Goal: Task Accomplishment & Management: Manage account settings

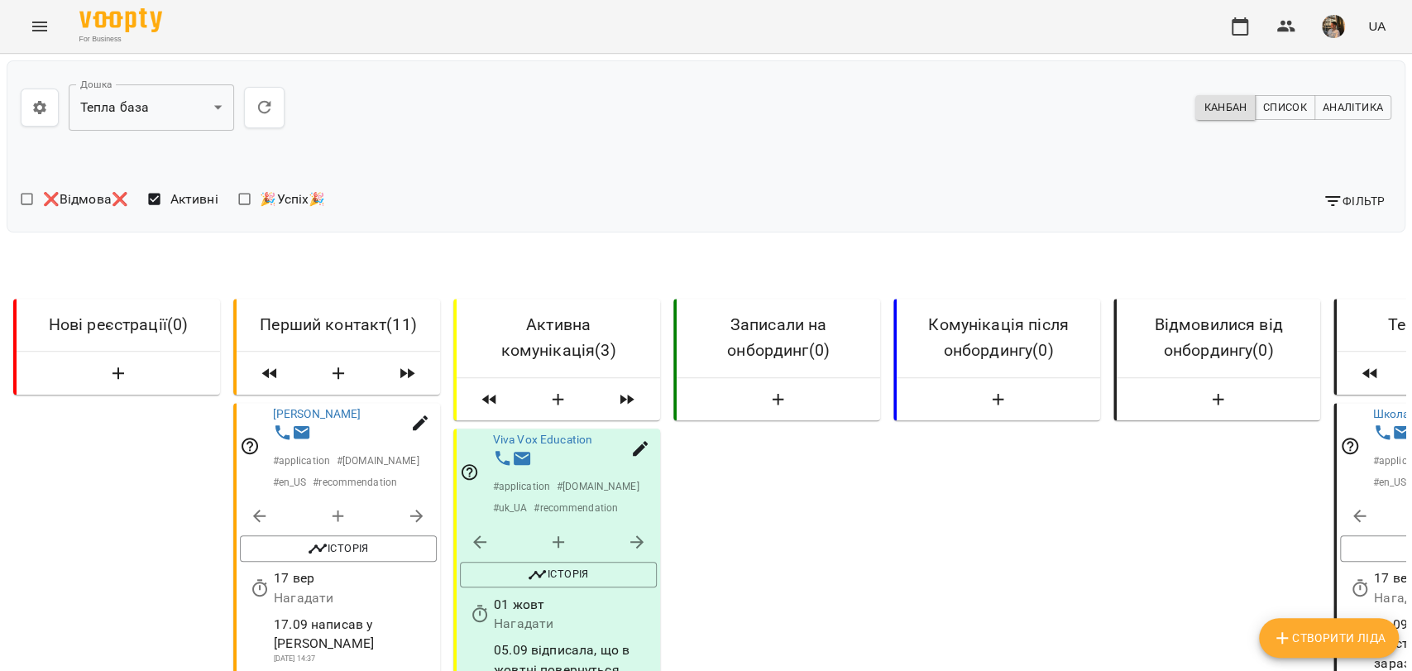
click at [1331, 36] on img "button" at bounding box center [1333, 26] width 23 height 23
click at [1227, 182] on span "Вийти" at bounding box center [1174, 182] width 105 height 20
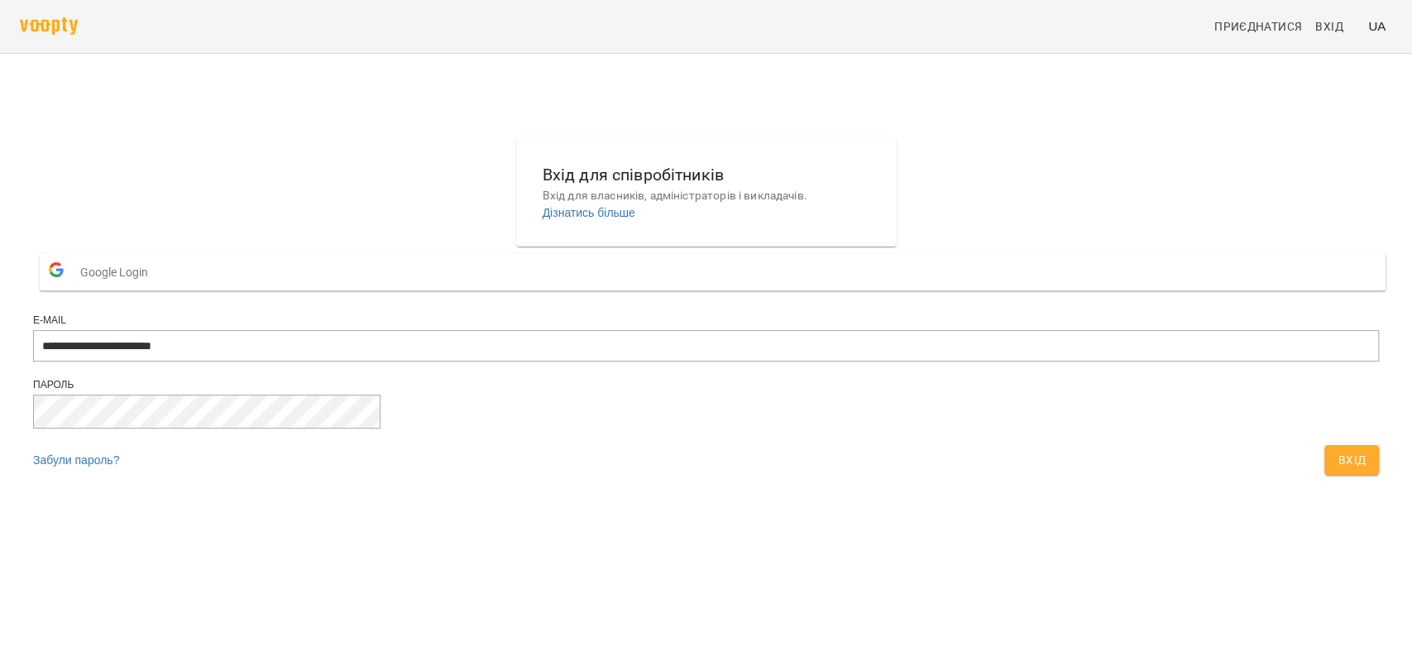
type input "**********"
click at [1338, 470] on span "Вхід" at bounding box center [1352, 460] width 28 height 20
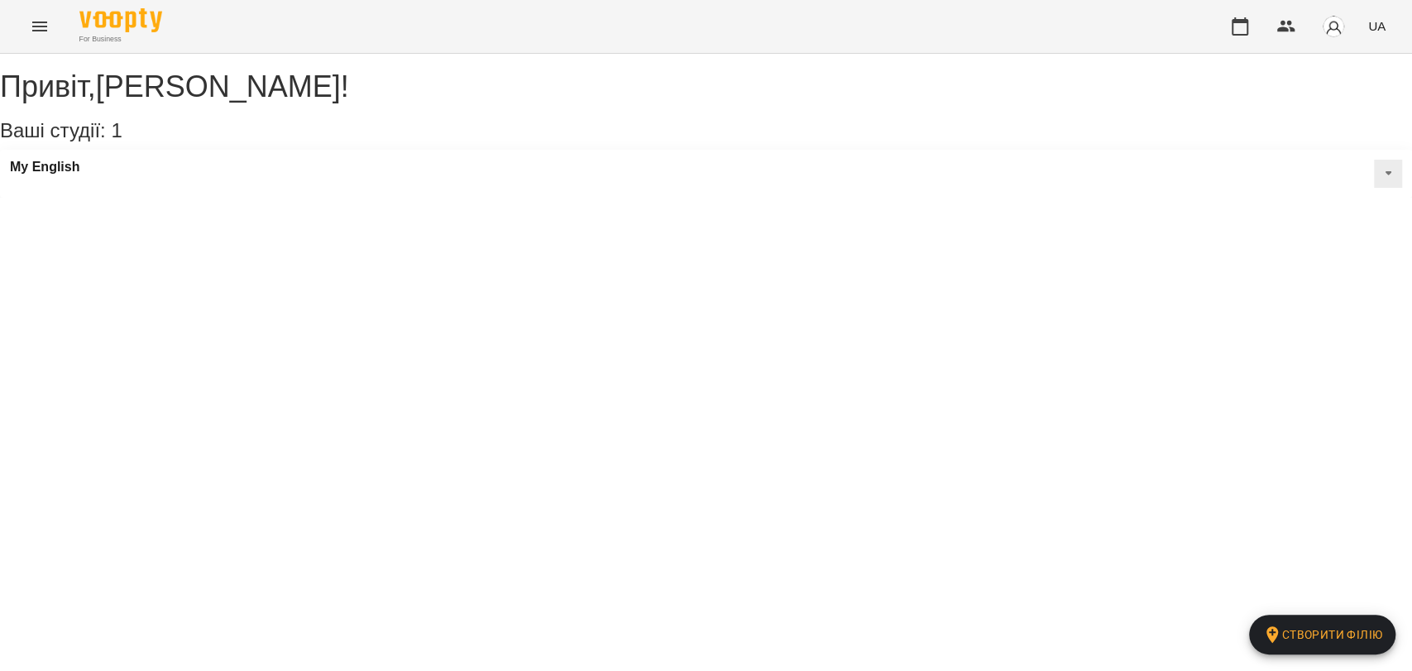
click at [24, 28] on button "Menu" at bounding box center [40, 27] width 40 height 40
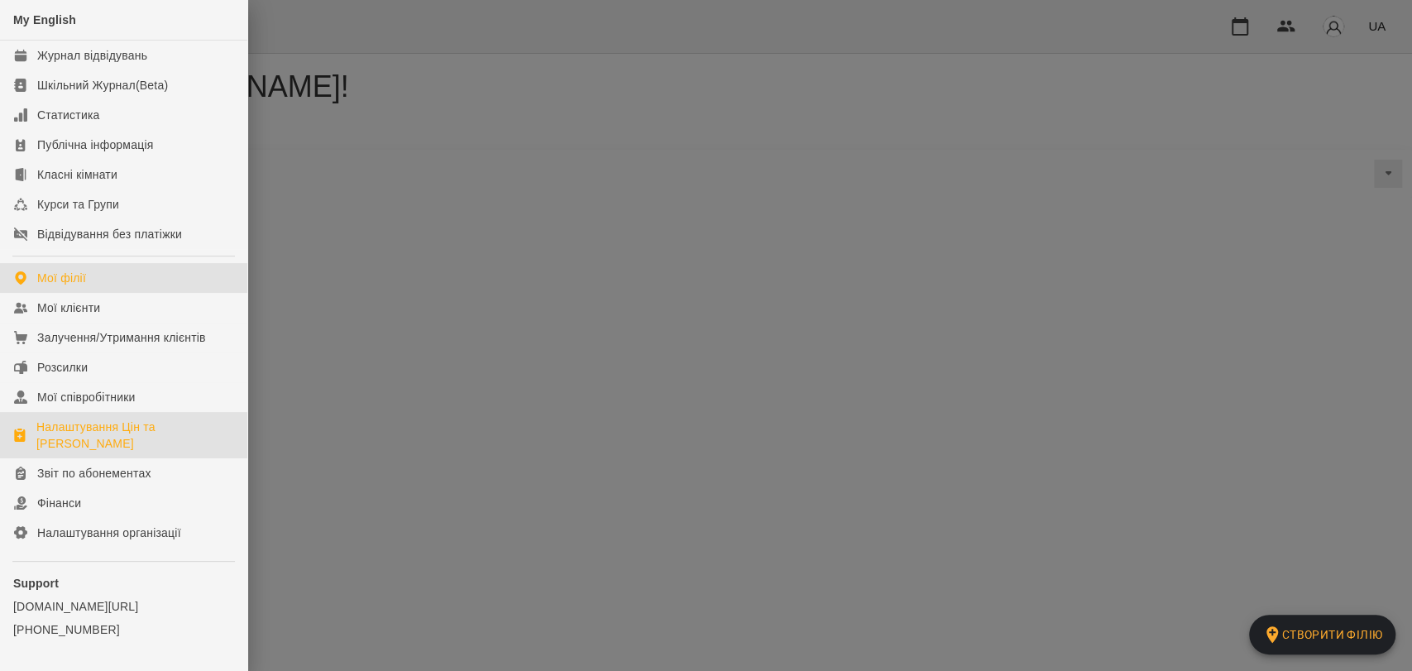
click at [87, 425] on div "Налаштування Цін та Абонементів" at bounding box center [135, 435] width 198 height 33
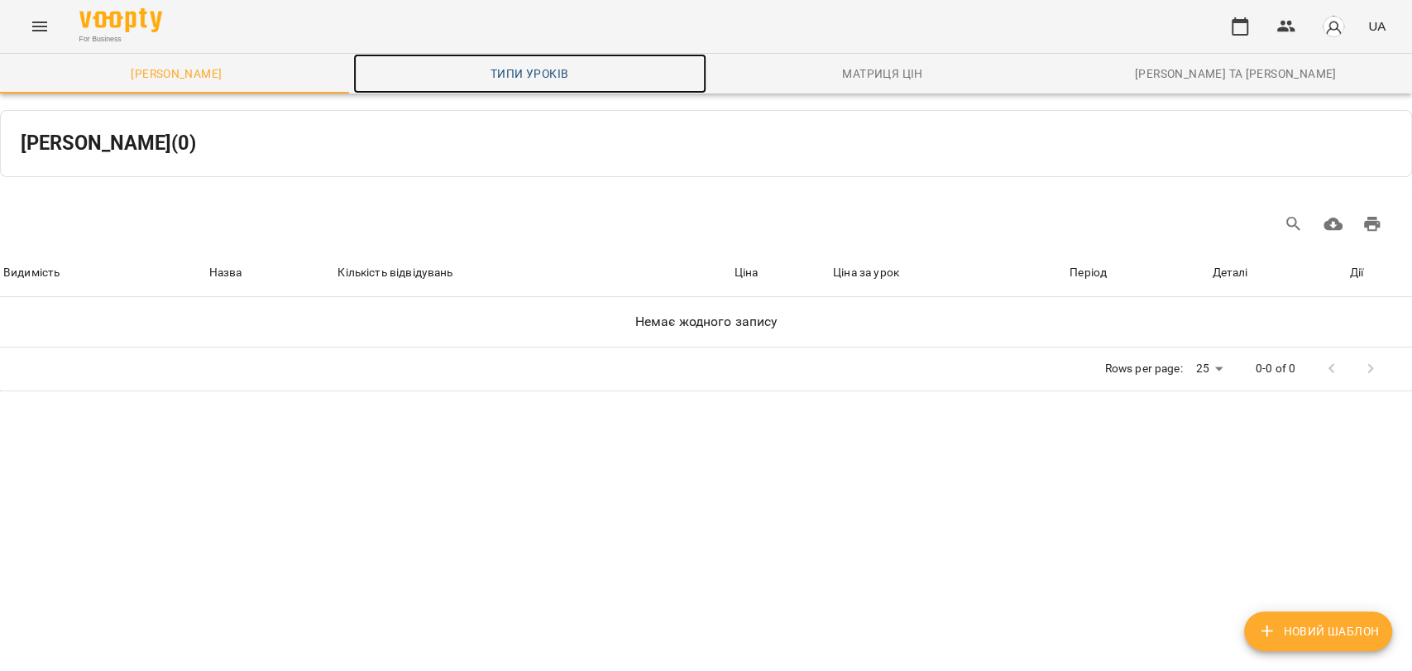
click at [559, 68] on span "Типи уроків" at bounding box center [529, 74] width 333 height 20
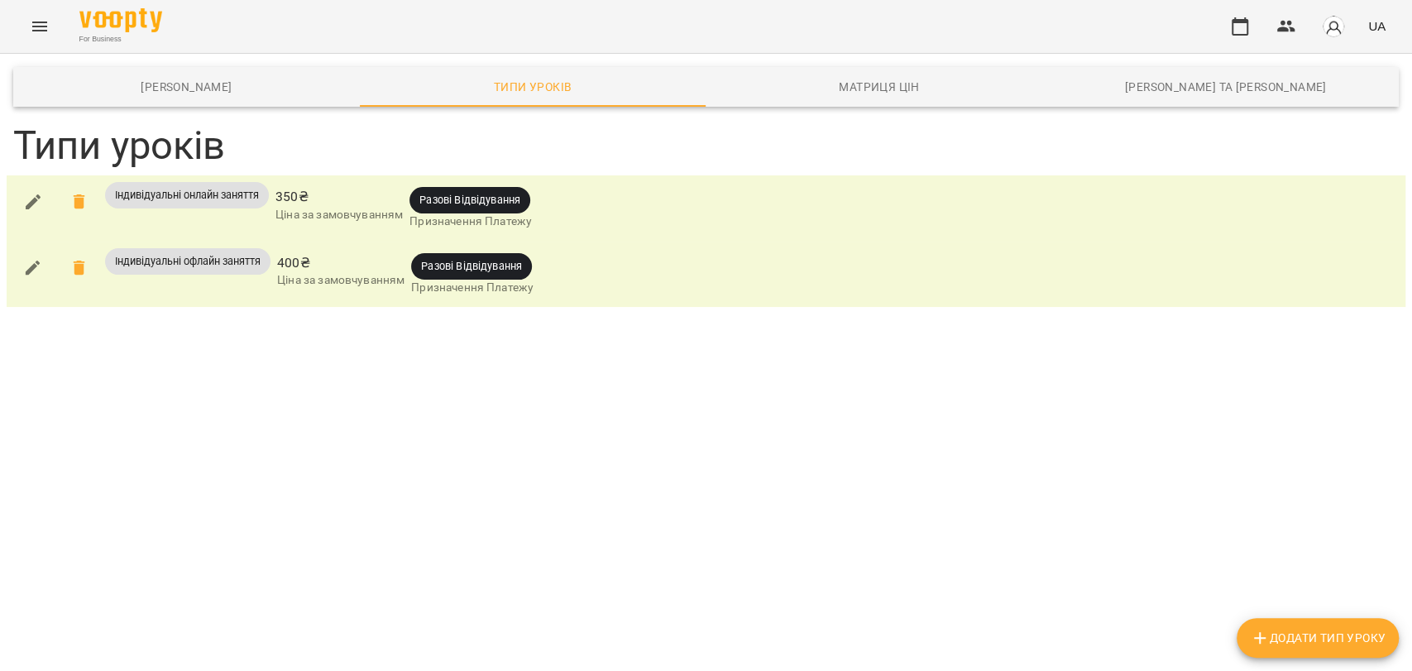
click at [1243, 640] on button "Додати Тип Уроку" at bounding box center [1318, 638] width 162 height 40
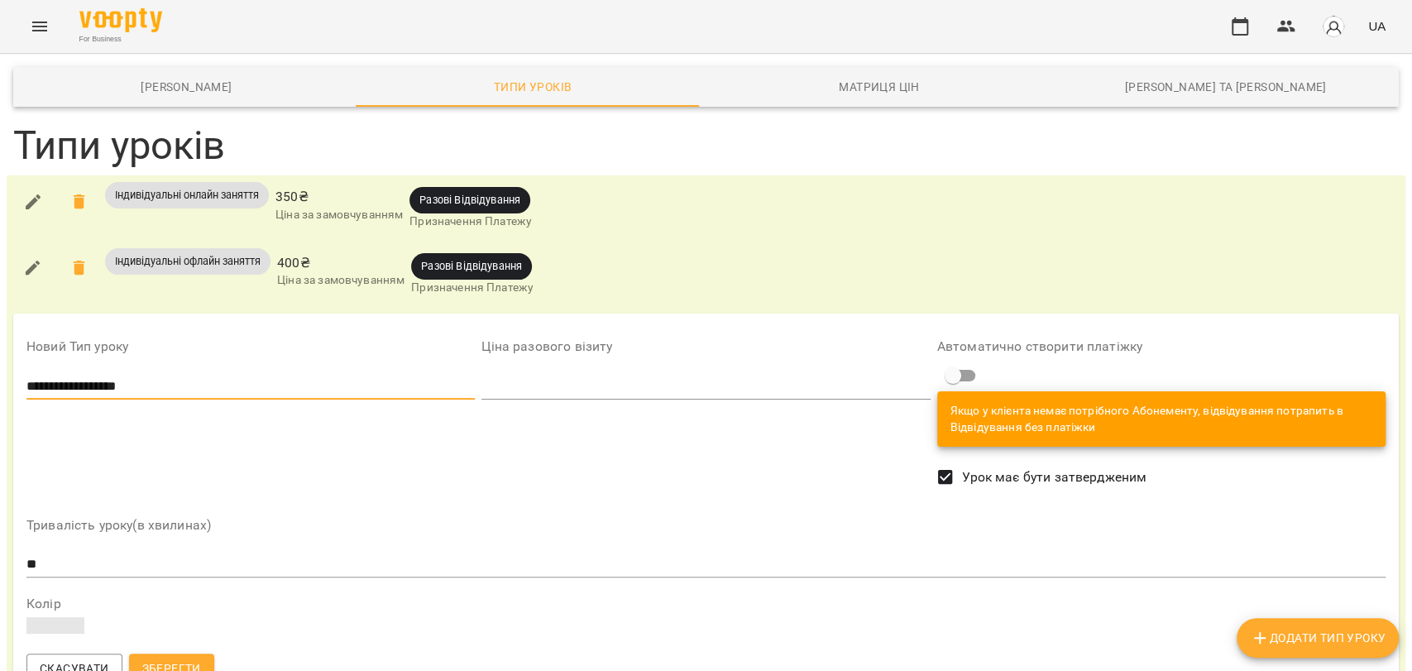
type input "**********"
click at [194, 664] on span "Зберегти" at bounding box center [171, 669] width 59 height 20
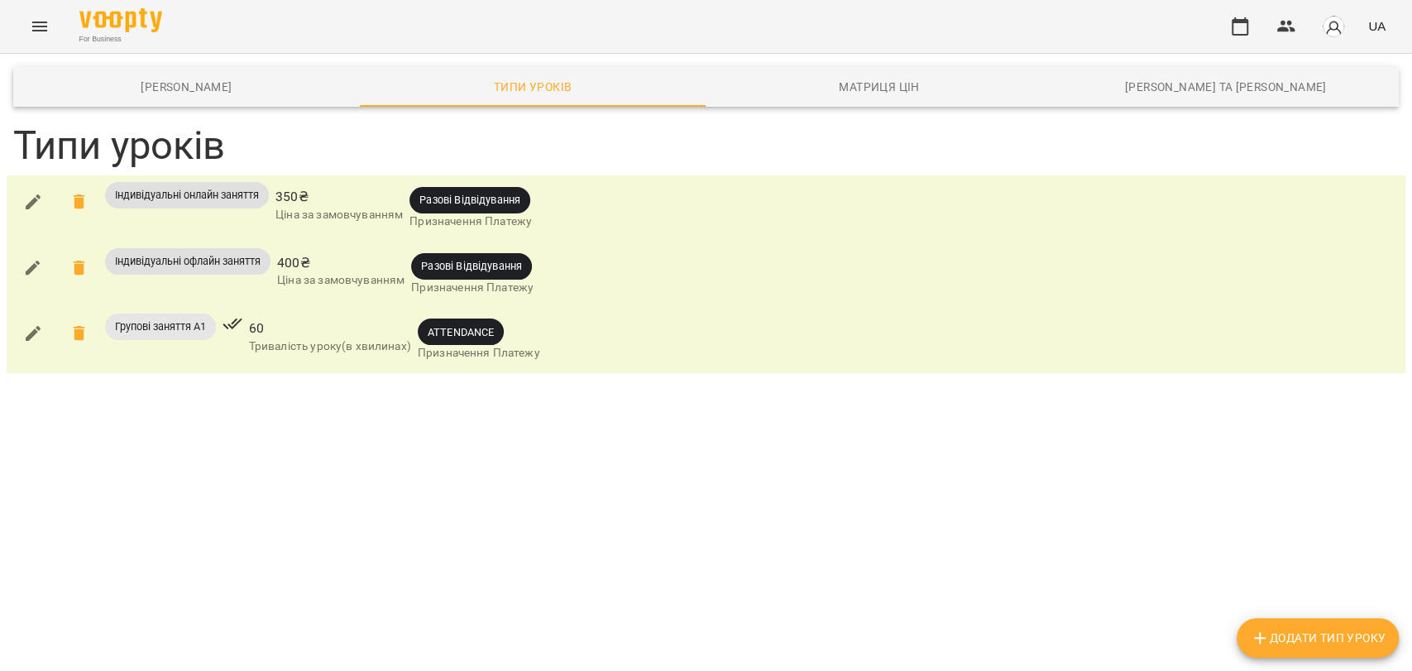
click at [1264, 645] on icon "button" at bounding box center [1260, 638] width 20 height 20
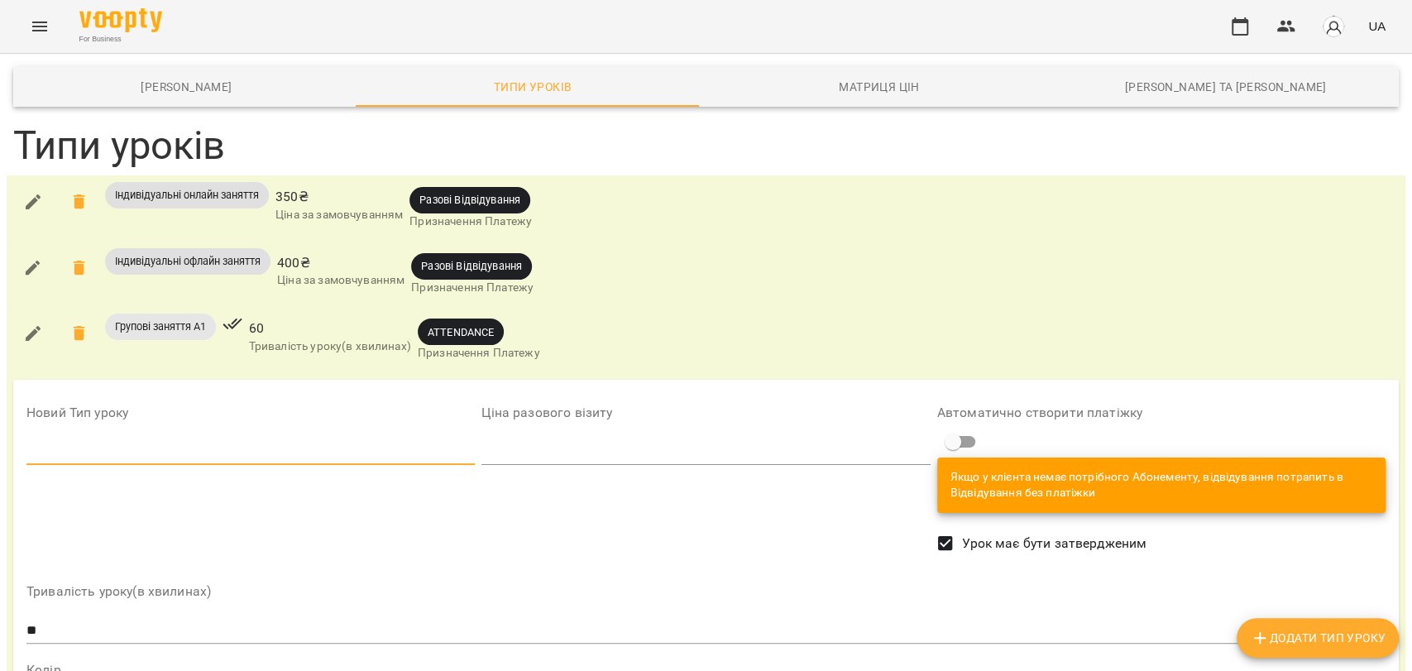
paste input "**********"
type input "**********"
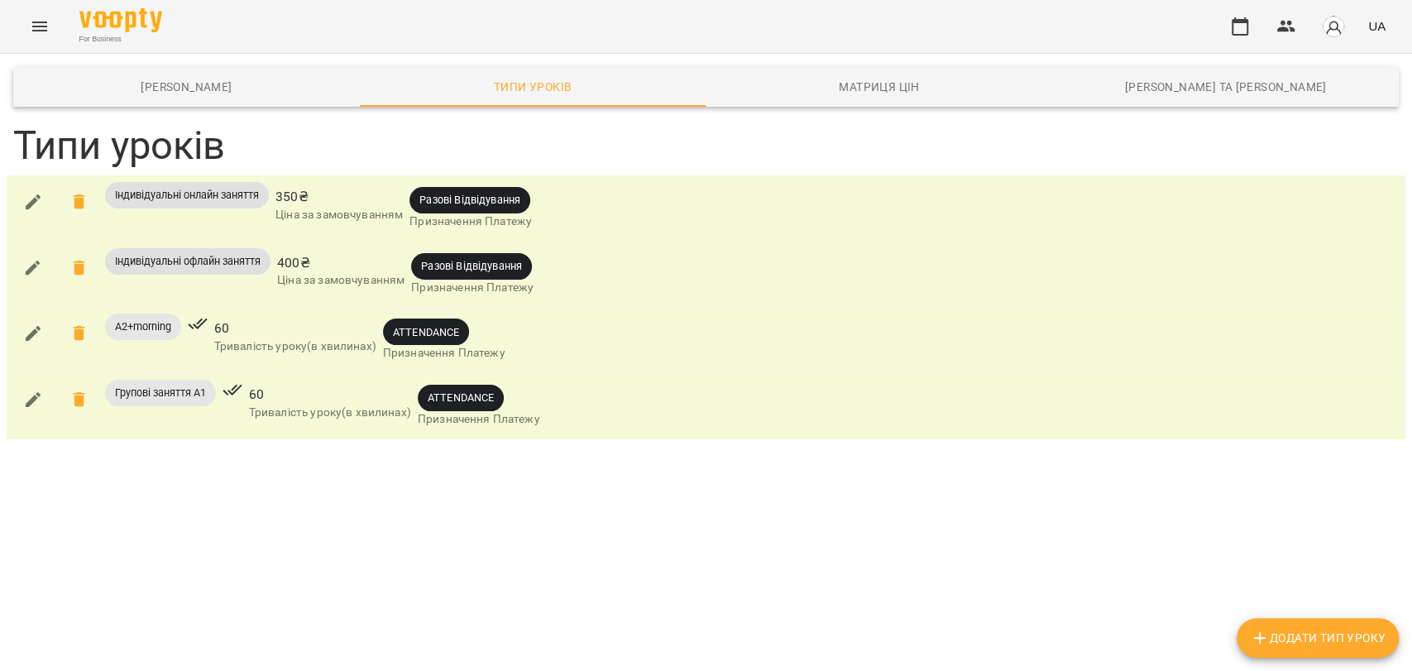
drag, startPoint x: 1291, startPoint y: 630, endPoint x: 1280, endPoint y: 633, distance: 11.3
click at [1281, 631] on span "Додати Тип Уроку" at bounding box center [1318, 638] width 136 height 20
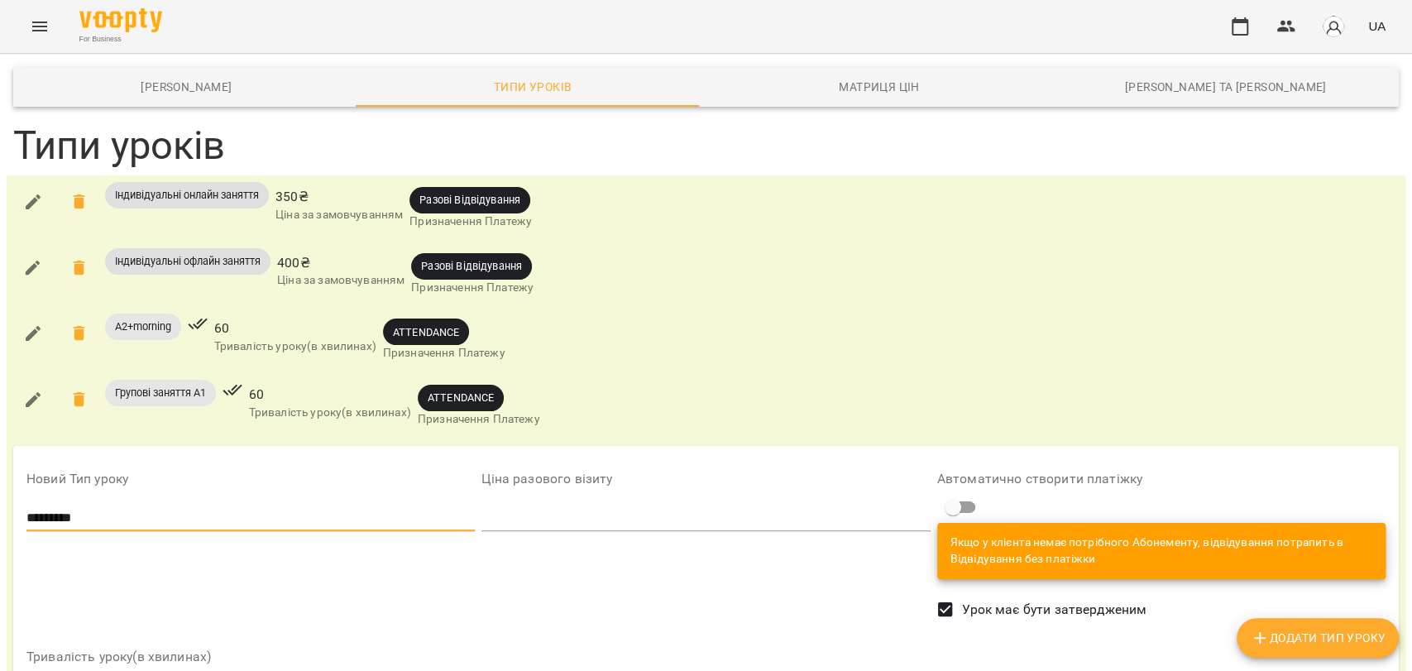
scroll to position [184, 0]
type input "*********"
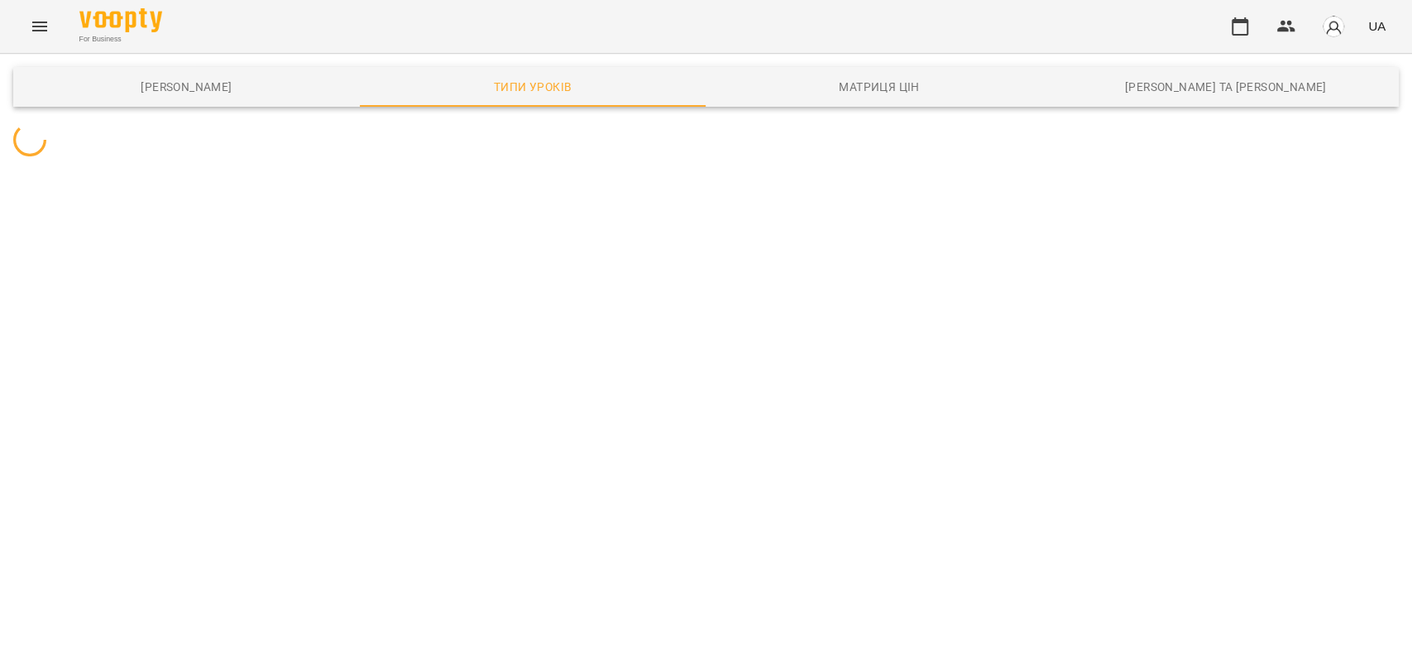
scroll to position [0, 0]
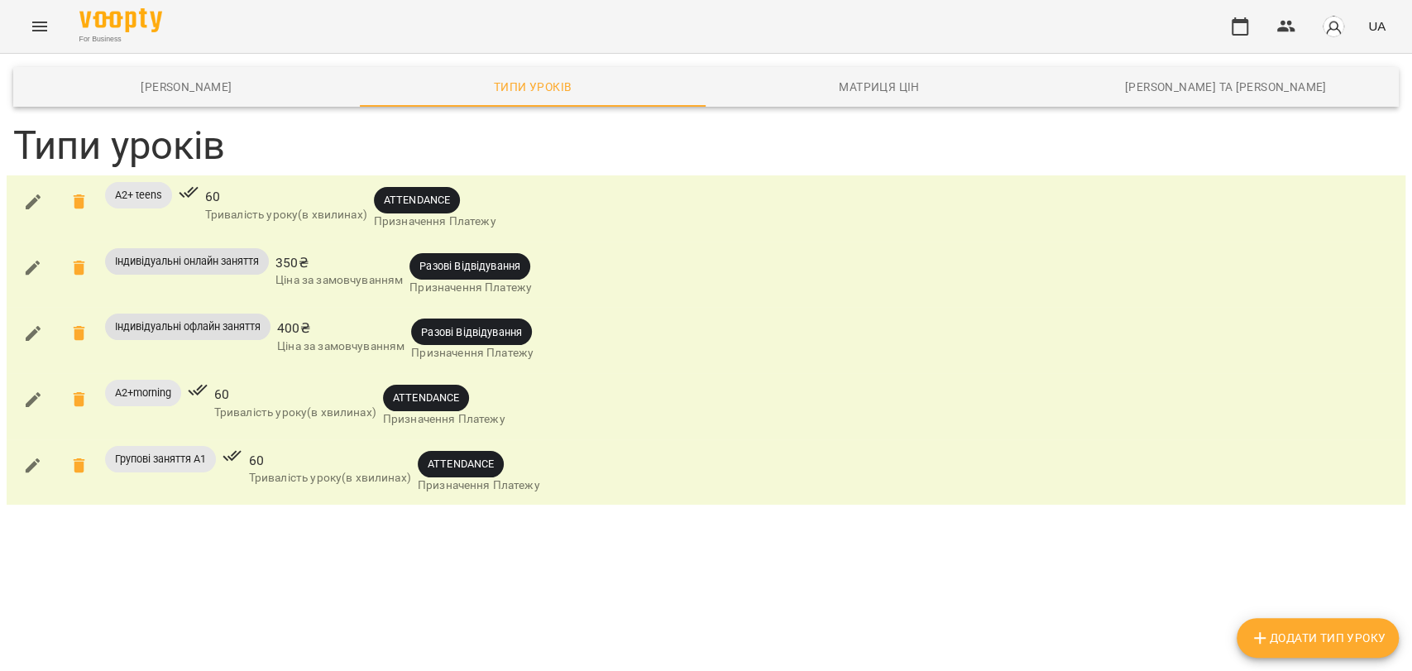
click at [1269, 637] on span "Додати Тип Уроку" at bounding box center [1318, 638] width 136 height 20
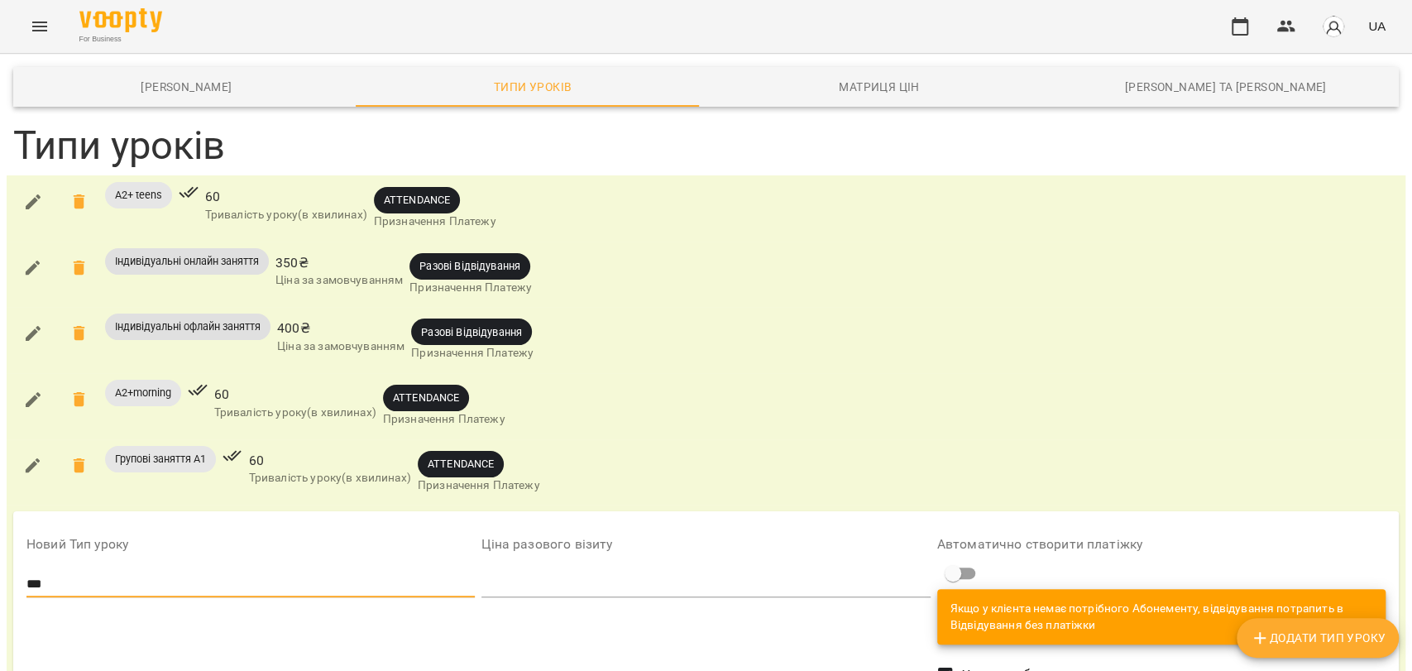
scroll to position [258, 0]
type input "***"
drag, startPoint x: 176, startPoint y: 597, endPoint x: 186, endPoint y: 594, distance: 10.5
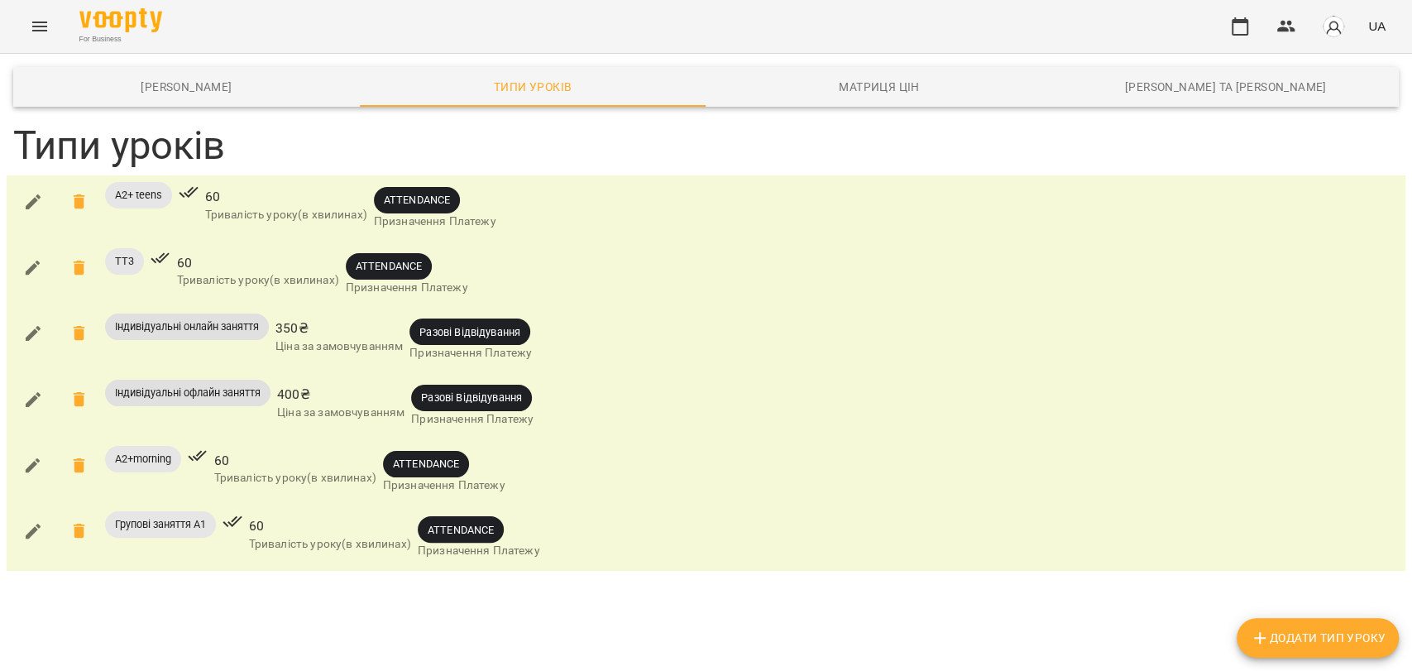
click at [1264, 640] on icon "button" at bounding box center [1260, 638] width 20 height 20
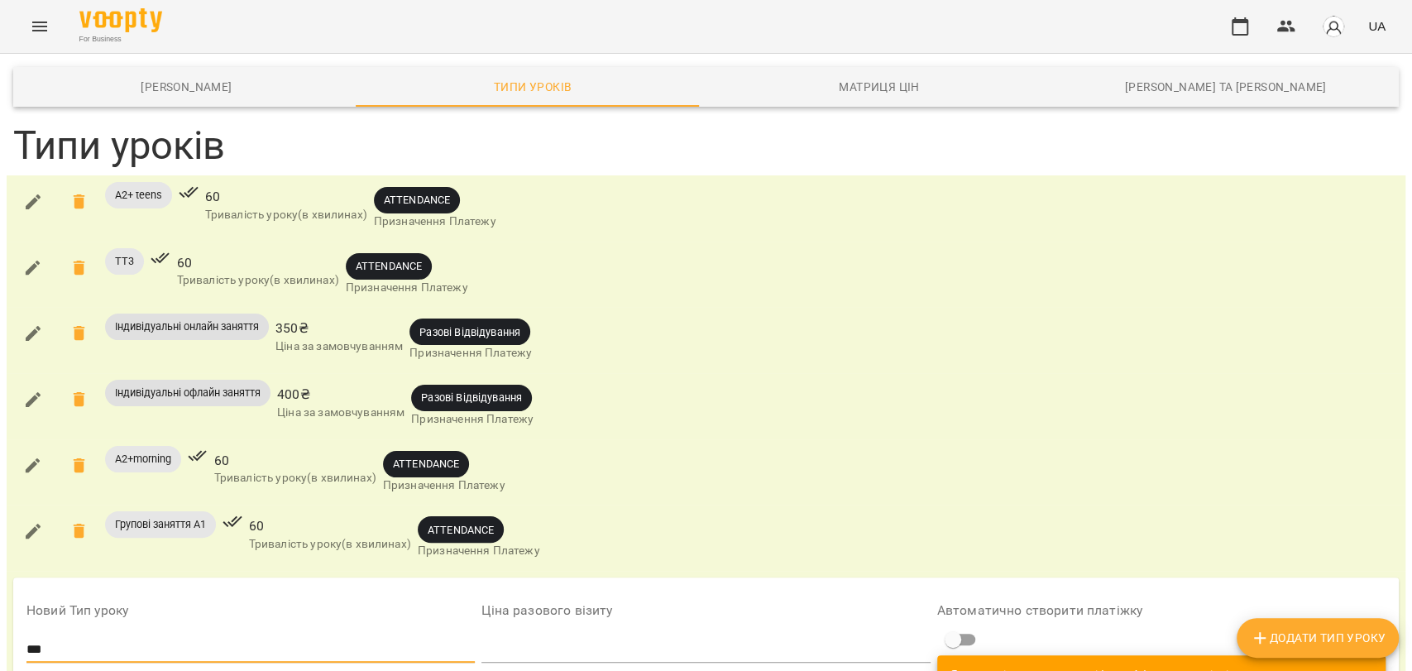
scroll to position [276, 0]
type input "***"
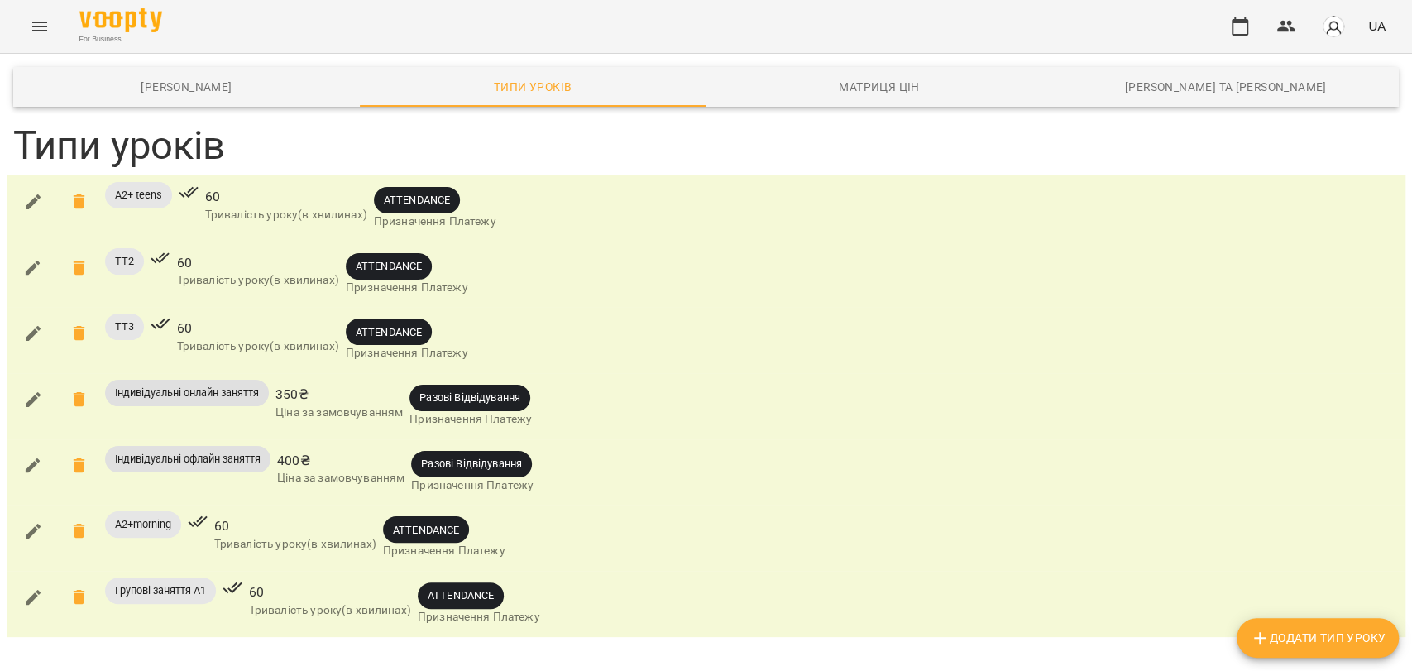
click at [1268, 644] on span "Додати Тип Уроку" at bounding box center [1318, 638] width 136 height 20
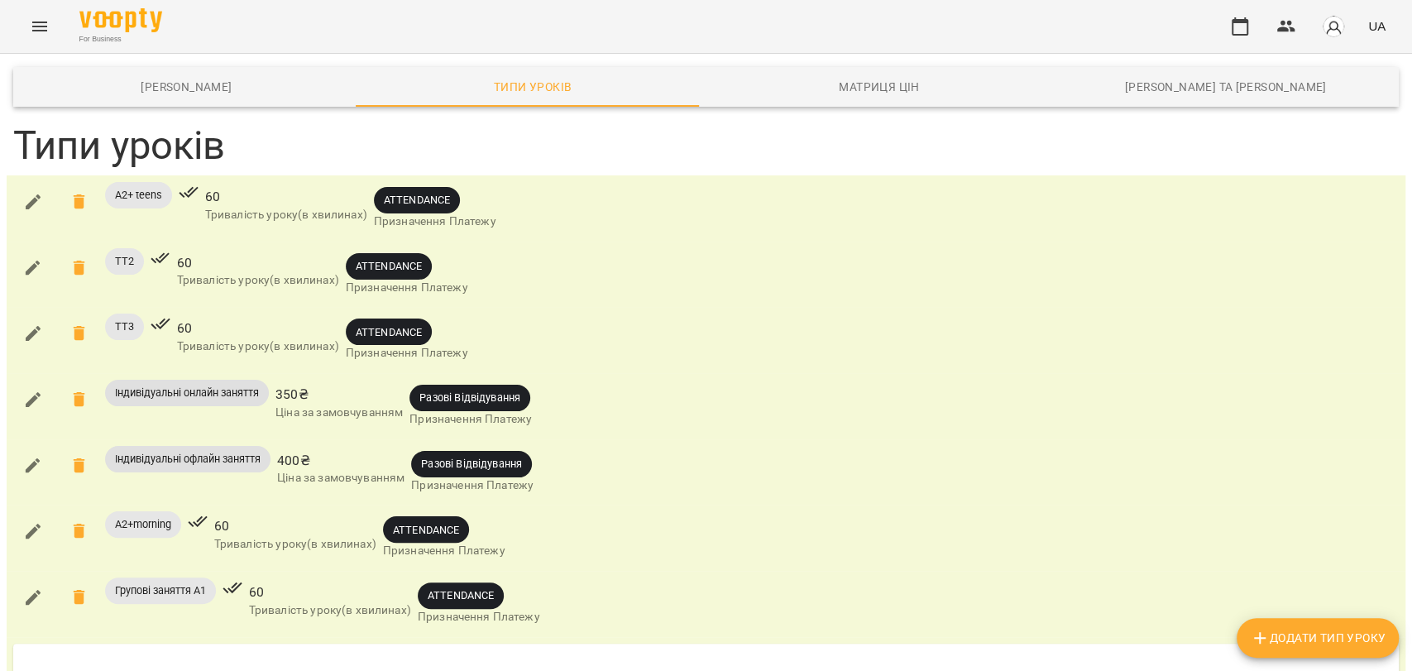
scroll to position [353, 0]
type input "*********"
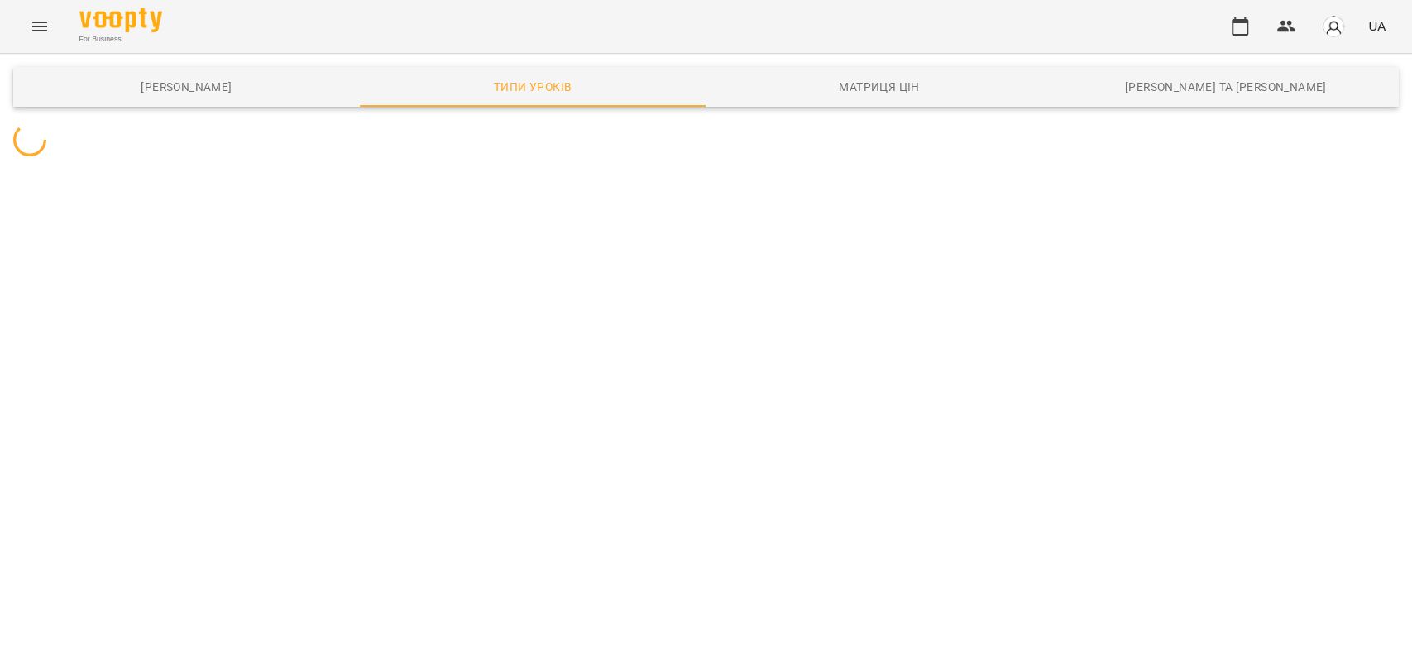
scroll to position [0, 0]
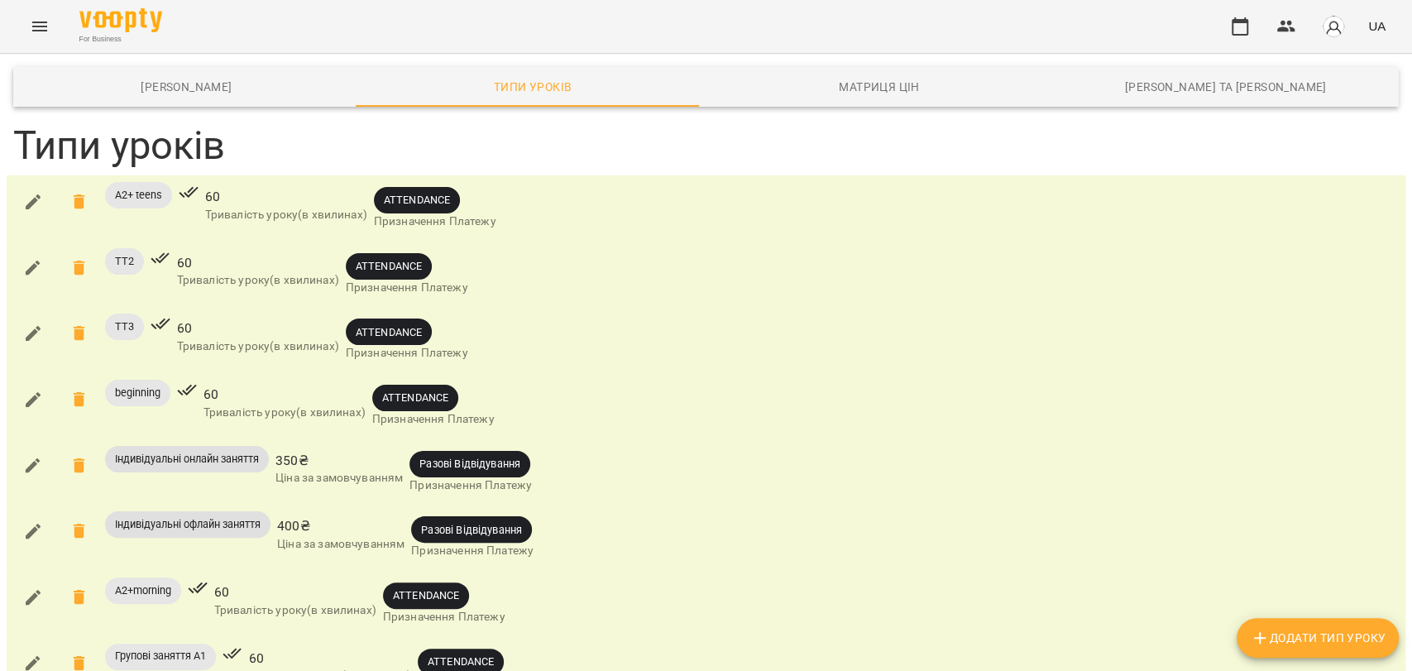
click at [1248, 628] on button "Додати Тип Уроку" at bounding box center [1318, 638] width 162 height 40
type input "**********"
type input "*"
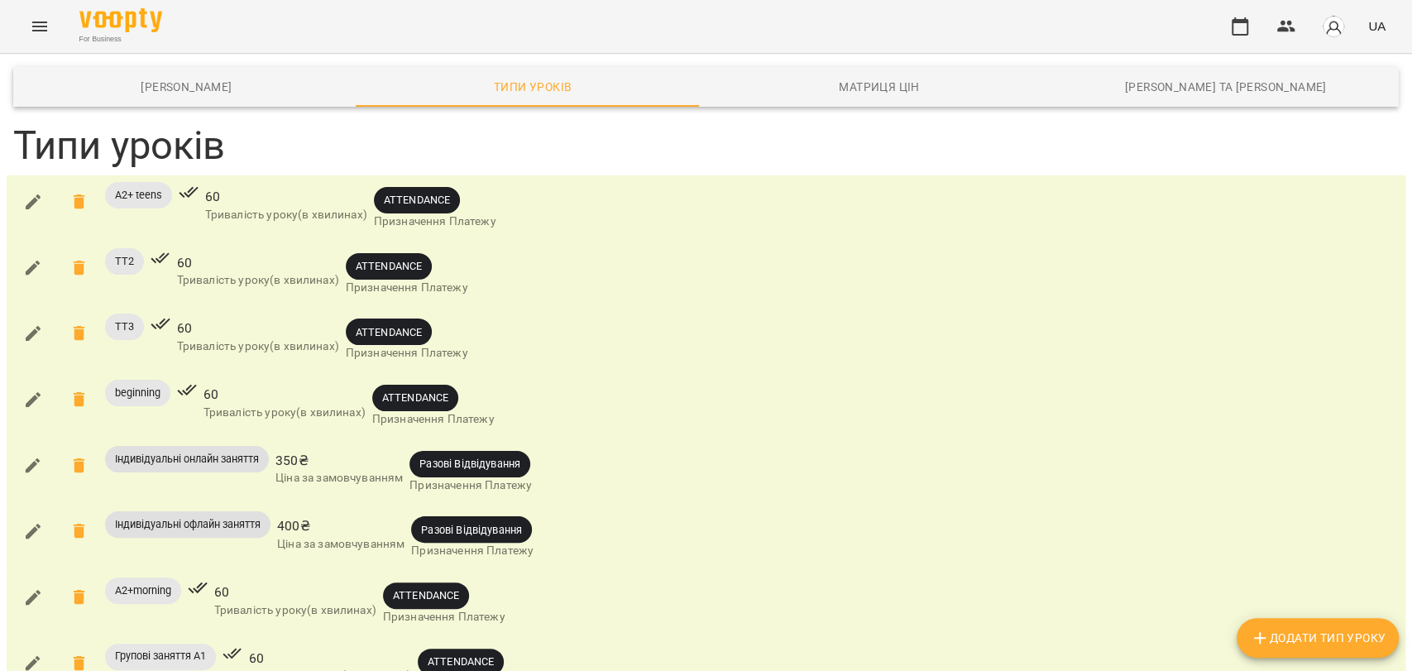
scroll to position [457, 0]
type input "**"
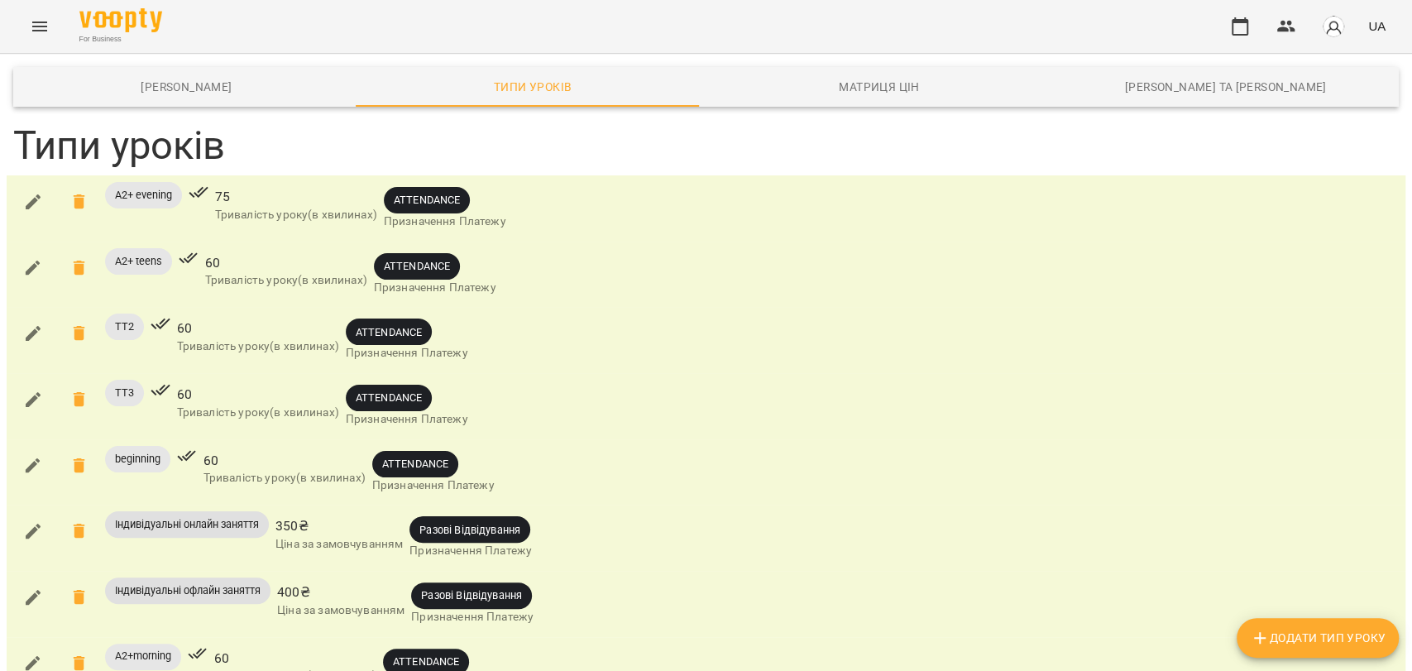
scroll to position [0, 0]
click at [1288, 646] on span "Додати Тип Уроку" at bounding box center [1318, 638] width 136 height 20
type input "*********"
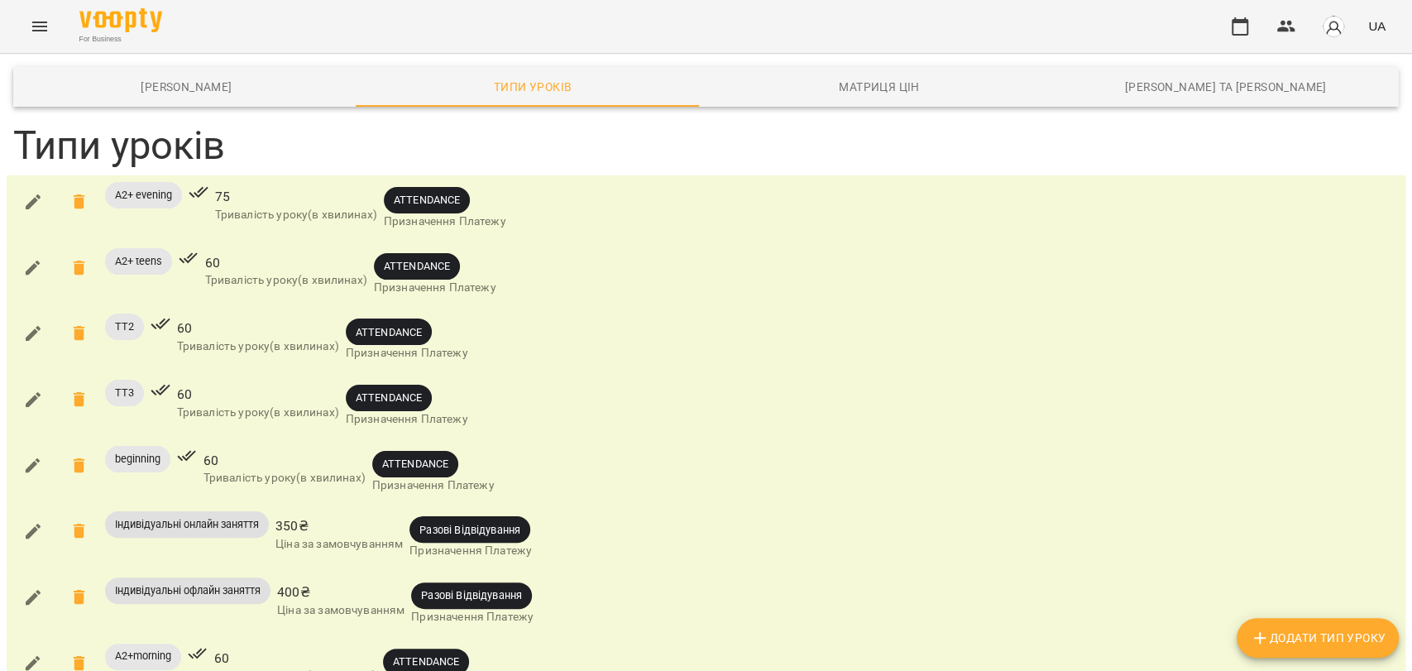
type input "**"
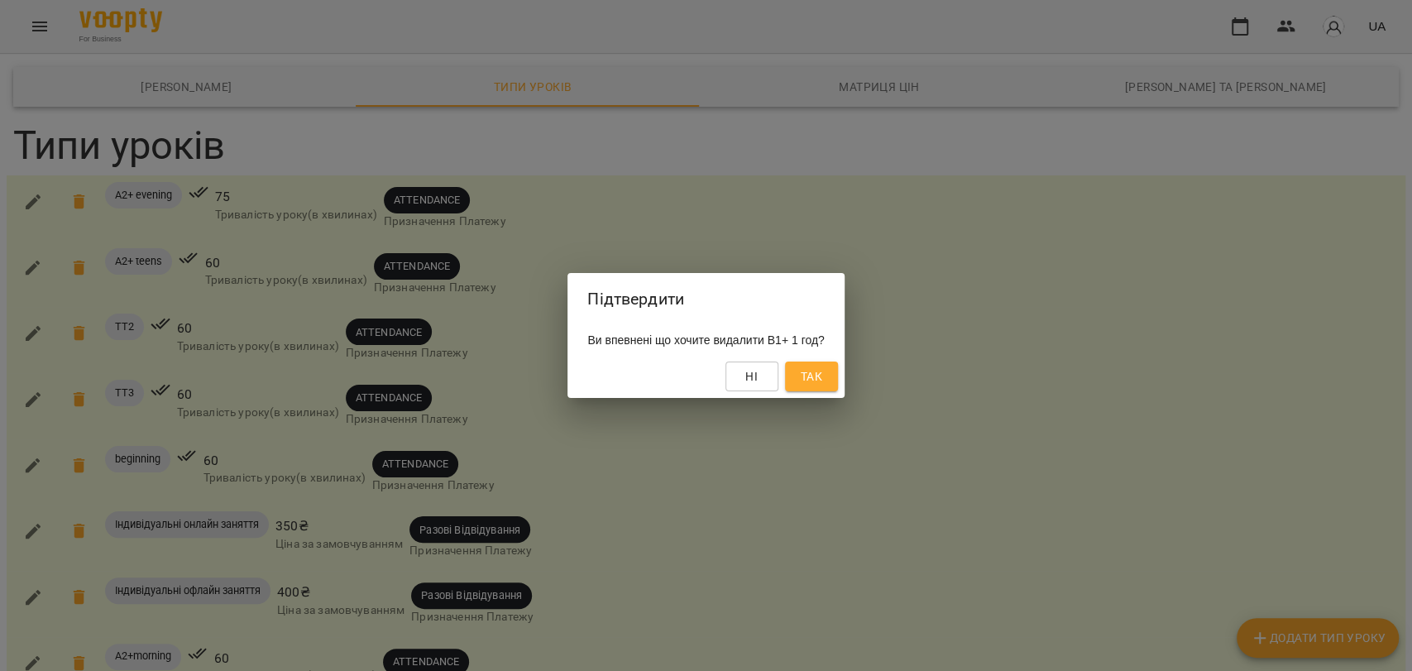
click at [822, 372] on span "Так" at bounding box center [812, 377] width 22 height 20
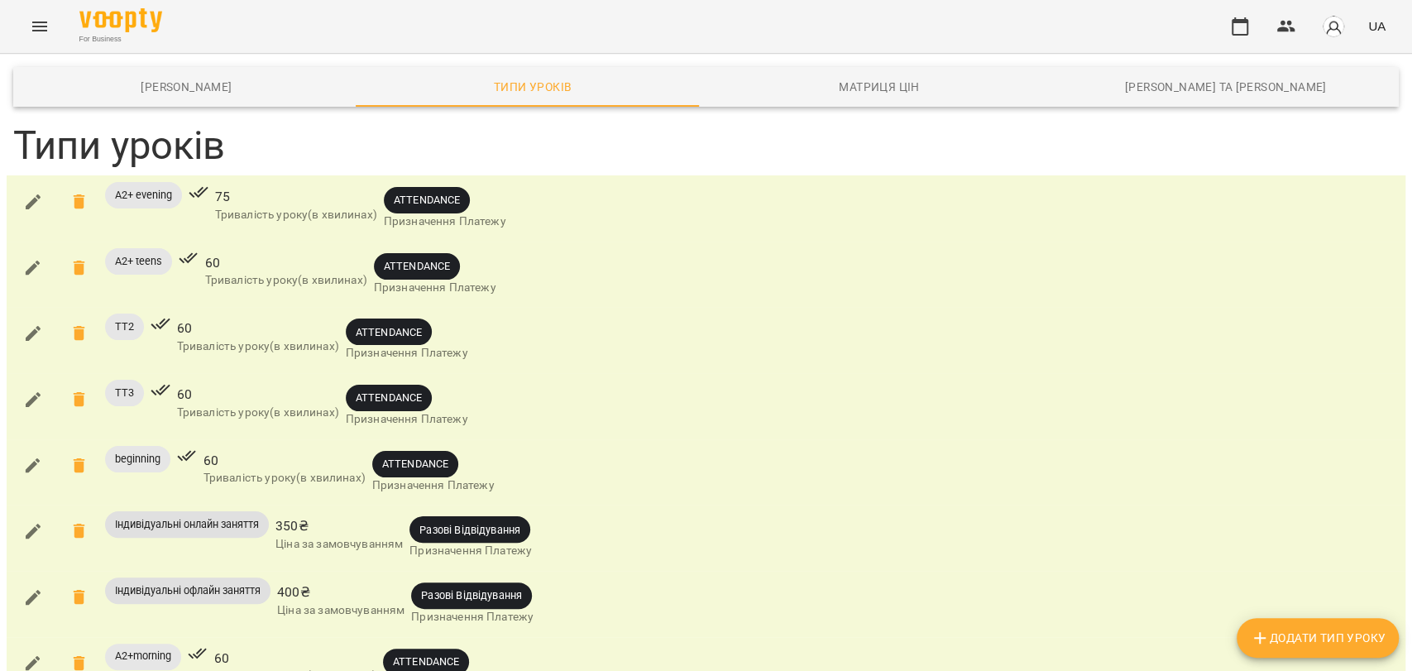
scroll to position [0, 0]
click at [1281, 640] on span "Додати Тип Уроку" at bounding box center [1318, 638] width 136 height 20
type input "***"
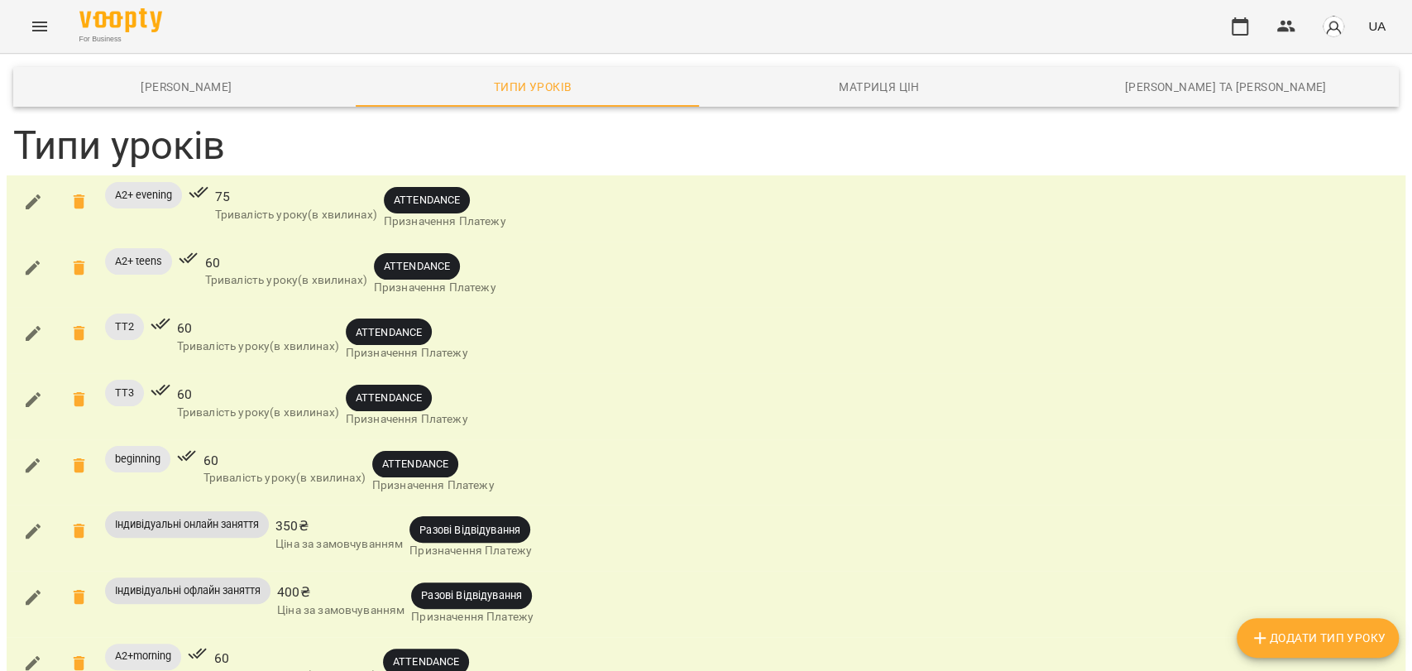
type input "**"
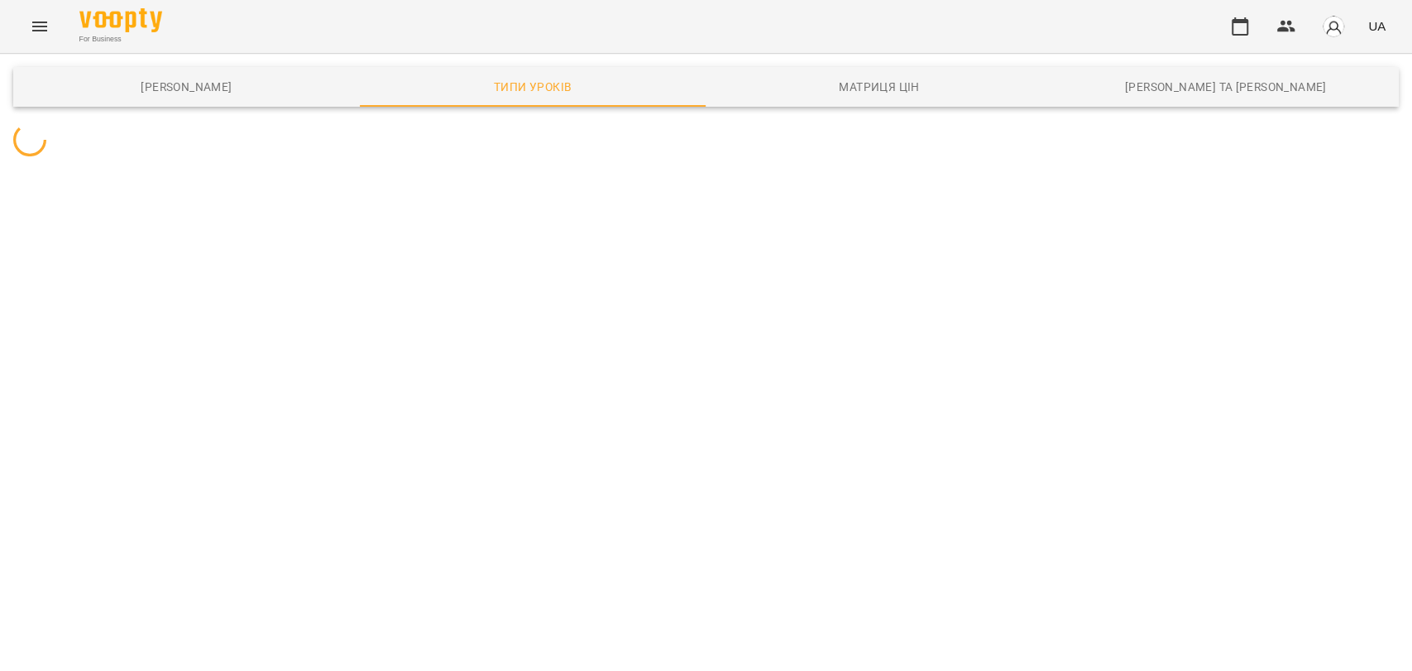
scroll to position [0, 0]
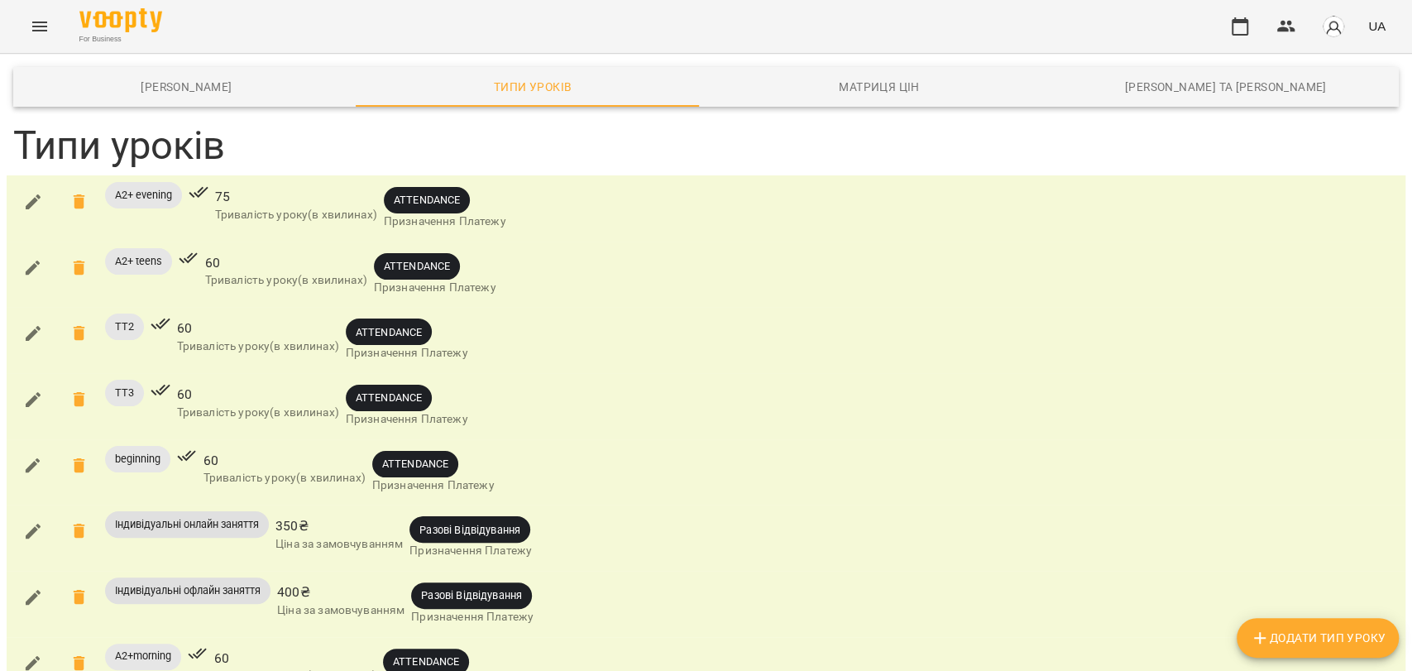
click at [1251, 640] on icon "button" at bounding box center [1260, 638] width 20 height 20
type input "***"
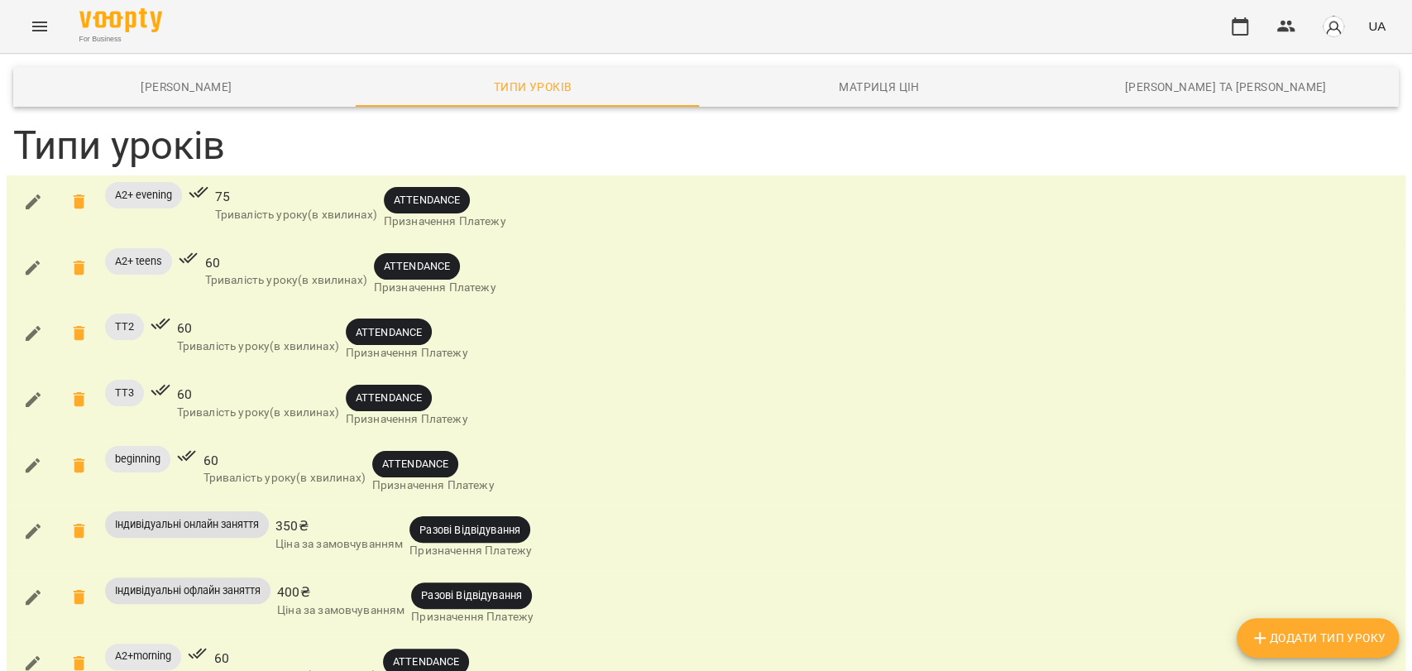
type input "**"
click at [154, 109] on main "Шаблони Абонементів Типи уроків Матриця цін Каси та Онлайн Сплати Типи уроків A…" at bounding box center [706, 487] width 1412 height 866
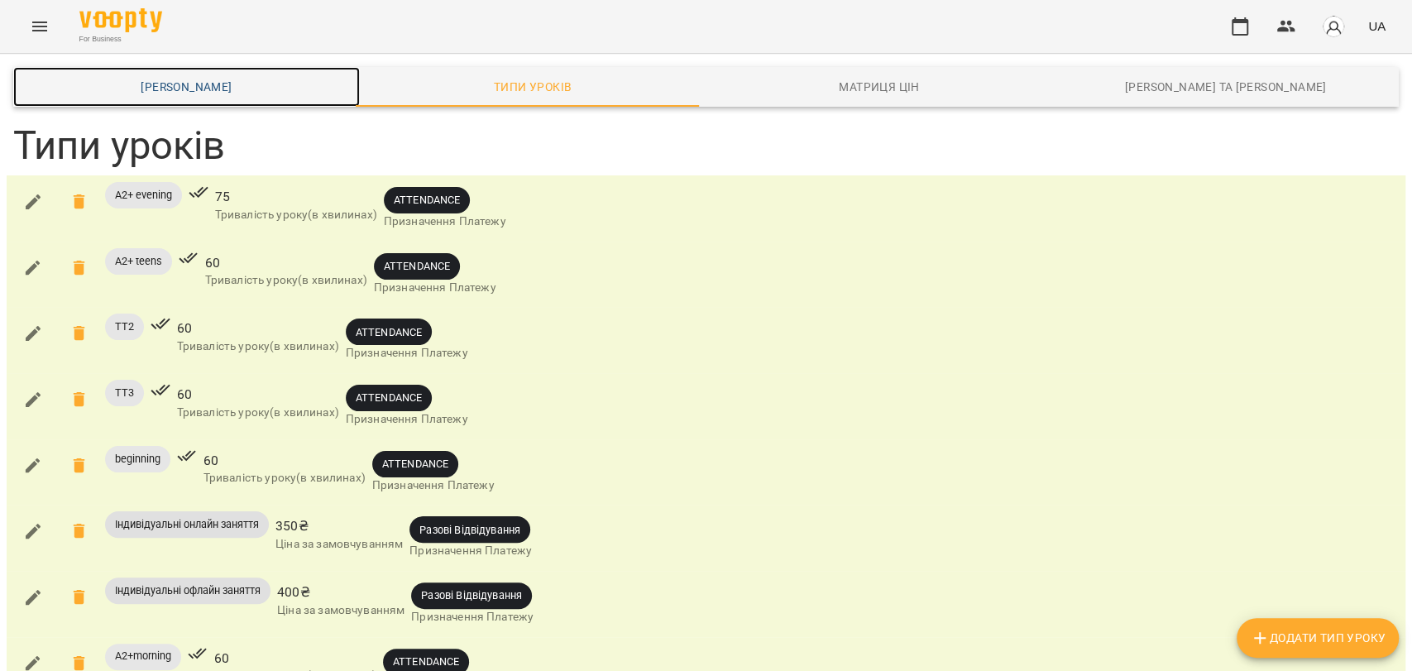
click at [159, 94] on span "[PERSON_NAME]" at bounding box center [186, 87] width 327 height 20
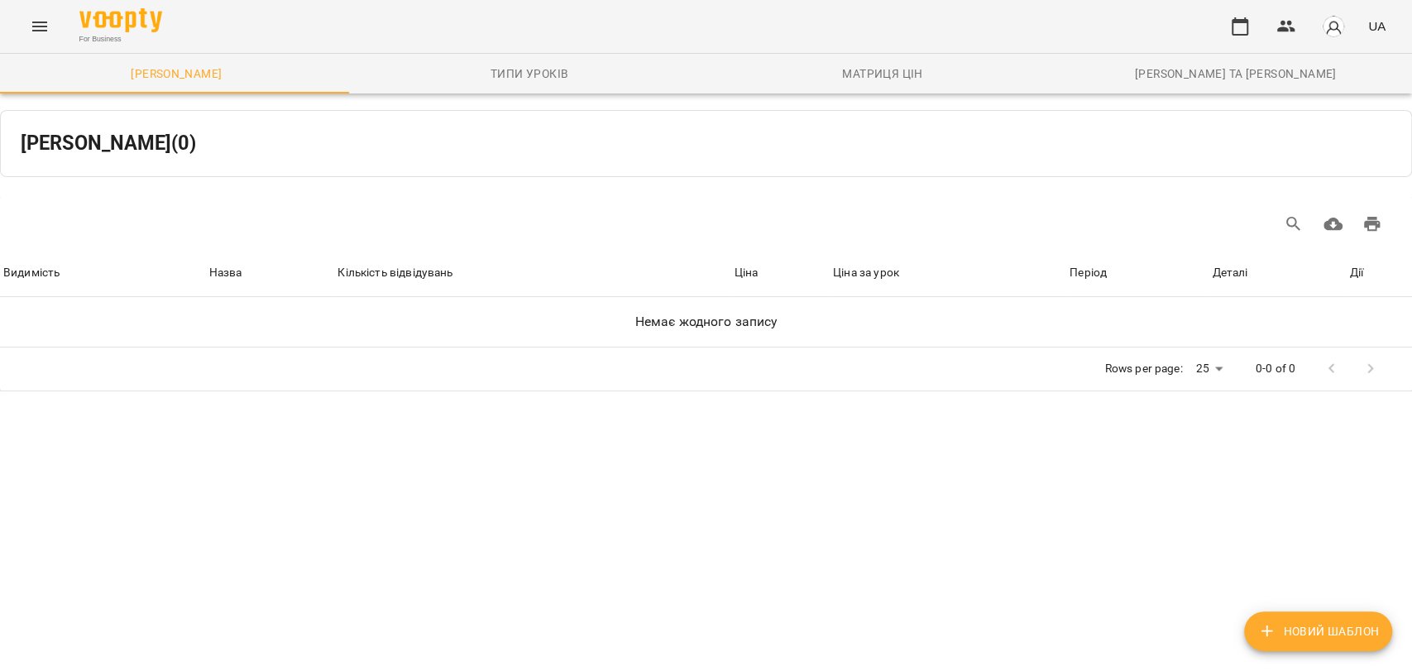
click at [1331, 39] on button "button" at bounding box center [1333, 26] width 43 height 43
click at [1268, 161] on div at bounding box center [706, 335] width 1412 height 671
click at [1341, 28] on img "button" at bounding box center [1333, 26] width 23 height 23
click at [1325, 147] on span "Вийти" at bounding box center [1329, 152] width 105 height 20
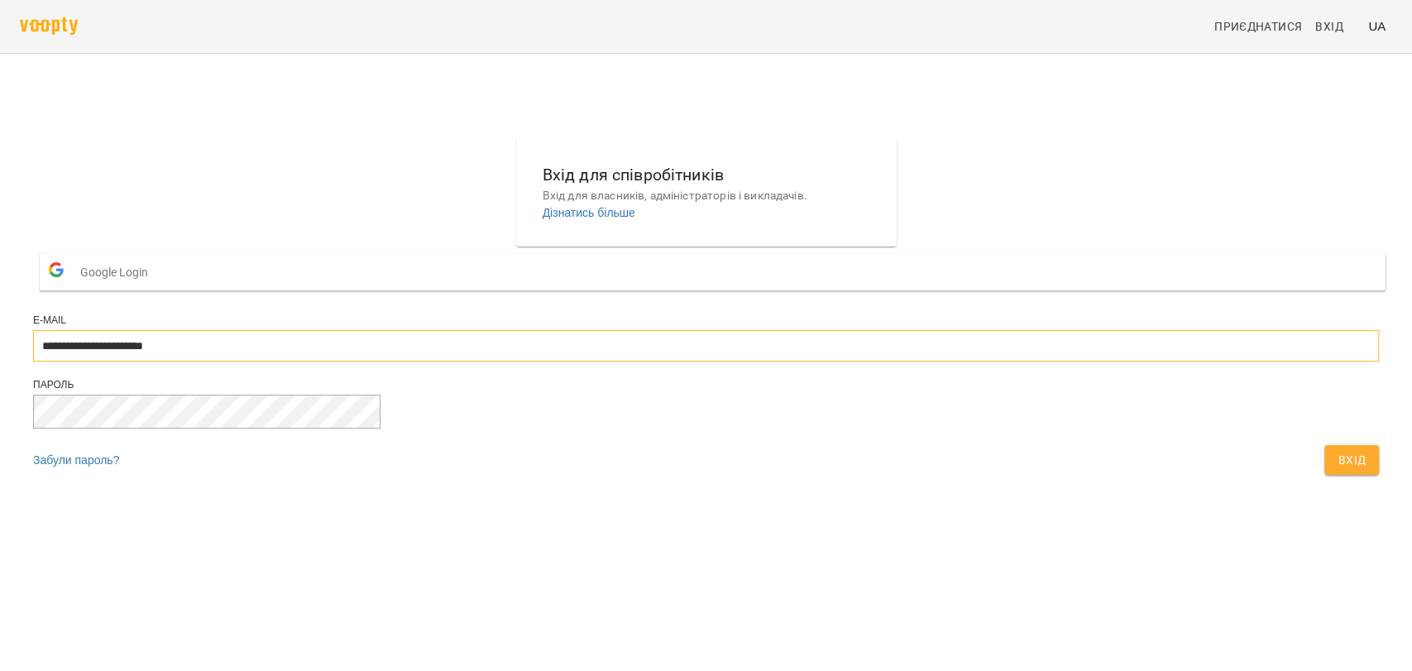
click at [808, 362] on input "**********" at bounding box center [706, 345] width 1346 height 31
type input "**********"
click at [1325, 475] on button "Вхід" at bounding box center [1352, 460] width 55 height 30
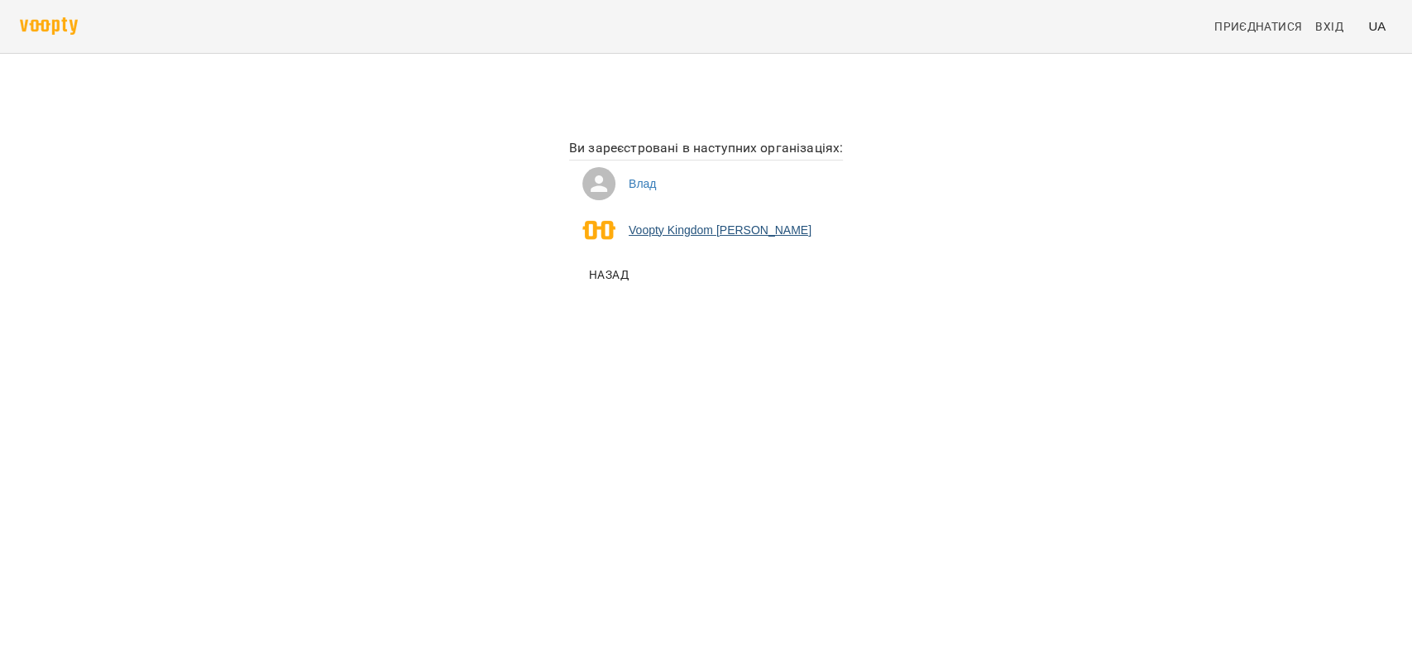
click at [693, 241] on li "Voopty Kingdom Ямпольський Владислав Костянтинович" at bounding box center [706, 230] width 274 height 46
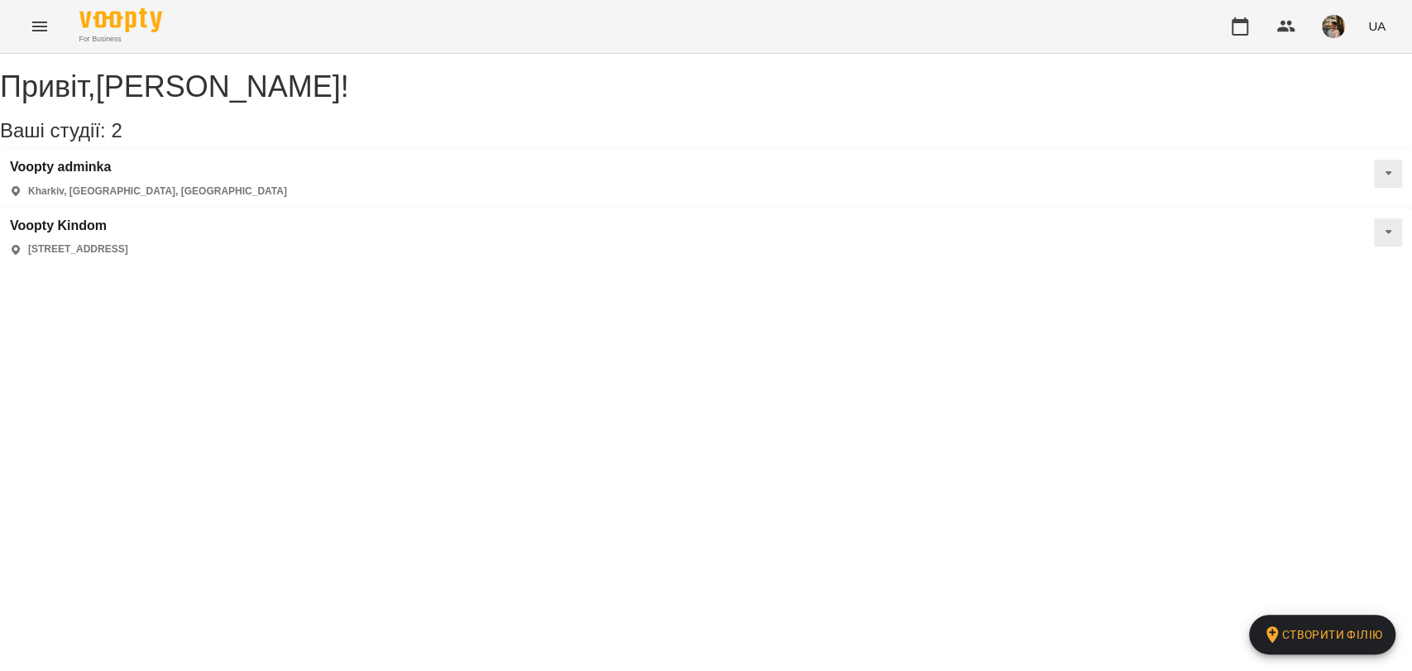
click at [55, 41] on div "For Business UA" at bounding box center [706, 26] width 1412 height 53
click at [44, 36] on button "Menu" at bounding box center [40, 27] width 40 height 40
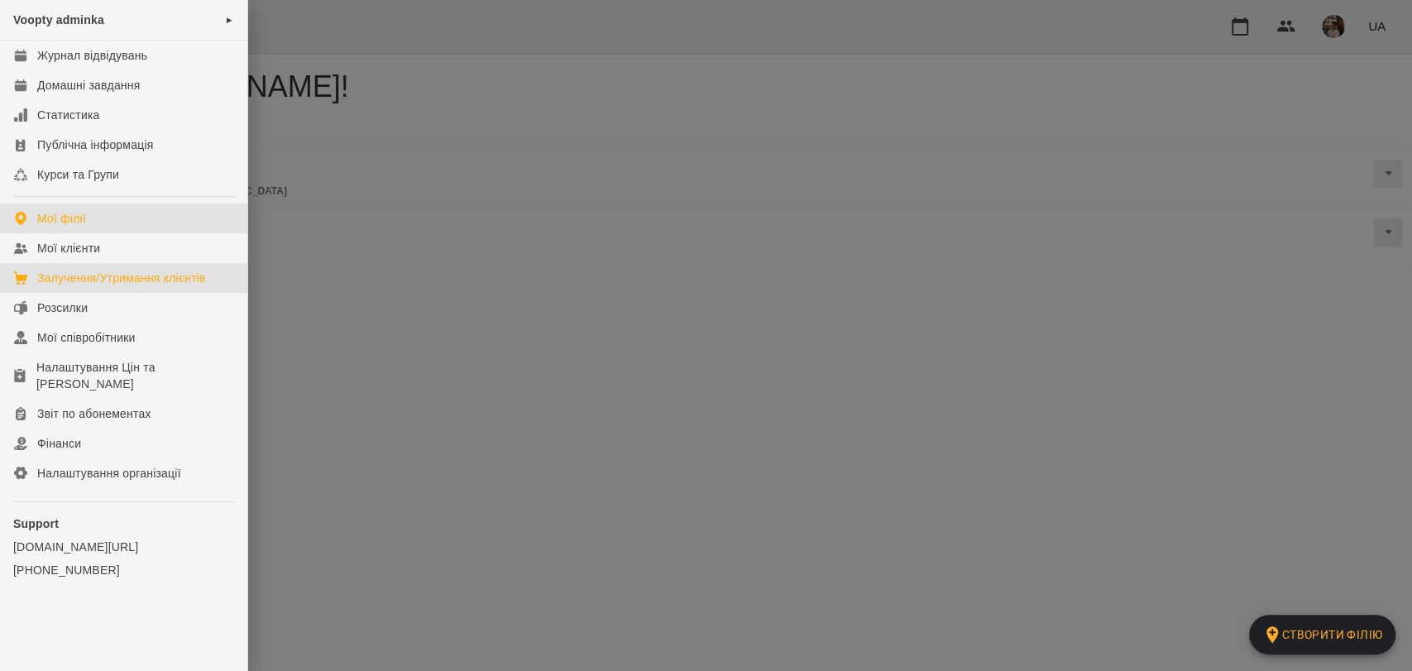
click at [123, 282] on div "Залучення/Утримання клієнтів" at bounding box center [121, 278] width 169 height 17
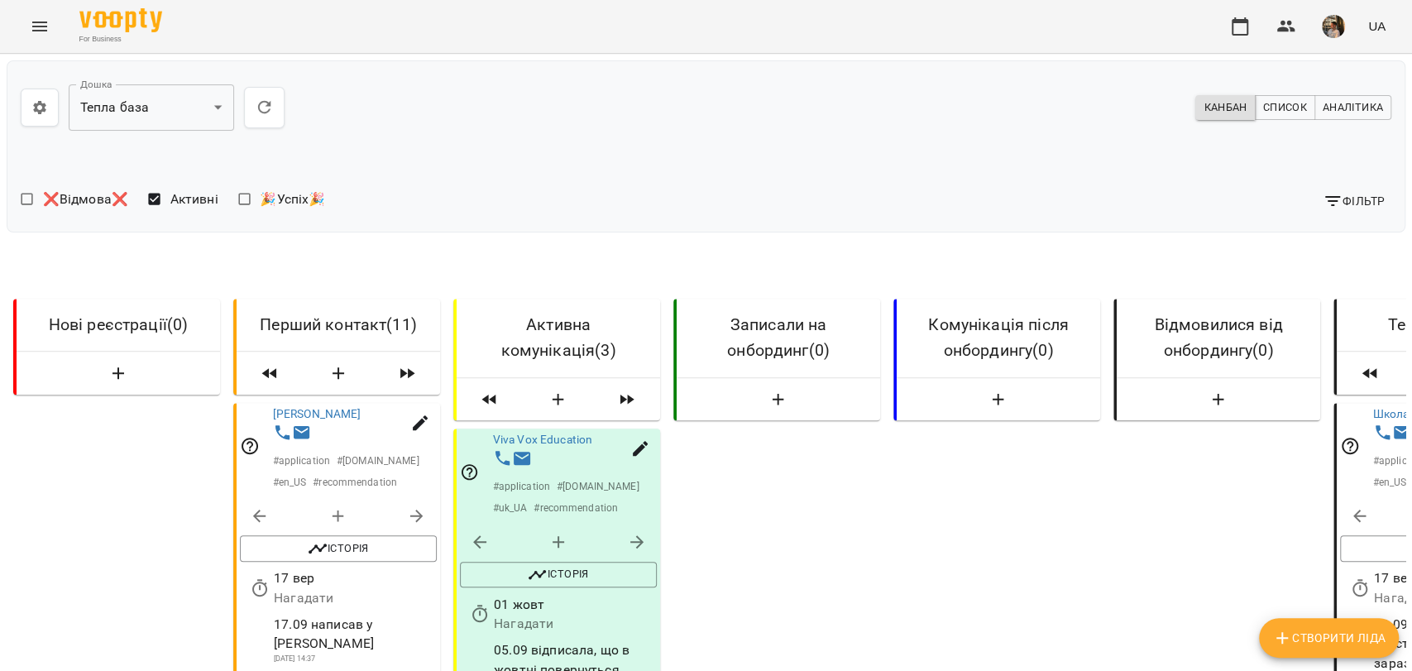
click at [35, 38] on button "Menu" at bounding box center [40, 27] width 40 height 40
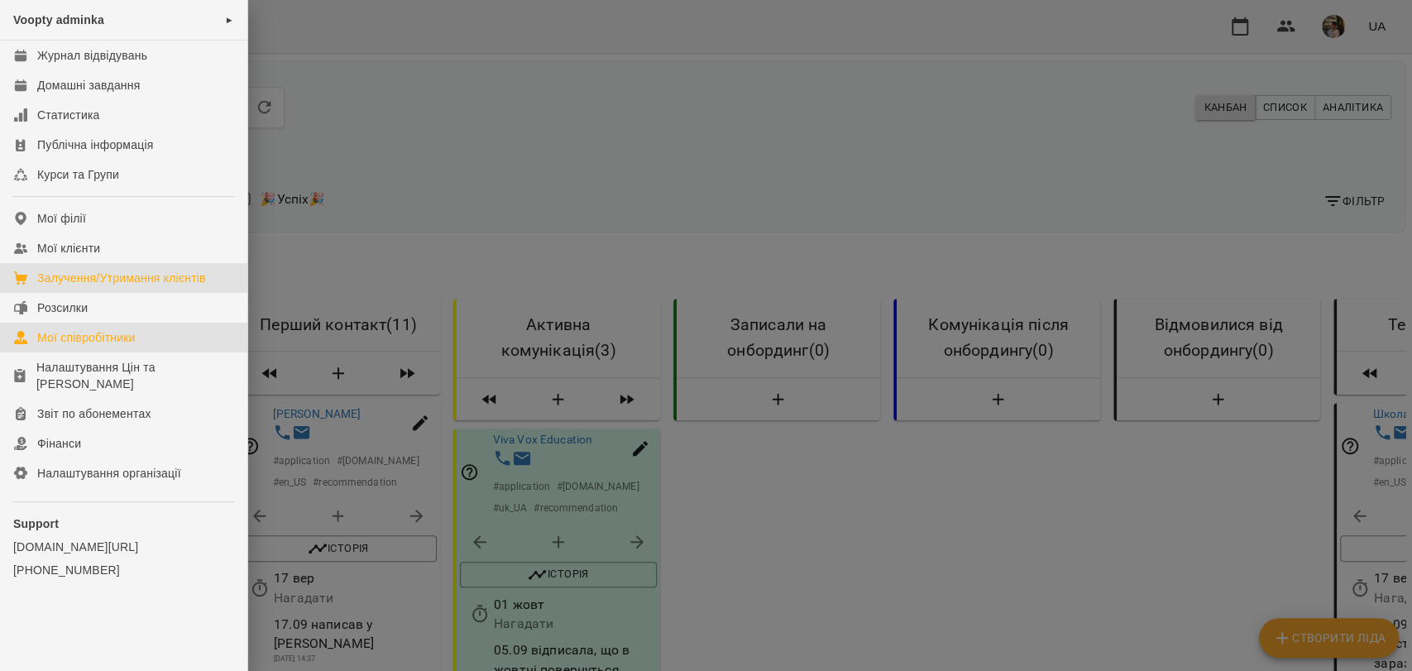
click at [131, 352] on link "Мої співробітники" at bounding box center [123, 338] width 247 height 30
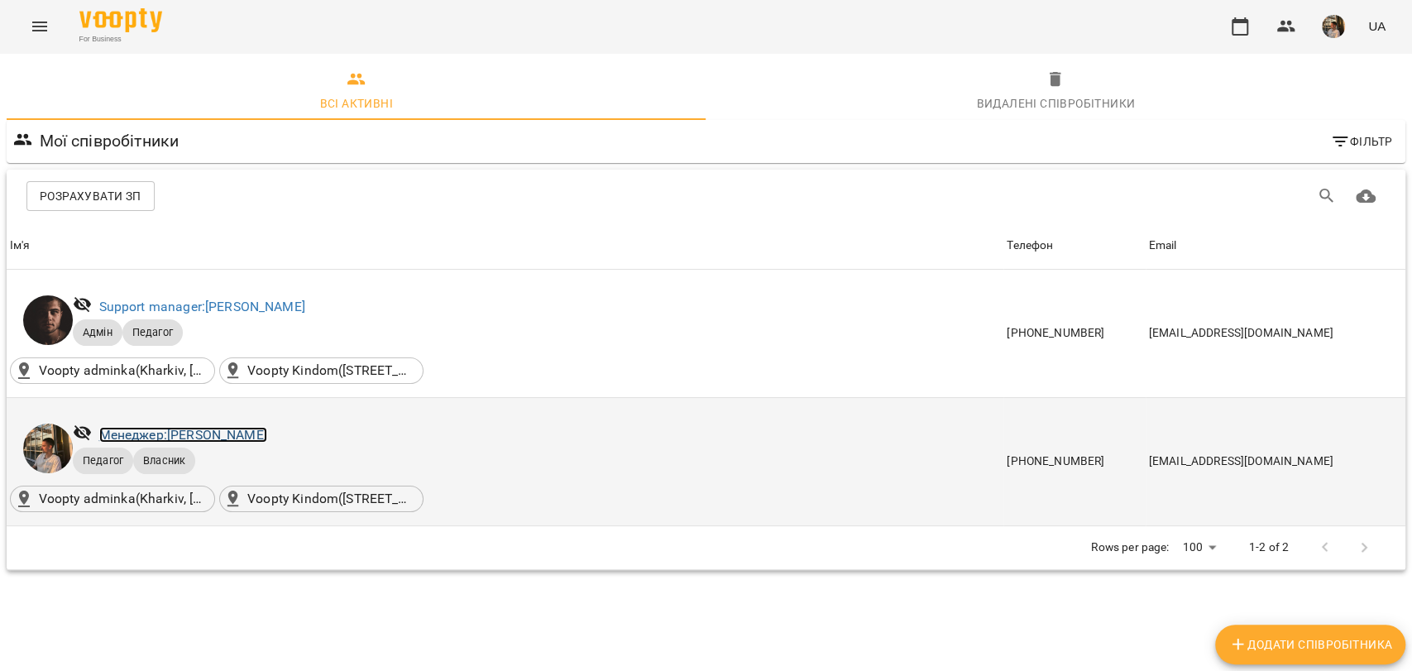
click at [173, 436] on link "Менеджер: Ямпольський Владислав Костянтинович" at bounding box center [183, 435] width 168 height 16
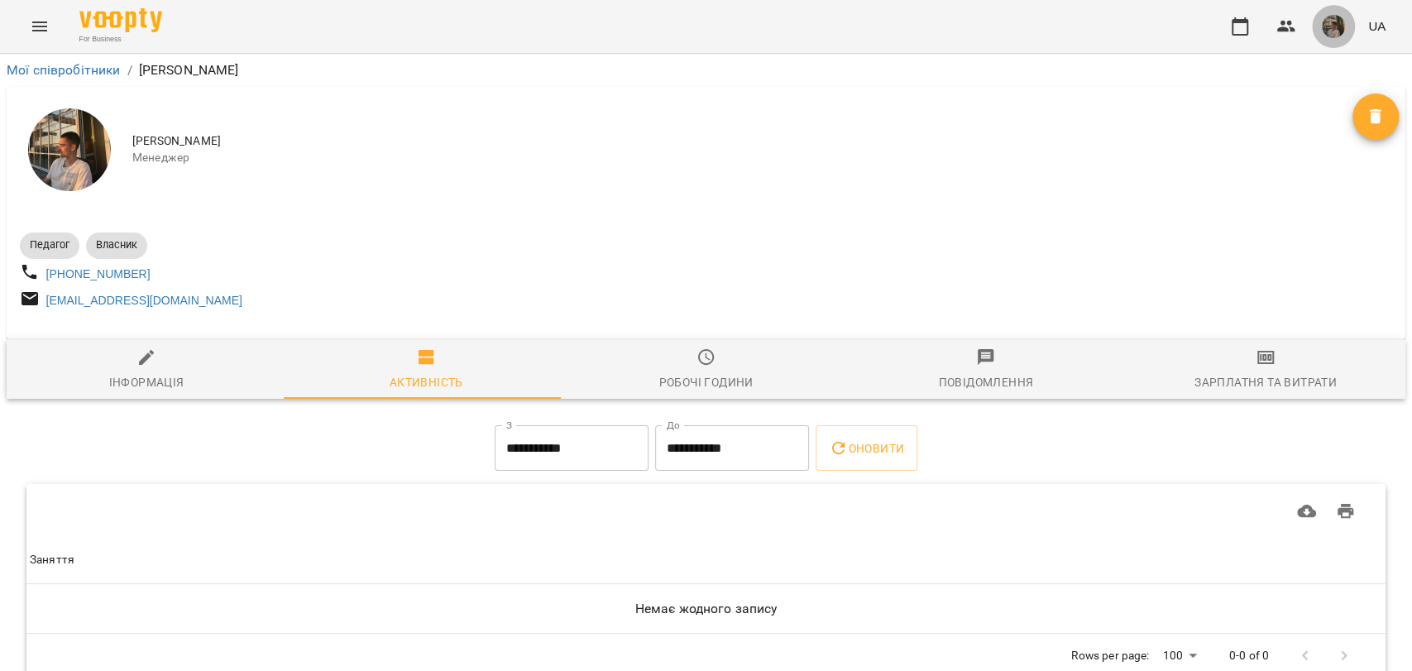
click at [1336, 33] on img "button" at bounding box center [1333, 26] width 23 height 23
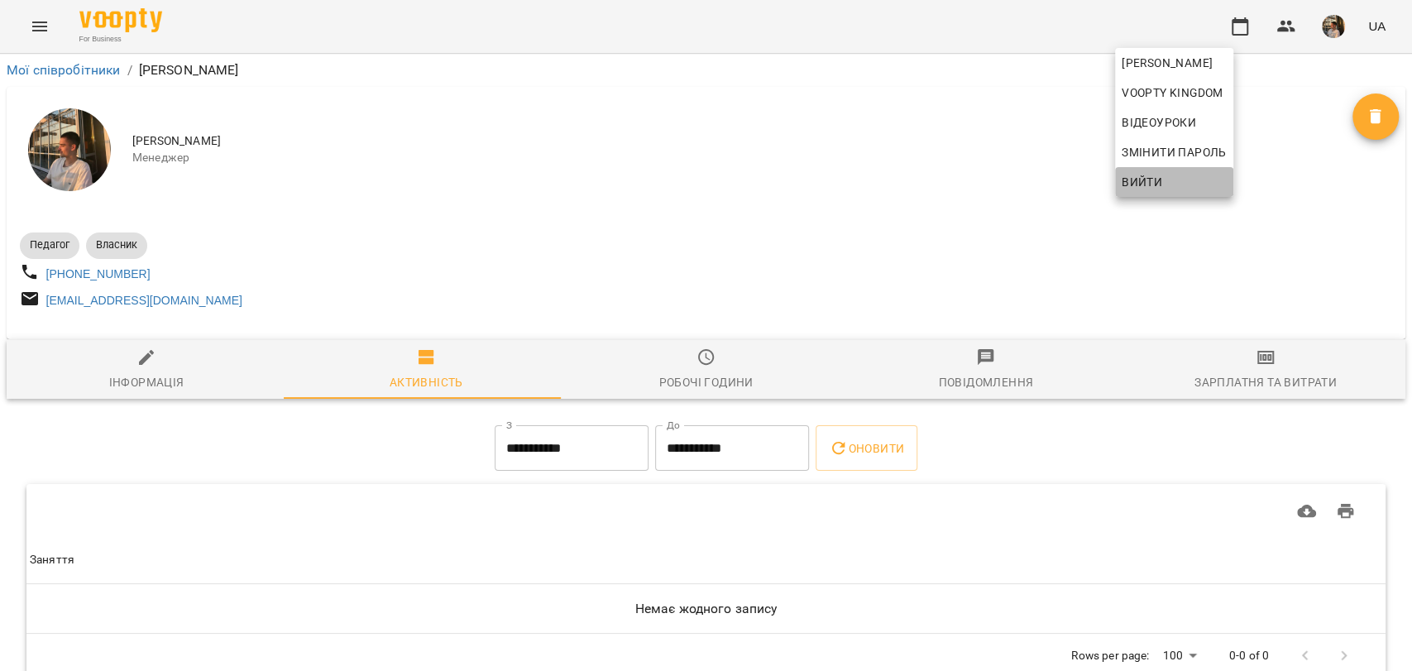
click at [1227, 186] on span "Вийти" at bounding box center [1174, 182] width 105 height 20
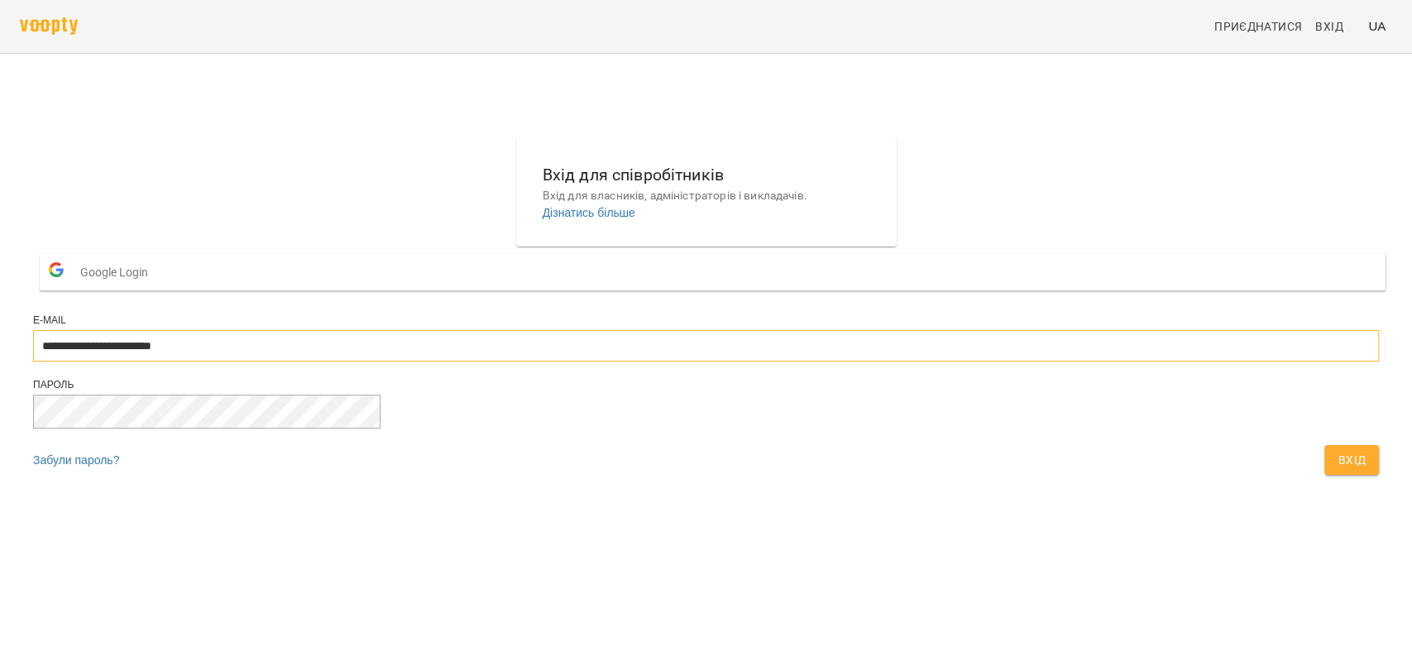
click at [746, 362] on input "**********" at bounding box center [706, 345] width 1346 height 31
click at [845, 362] on input "**********" at bounding box center [706, 345] width 1346 height 31
type input "**********"
click at [1325, 475] on button "Вхід" at bounding box center [1352, 460] width 55 height 30
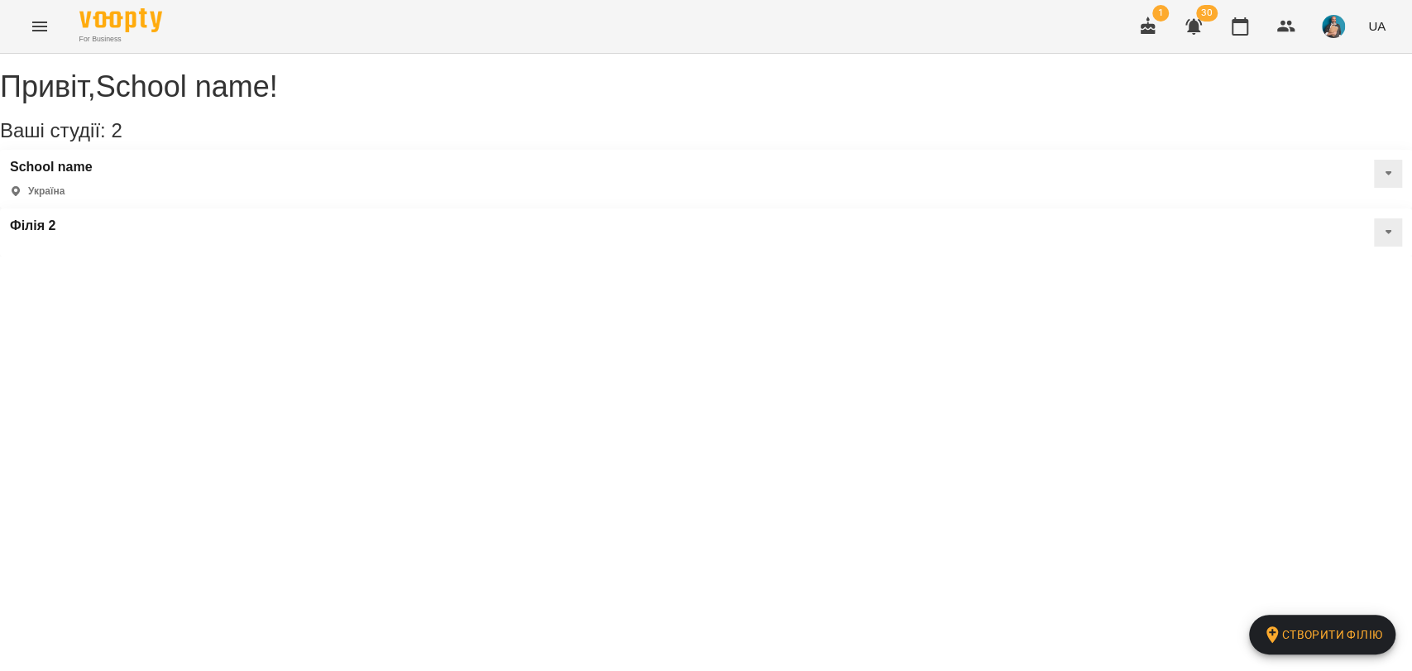
click at [50, 28] on button "Menu" at bounding box center [40, 27] width 40 height 40
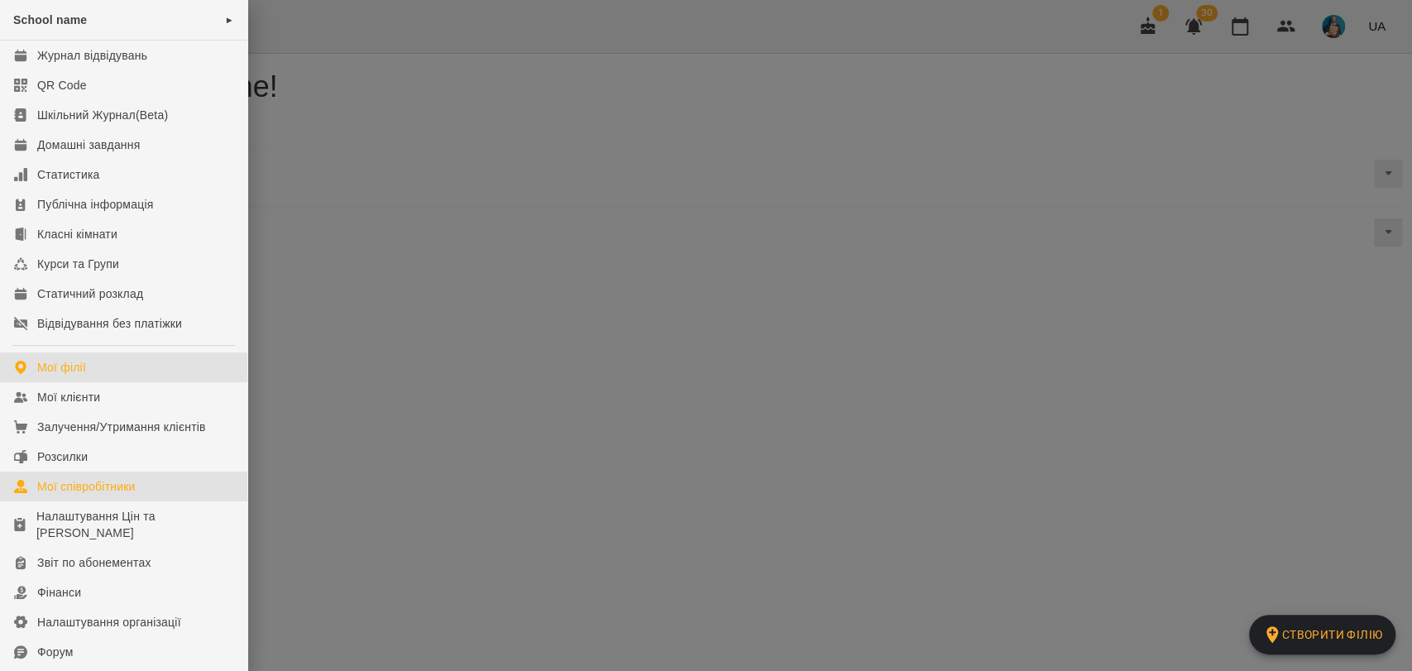
click at [123, 493] on div "Мої співробітники" at bounding box center [86, 486] width 98 height 17
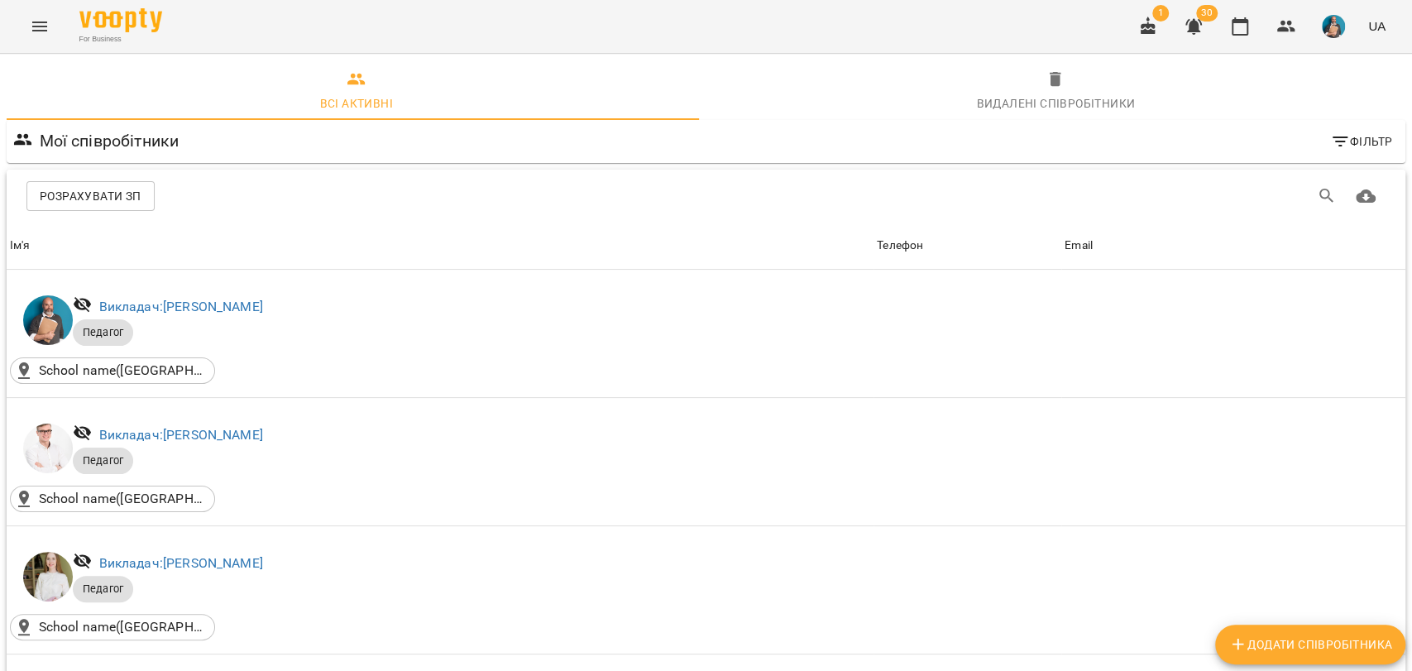
click at [50, 32] on button "Menu" at bounding box center [40, 27] width 40 height 40
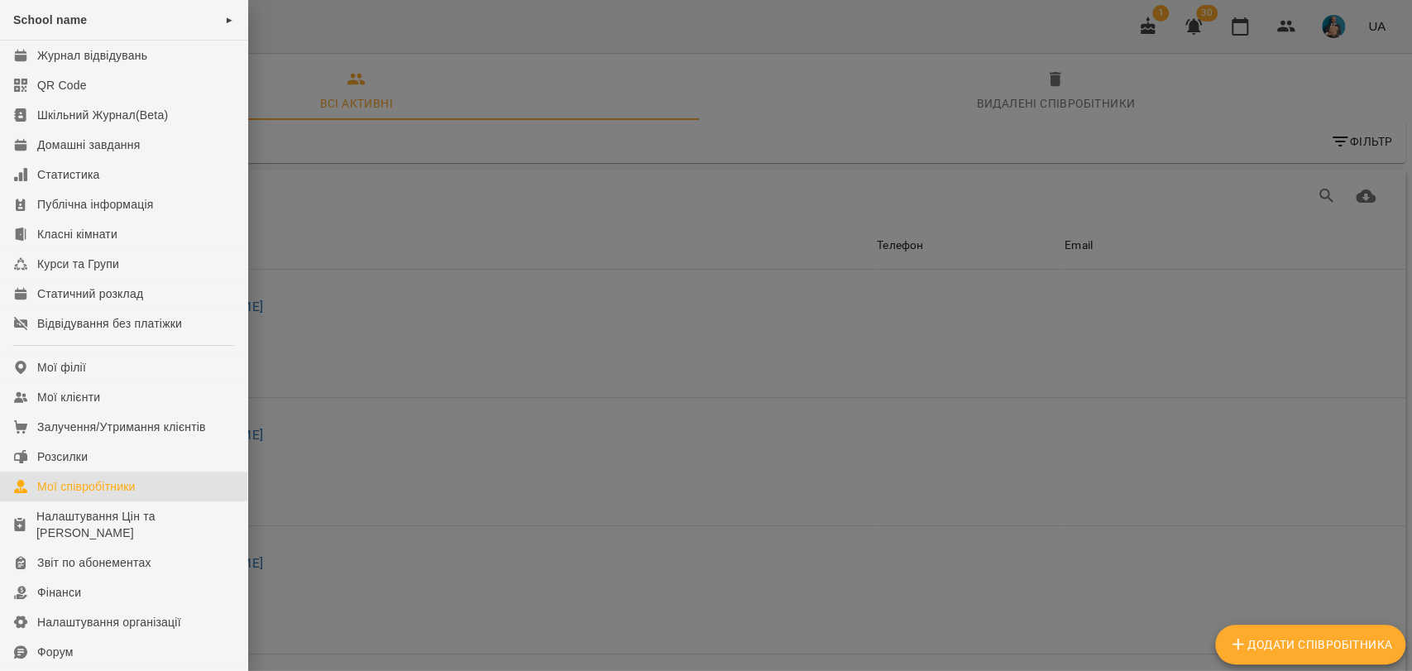
click at [455, 340] on div at bounding box center [706, 335] width 1412 height 671
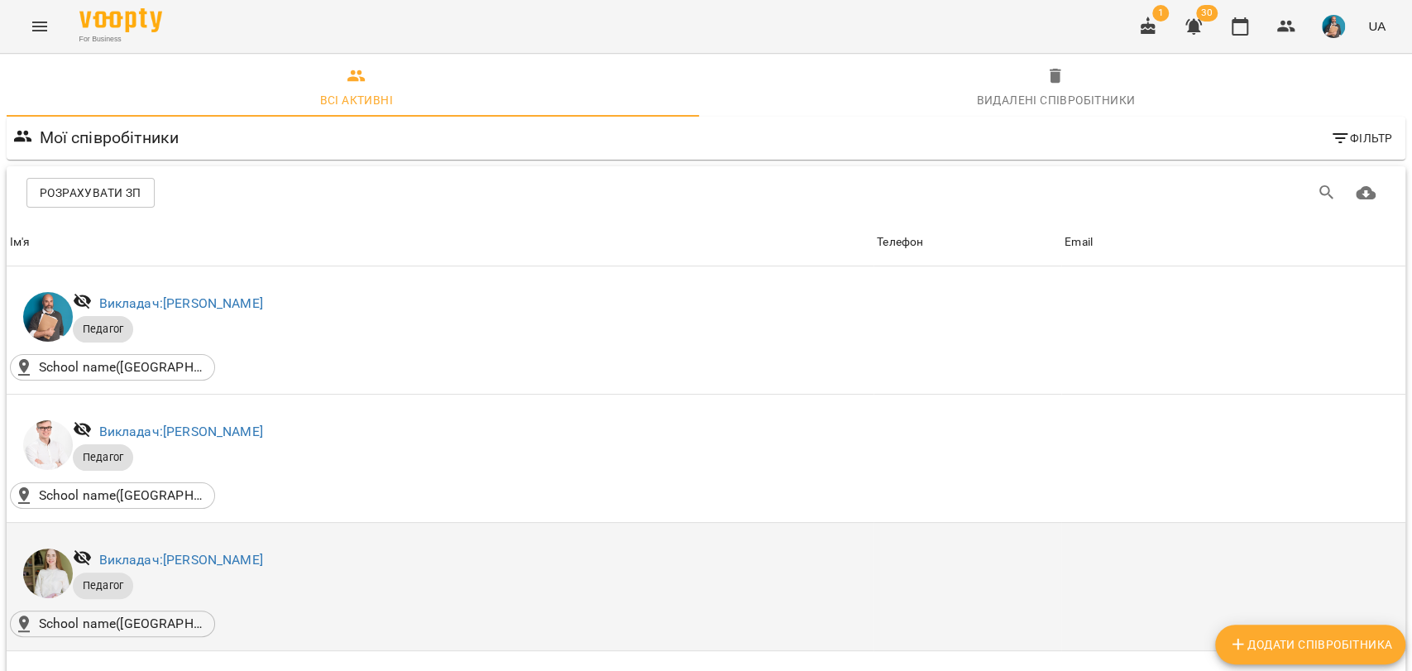
scroll to position [276, 0]
click at [205, 552] on link "Викладач: Анна Сергієнко" at bounding box center [181, 560] width 164 height 16
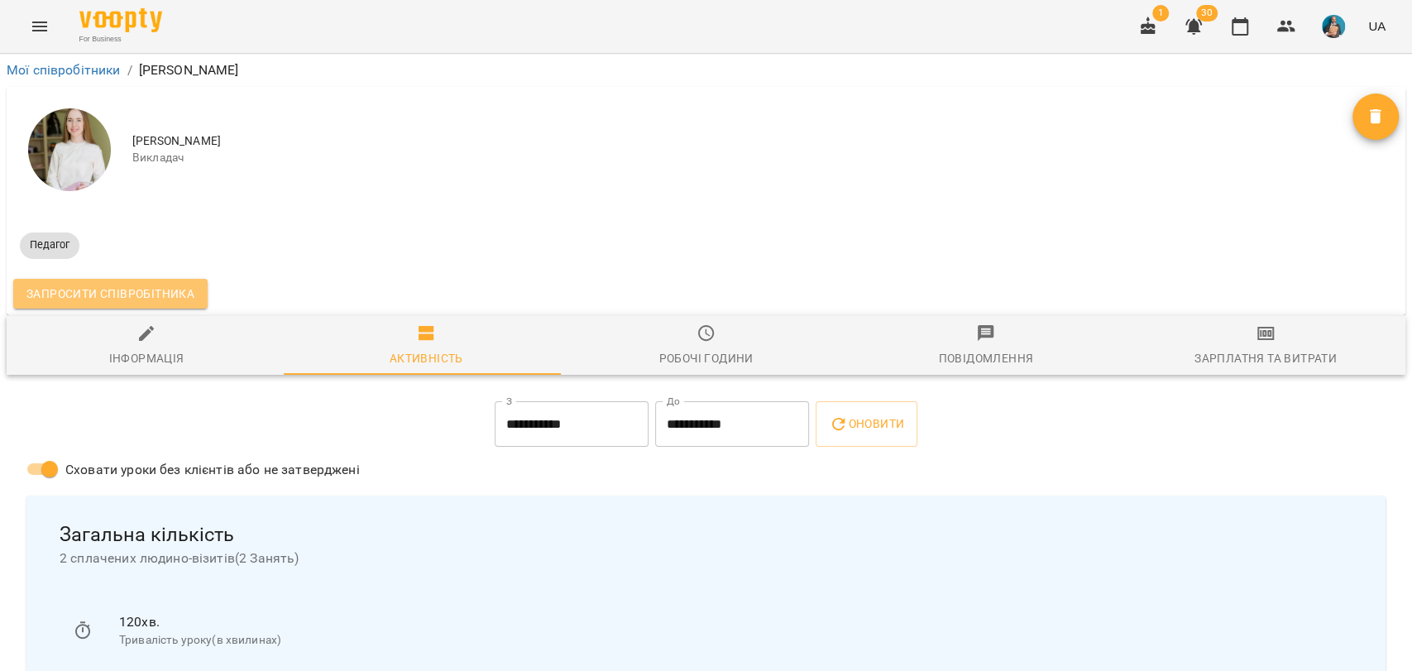
click at [104, 289] on span "Запросити співробітника" at bounding box center [110, 294] width 168 height 20
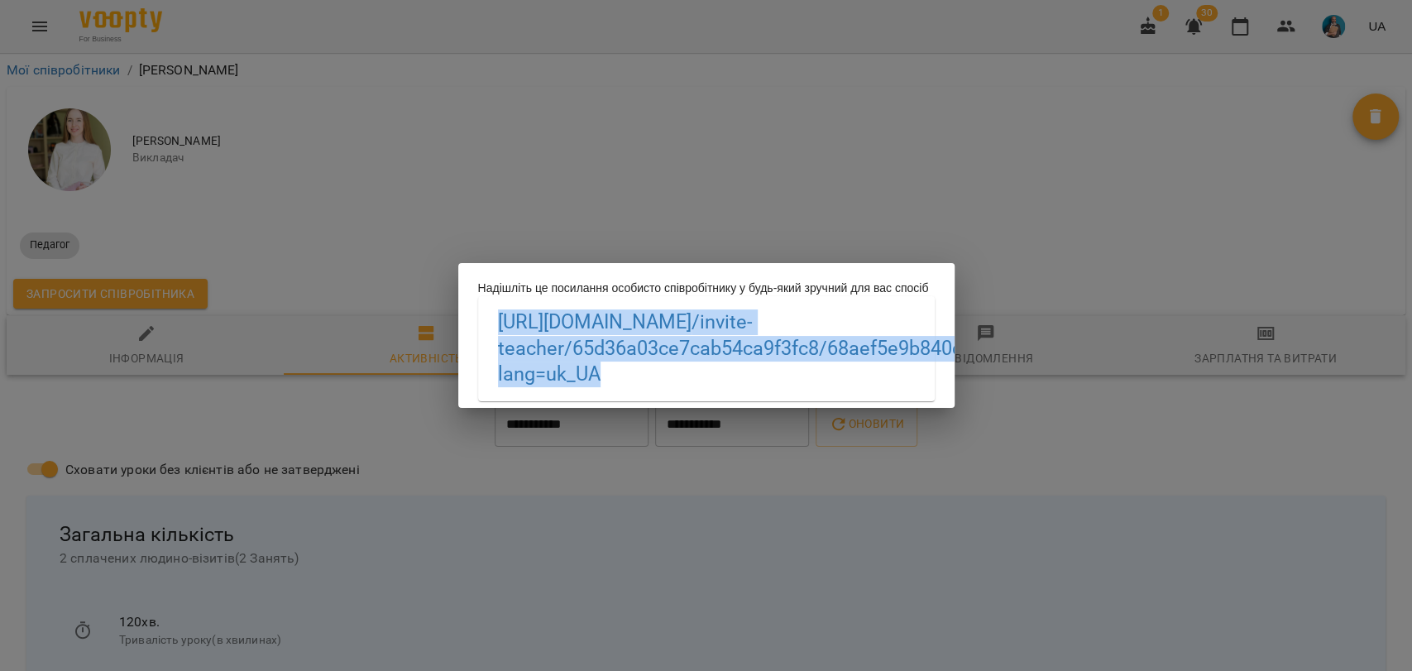
drag, startPoint x: 494, startPoint y: 326, endPoint x: 803, endPoint y: 382, distance: 313.7
click at [803, 382] on div "https://biz.voopty.com /invite-teacher/65d36a03ce7cab54ca9f3fc8/68aef5e9b840d91…" at bounding box center [706, 348] width 457 height 104
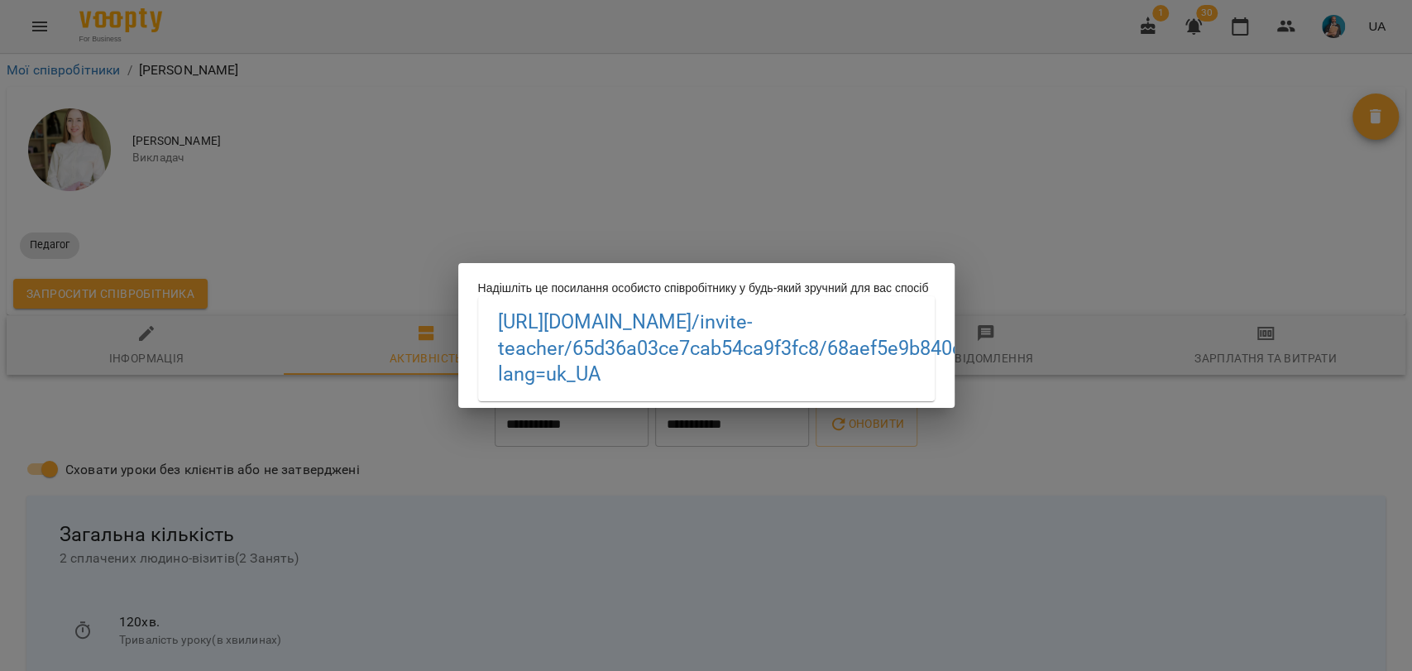
click at [711, 180] on div "Надішліть це посилання особисто співробітнику у будь-який зручний для вас спосі…" at bounding box center [706, 335] width 1412 height 671
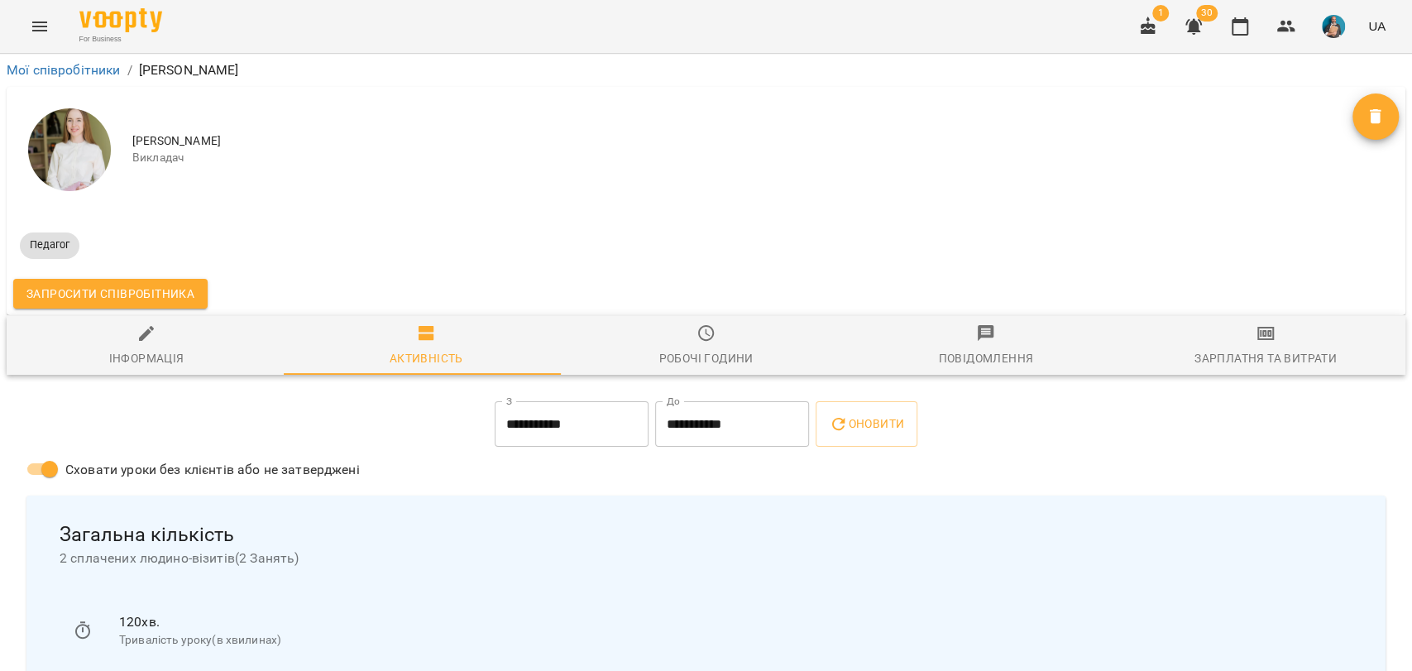
click at [21, 27] on button "Menu" at bounding box center [40, 27] width 40 height 40
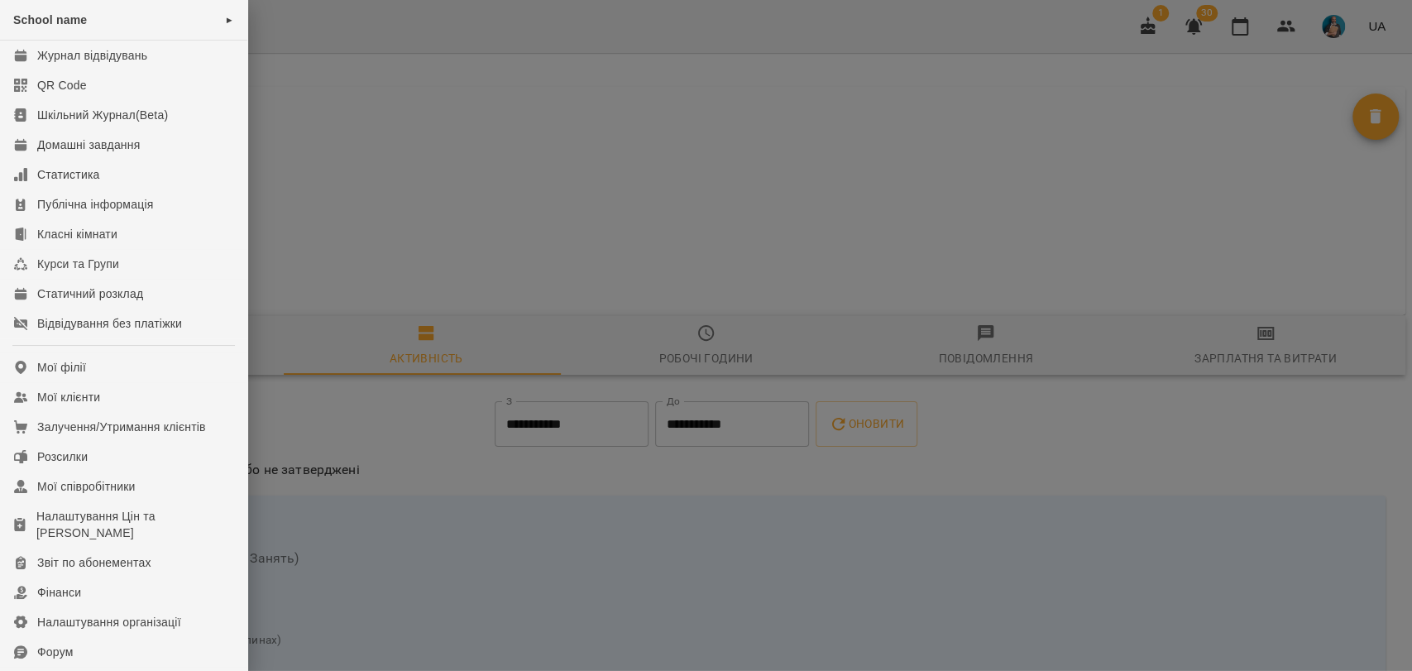
drag, startPoint x: 306, startPoint y: 110, endPoint x: 241, endPoint y: 100, distance: 66.1
click at [307, 106] on div at bounding box center [706, 335] width 1412 height 671
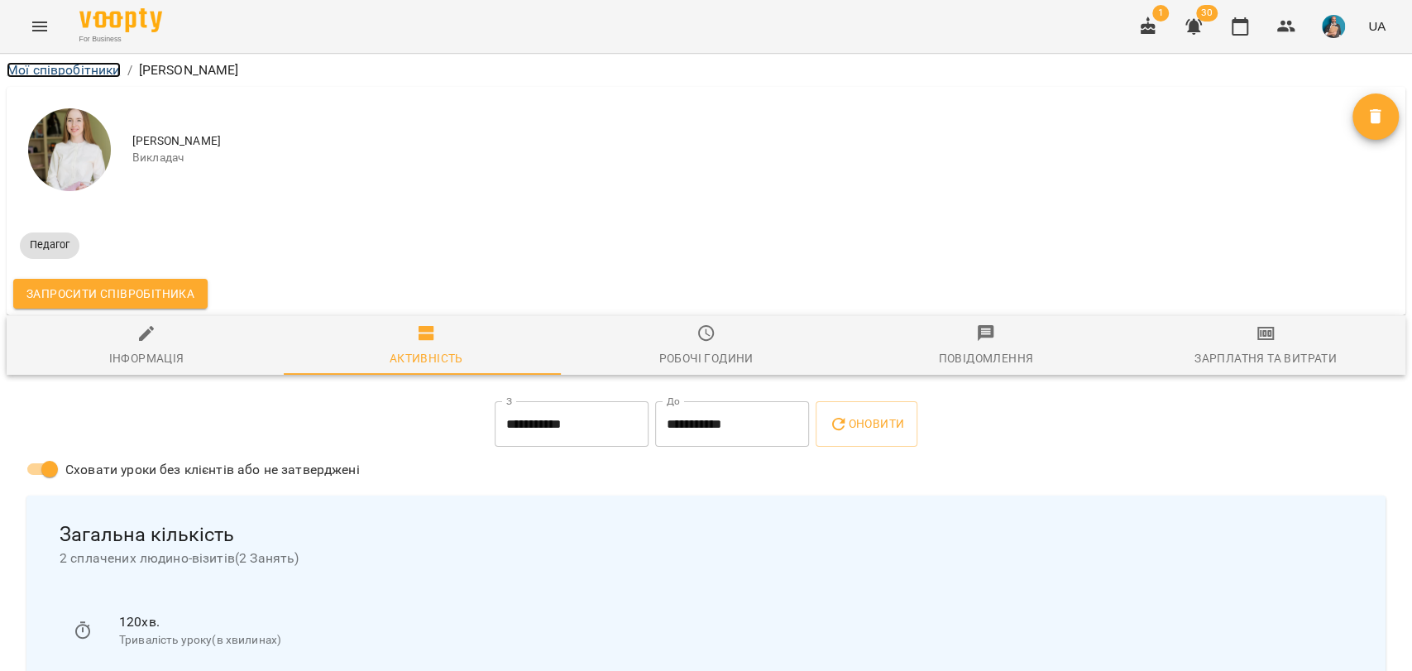
click at [107, 72] on link "Мої співробітники" at bounding box center [64, 70] width 114 height 16
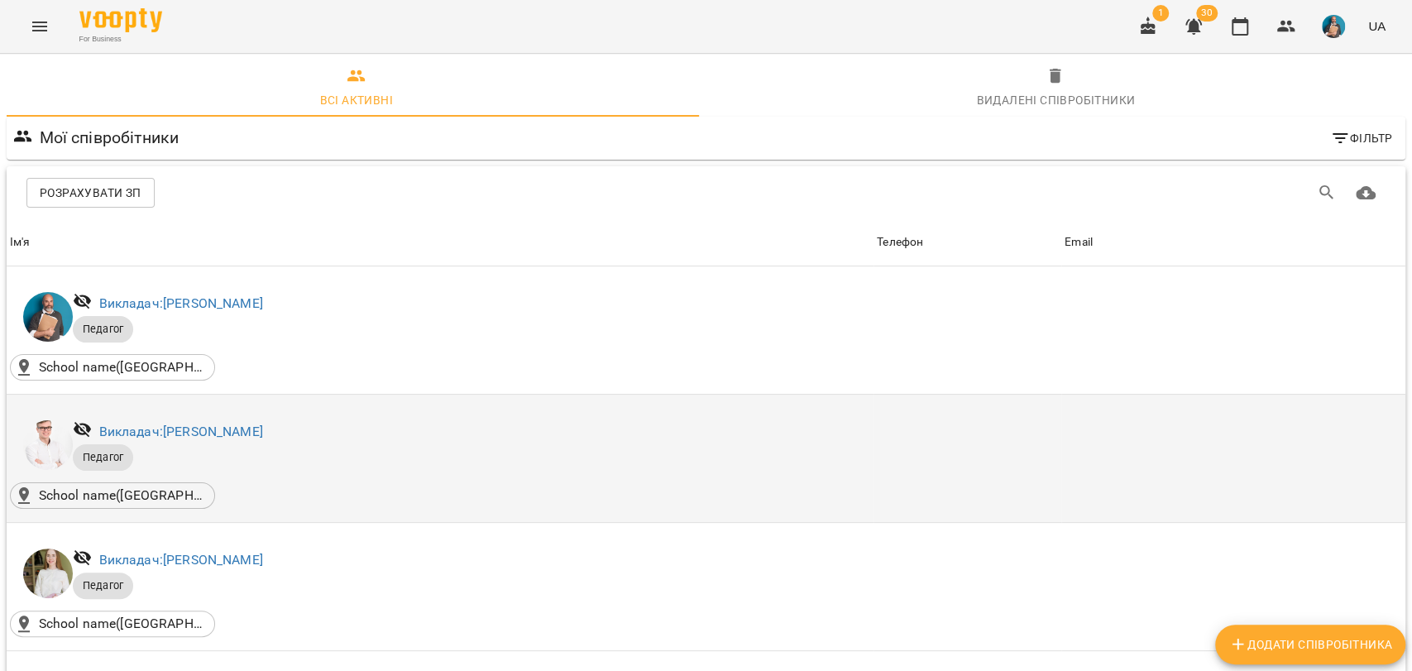
scroll to position [184, 0]
click at [213, 424] on link "Викладач: Андрій Шевченко" at bounding box center [181, 432] width 164 height 16
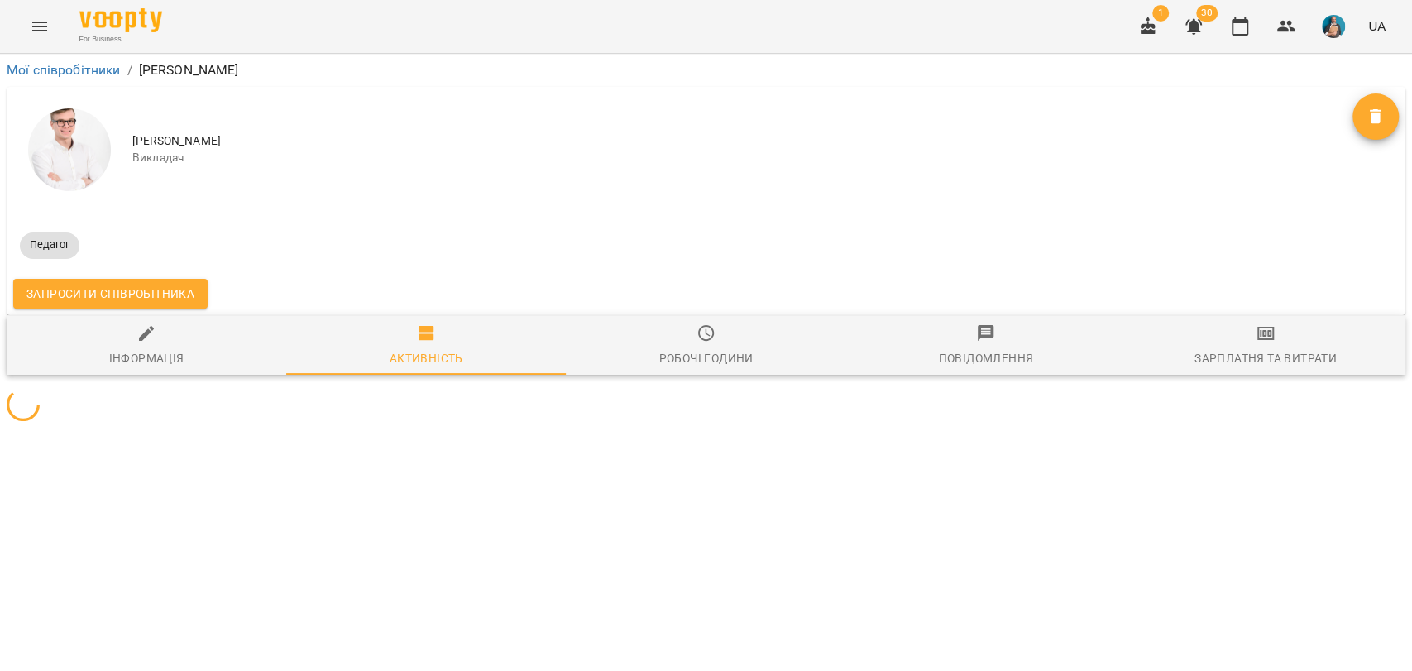
click at [139, 298] on span "Запросити співробітника" at bounding box center [110, 294] width 168 height 20
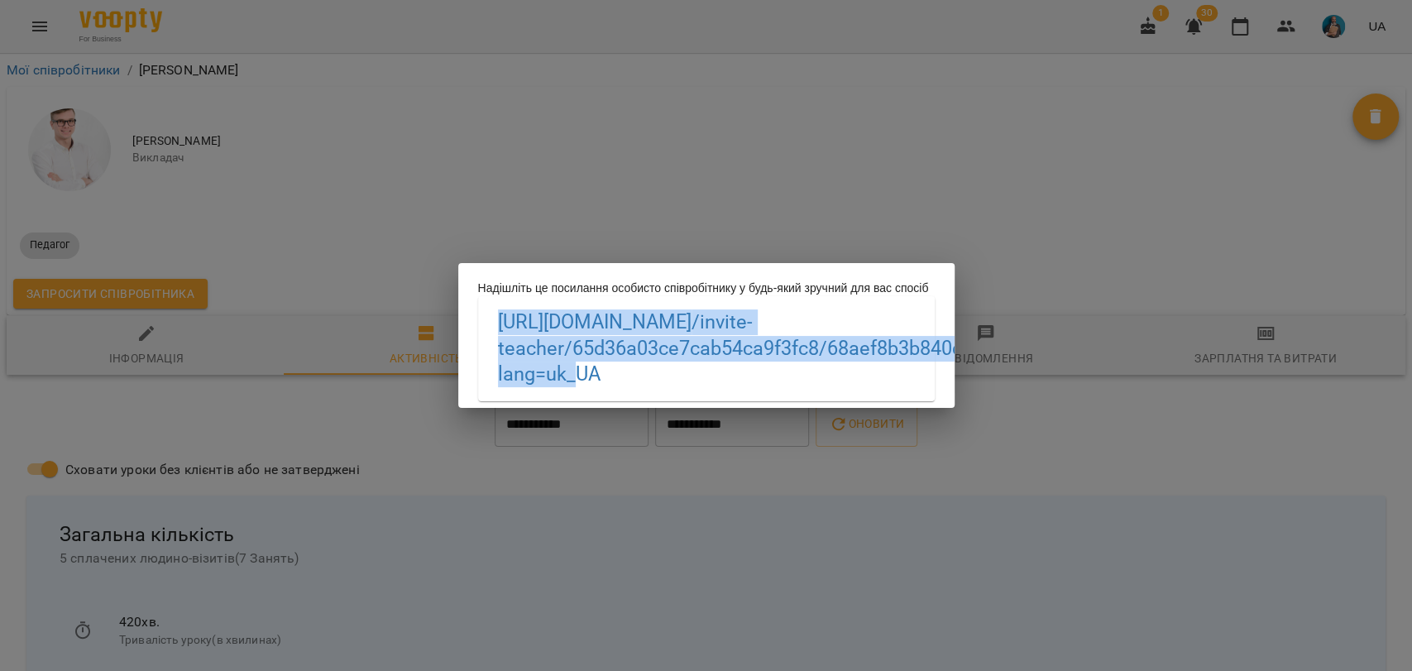
drag, startPoint x: 484, startPoint y: 320, endPoint x: 857, endPoint y: 477, distance: 404.6
click at [753, 376] on div "https://biz.voopty.com /invite-teacher/65d36a03ce7cab54ca9f3fc8/68aef8b3b840d91…" at bounding box center [706, 348] width 457 height 104
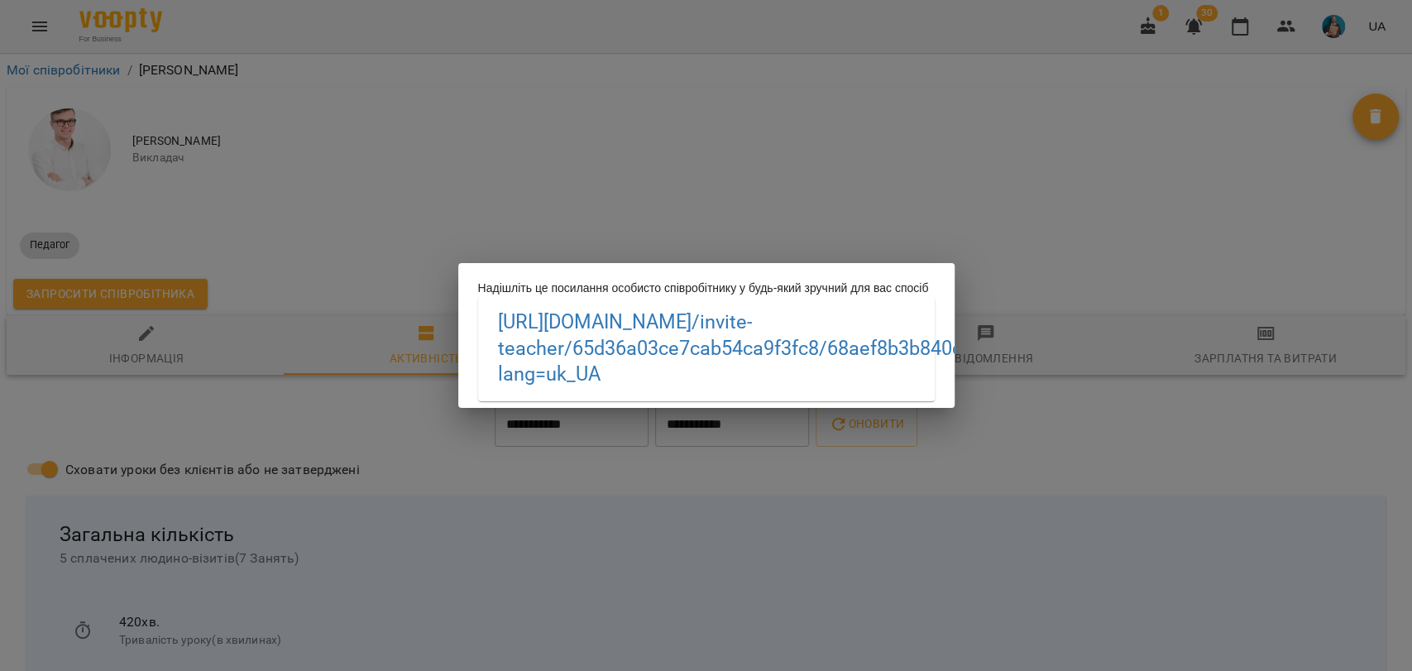
click at [881, 577] on div "Надішліть це посилання особисто співробітнику у будь-який зручний для вас спосі…" at bounding box center [706, 335] width 1412 height 671
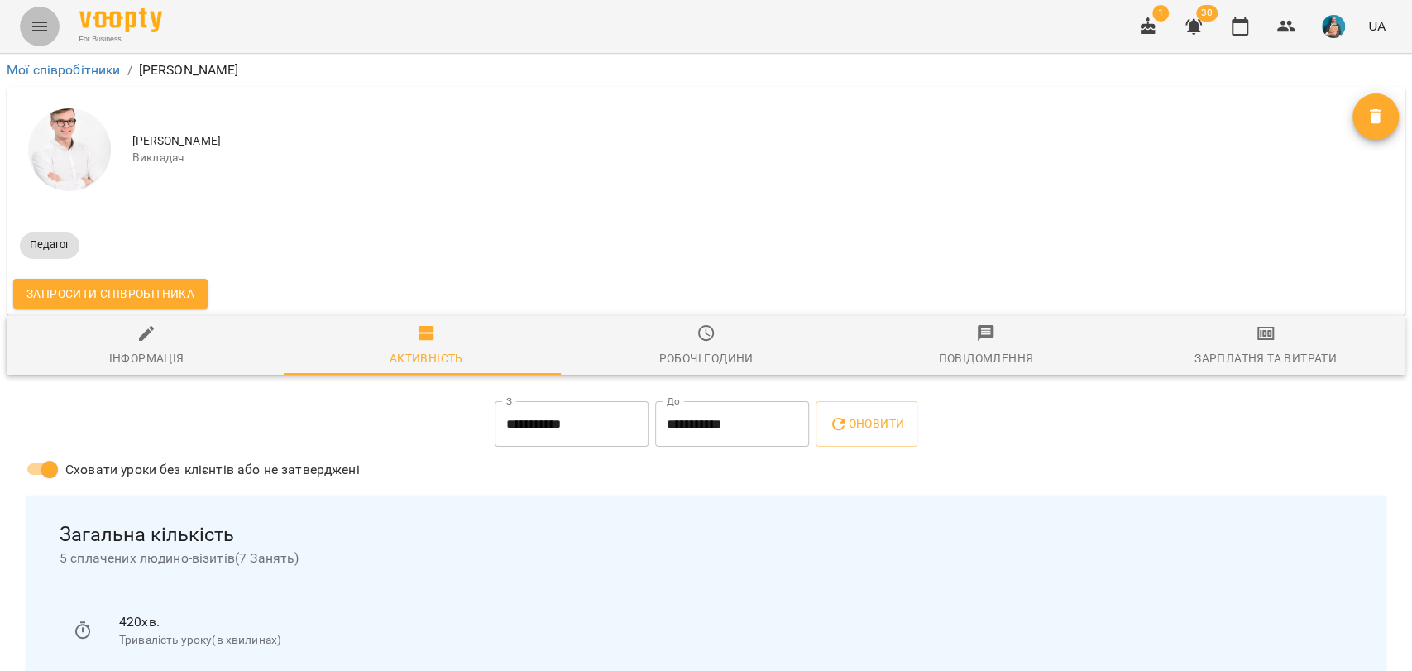
click at [27, 22] on button "Menu" at bounding box center [40, 27] width 40 height 40
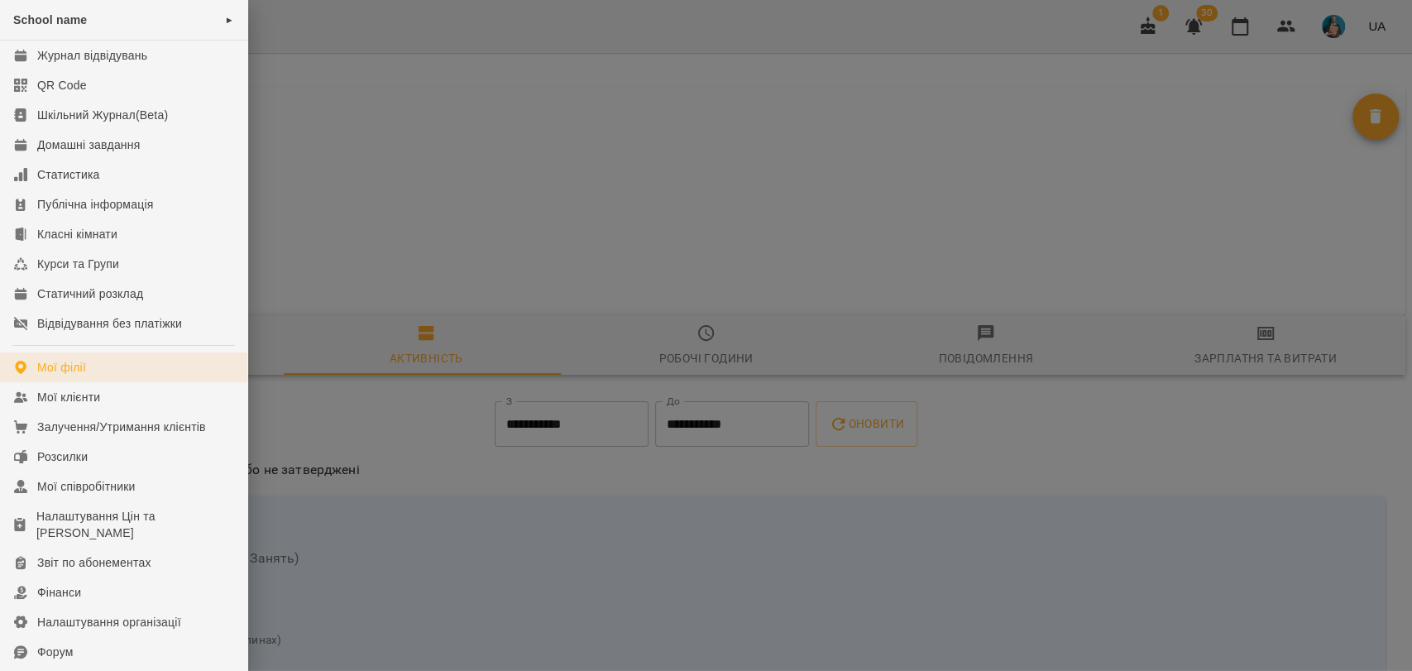
scroll to position [92, 0]
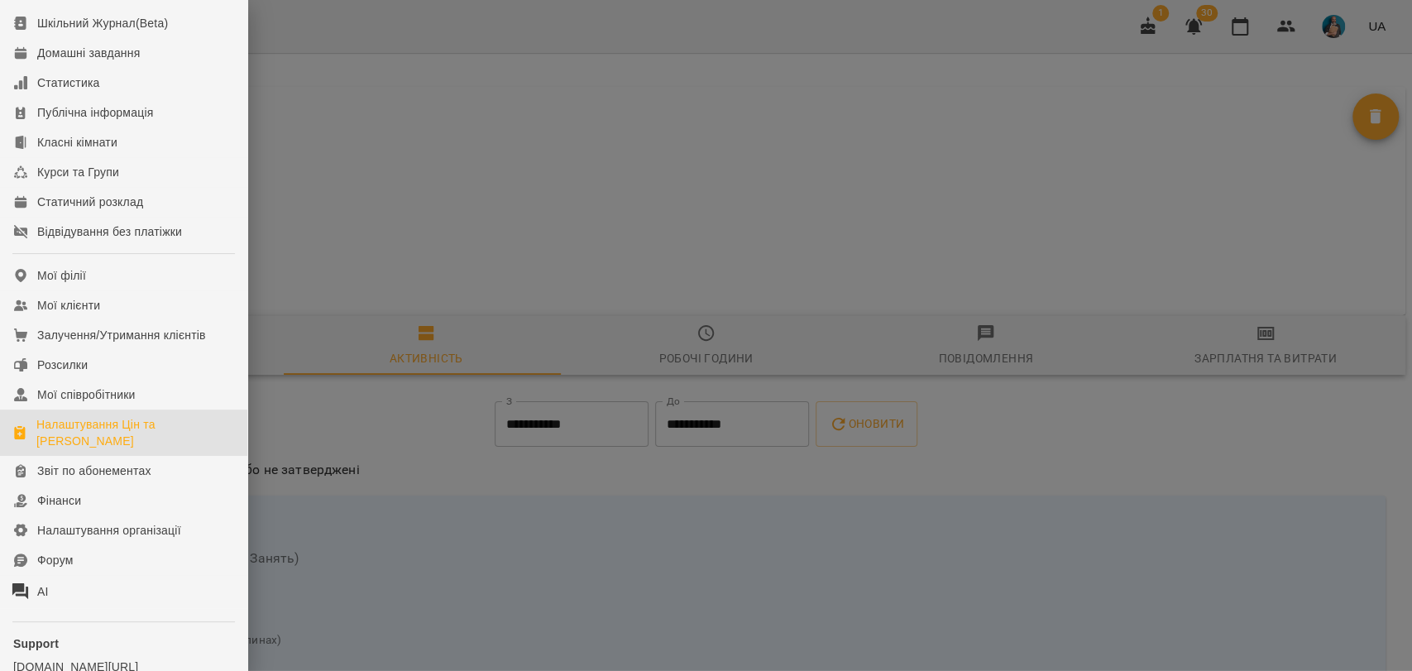
click at [106, 436] on div "Налаштування Цін та Абонементів" at bounding box center [135, 432] width 198 height 33
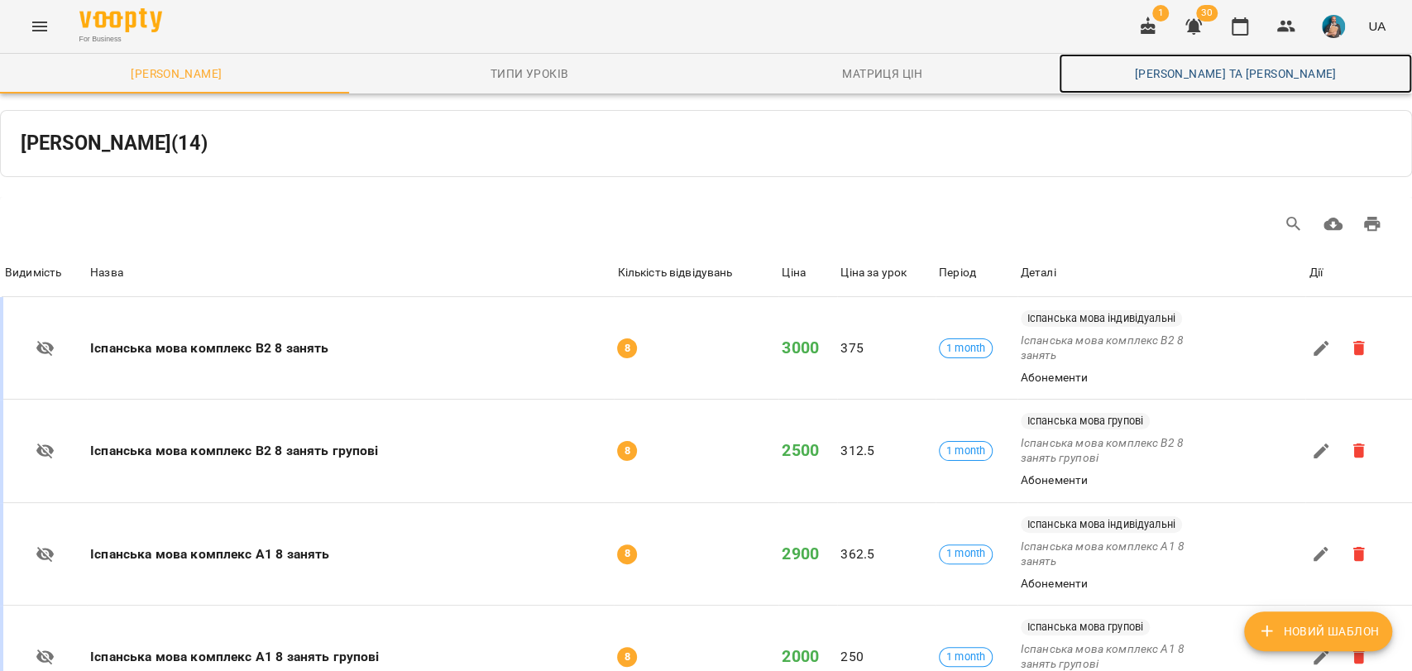
click at [1216, 78] on span "Каси та Онлайн Сплати" at bounding box center [1235, 74] width 333 height 20
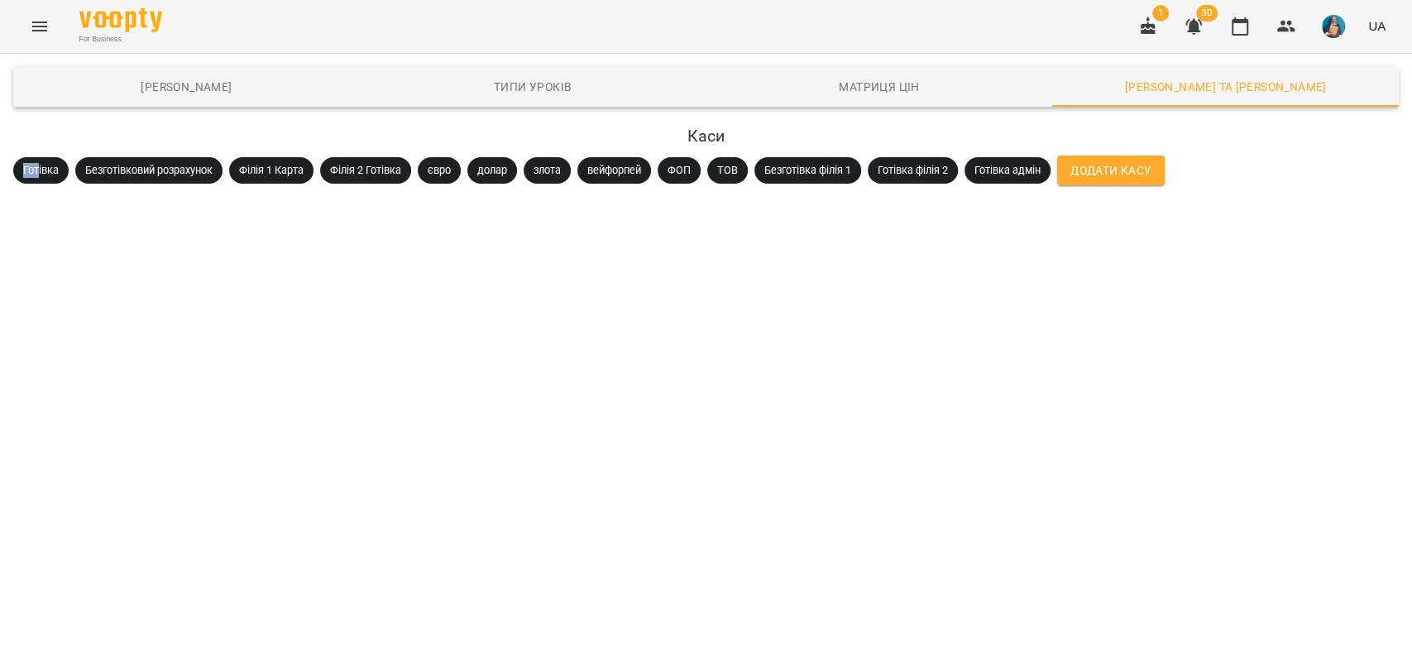
drag, startPoint x: 20, startPoint y: 170, endPoint x: 86, endPoint y: 180, distance: 66.9
click at [41, 173] on span "Готівка" at bounding box center [40, 170] width 55 height 15
drag, startPoint x: 85, startPoint y: 167, endPoint x: 311, endPoint y: 188, distance: 226.8
click at [202, 169] on span "Безготівковий розрахунок" at bounding box center [148, 170] width 147 height 15
click at [1105, 174] on span "Додати Касу" at bounding box center [1111, 171] width 81 height 20
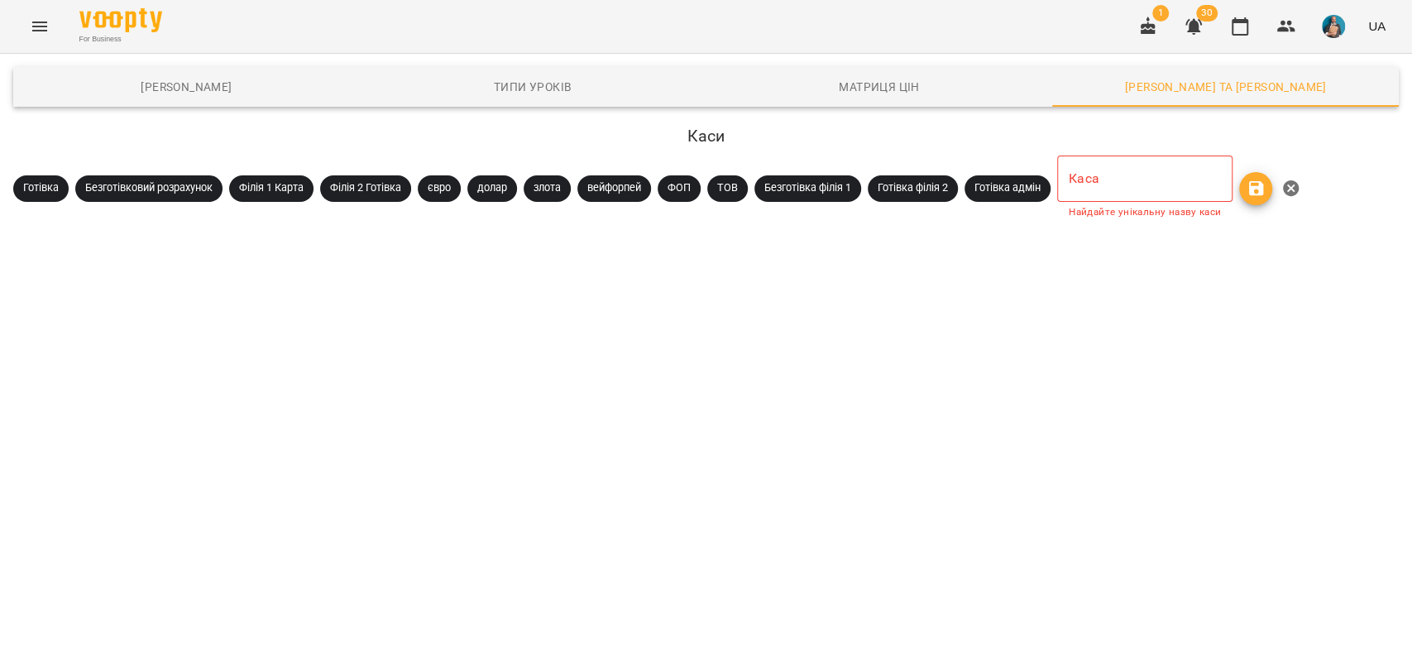
click at [1102, 186] on input "text" at bounding box center [1144, 179] width 175 height 46
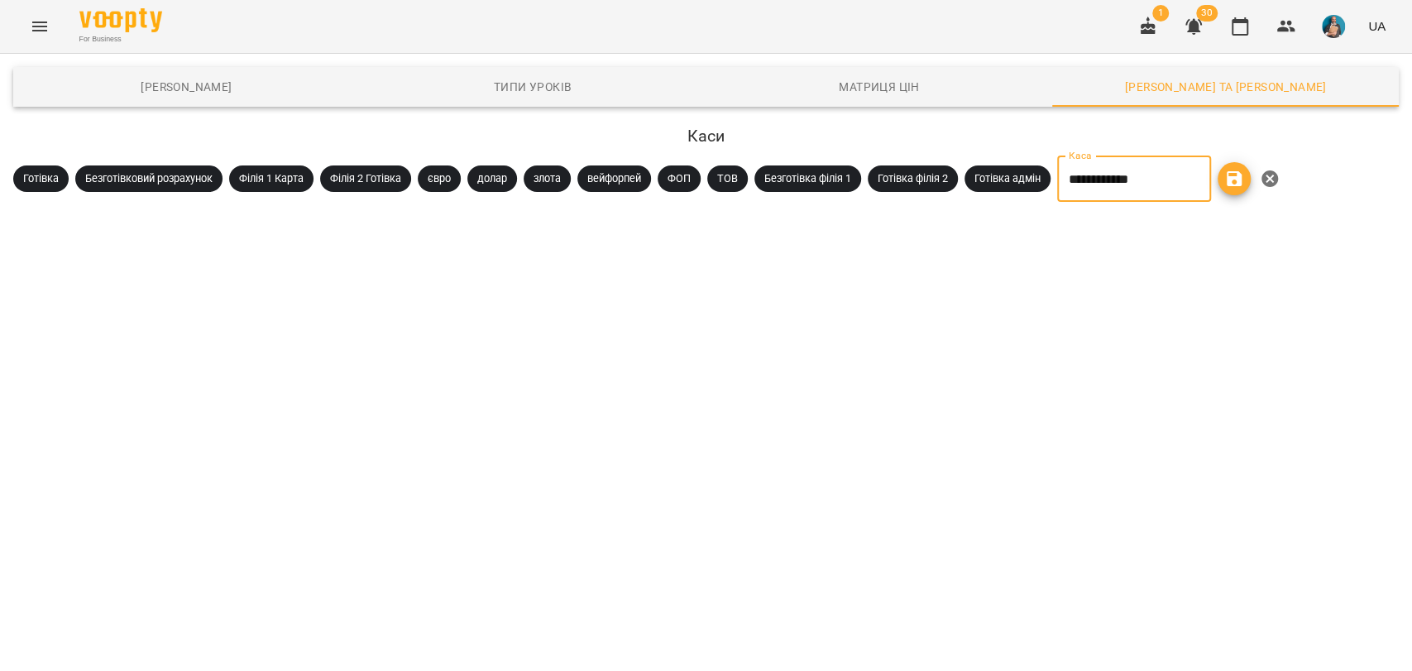
type input "**********"
click at [1244, 170] on icon "button" at bounding box center [1235, 179] width 20 height 20
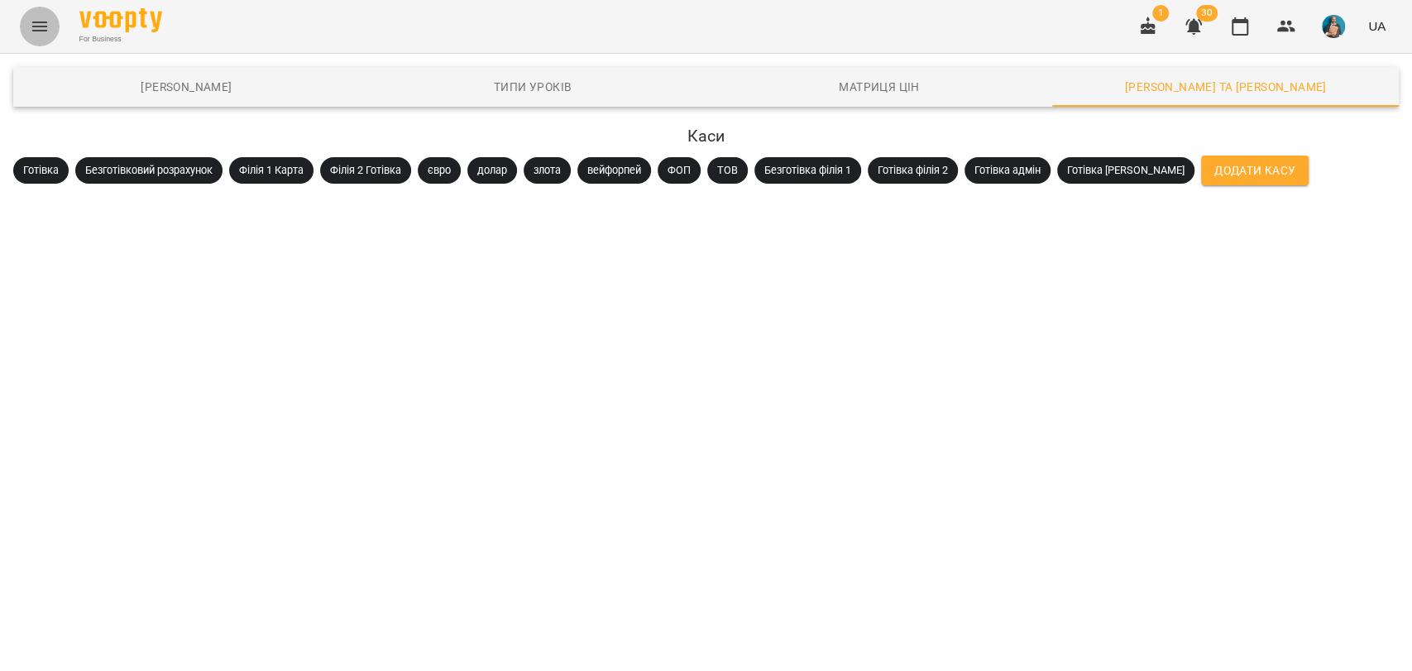
click at [31, 38] on button "Menu" at bounding box center [40, 27] width 40 height 40
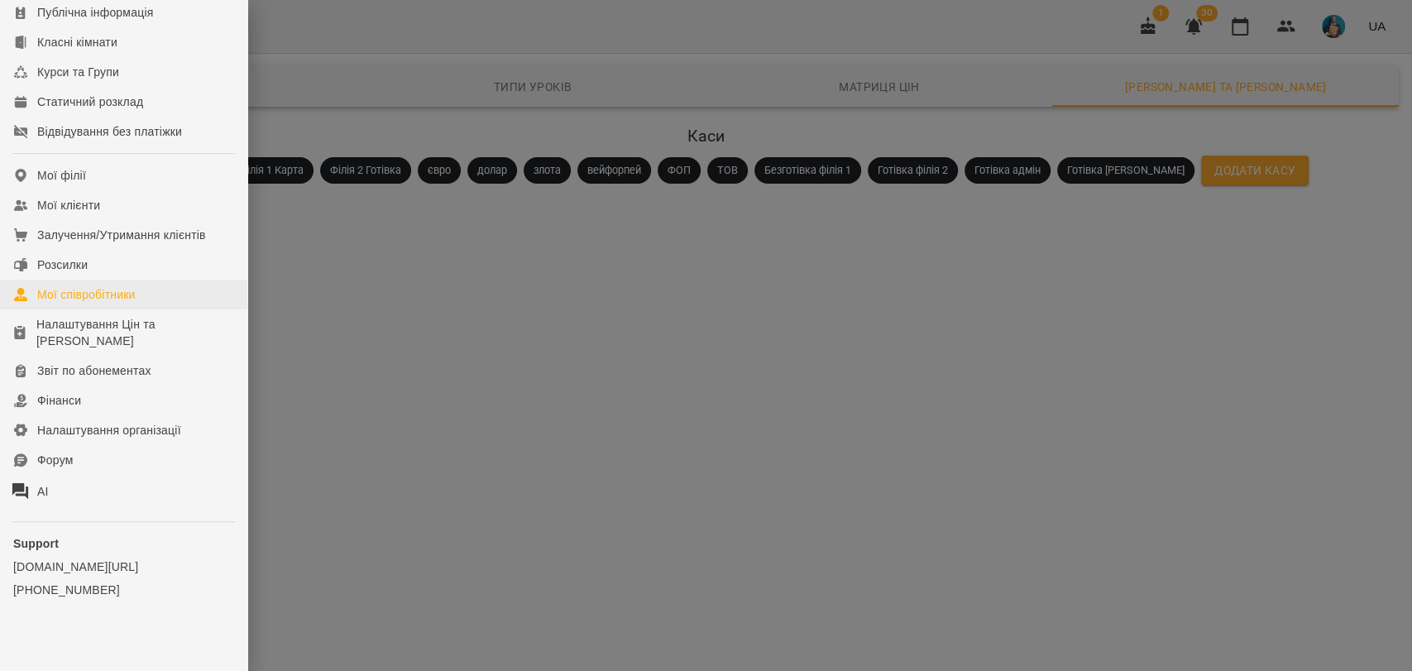
scroll to position [199, 0]
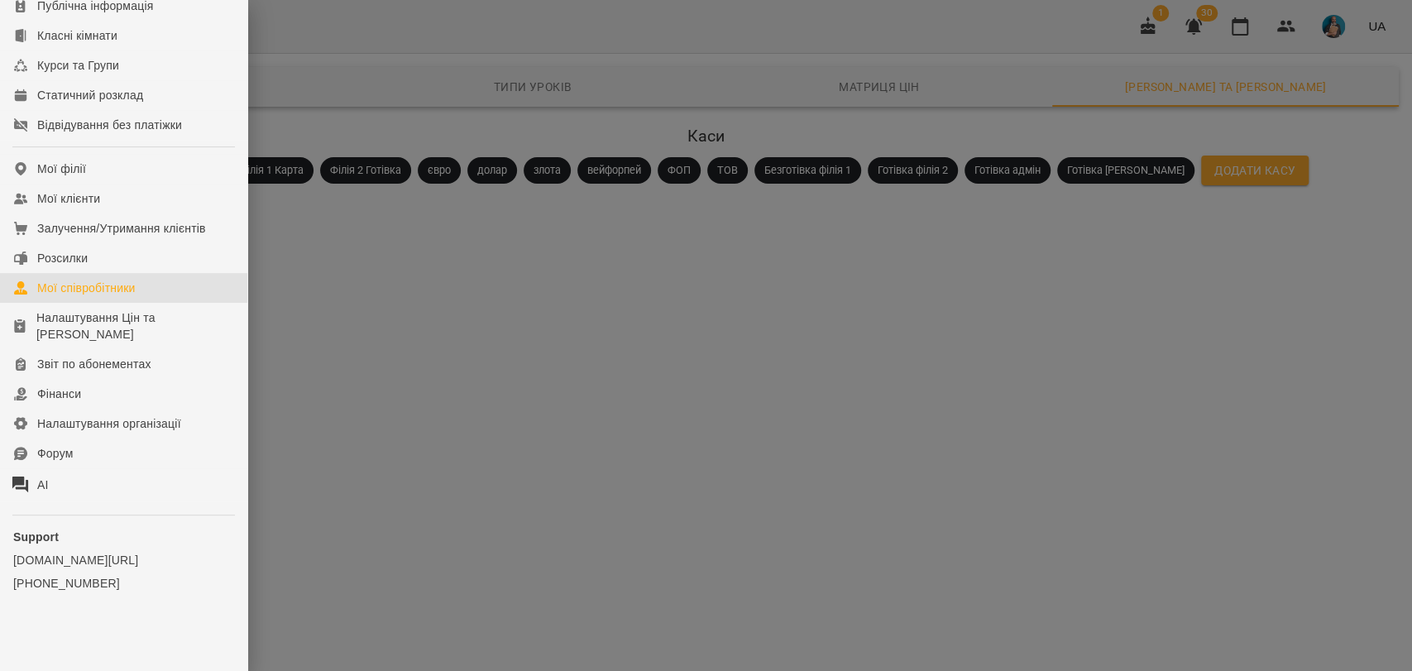
click at [109, 293] on div "Мої співробітники" at bounding box center [86, 288] width 98 height 17
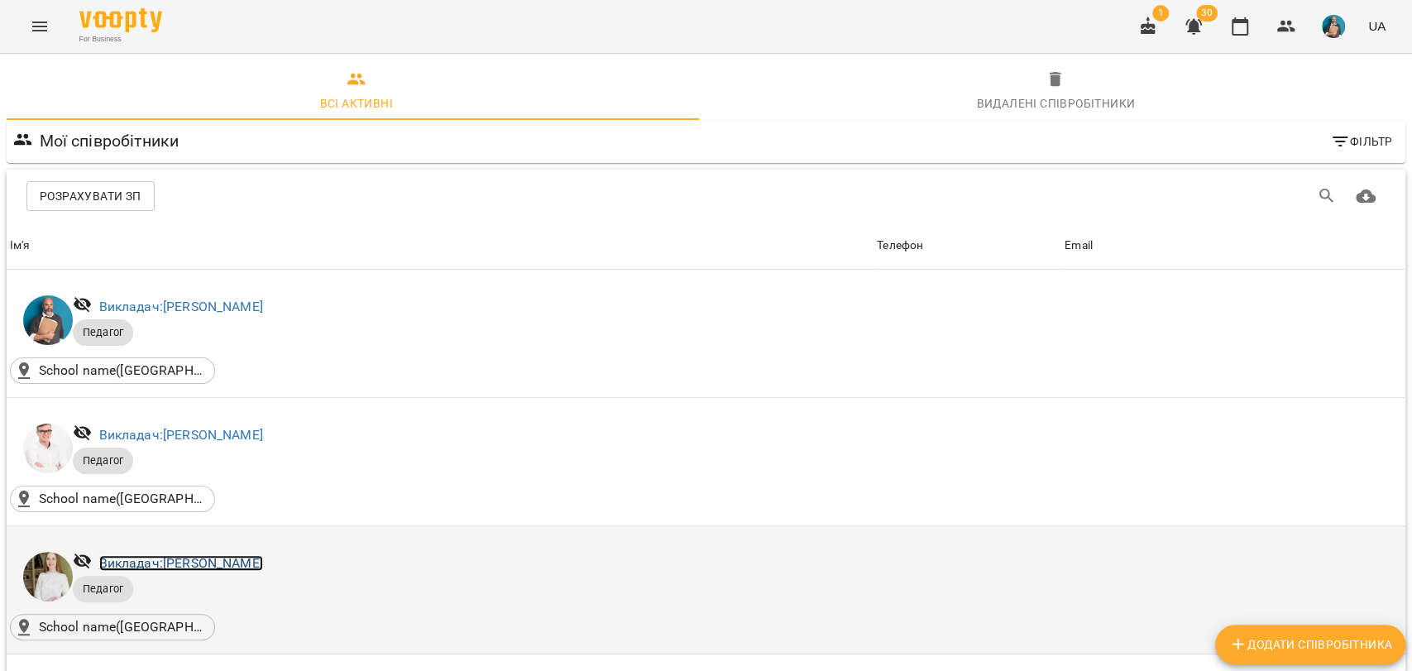
click at [180, 558] on link "Викладач: Анна Сергієнко" at bounding box center [181, 563] width 164 height 16
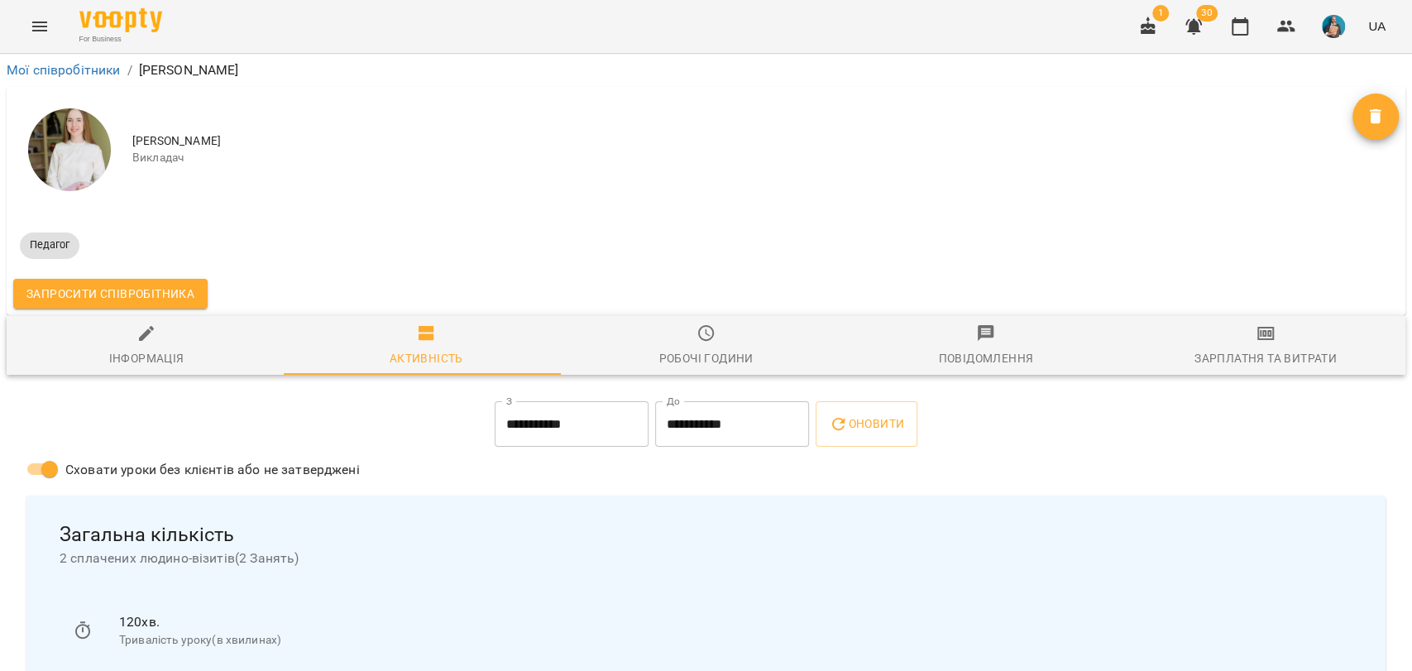
click at [155, 352] on div "Інформація" at bounding box center [146, 358] width 75 height 20
select select "**"
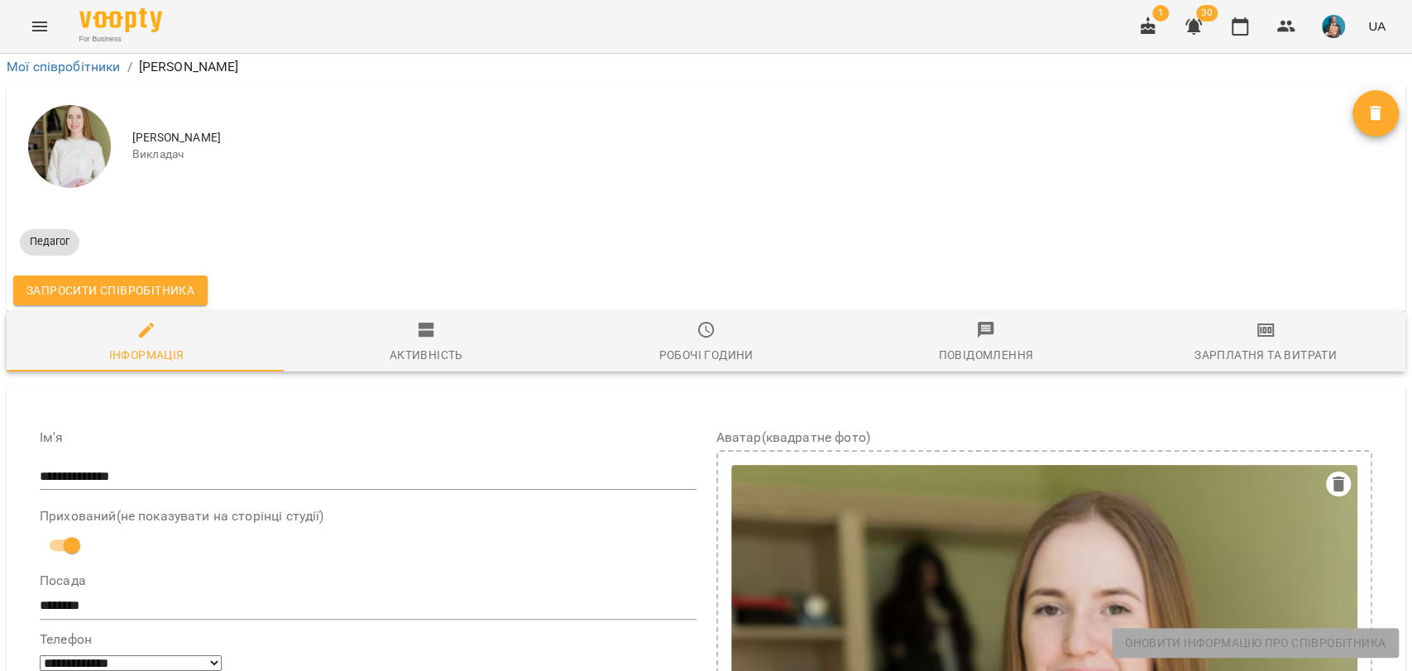
scroll to position [1750, 0]
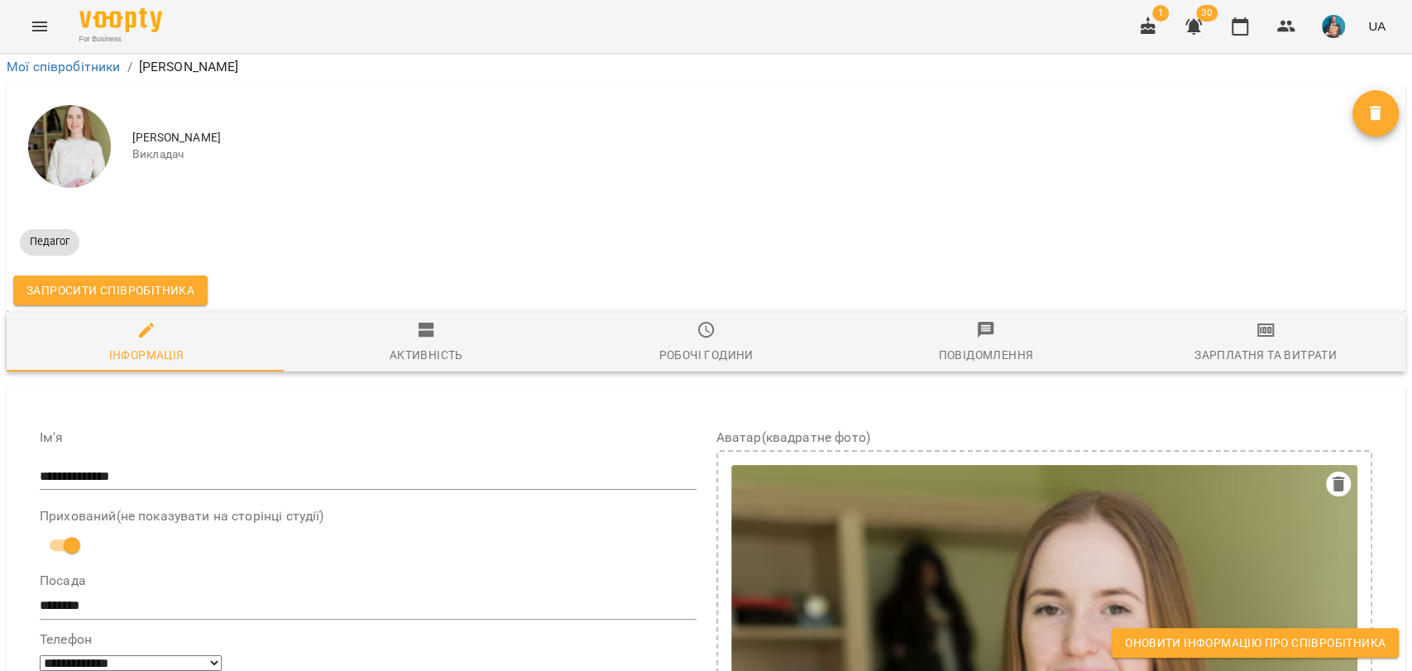
scroll to position [1383, 0]
drag, startPoint x: 994, startPoint y: 328, endPoint x: 1015, endPoint y: 347, distance: 28.2
click at [1126, 637] on span "Оновити інформацію про співробітника" at bounding box center [1255, 643] width 261 height 20
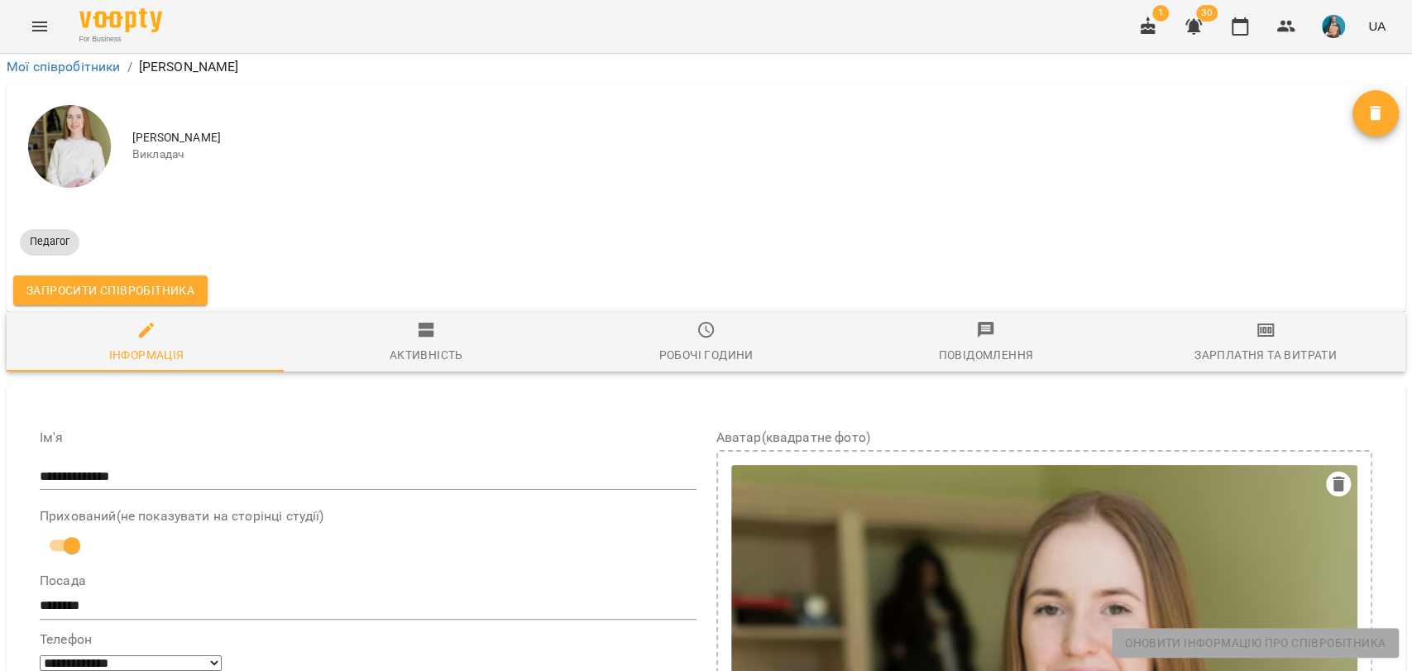
scroll to position [1933, 0]
drag, startPoint x: 78, startPoint y: 370, endPoint x: 146, endPoint y: 372, distance: 67.9
drag, startPoint x: 947, startPoint y: 227, endPoint x: 1238, endPoint y: 226, distance: 291.3
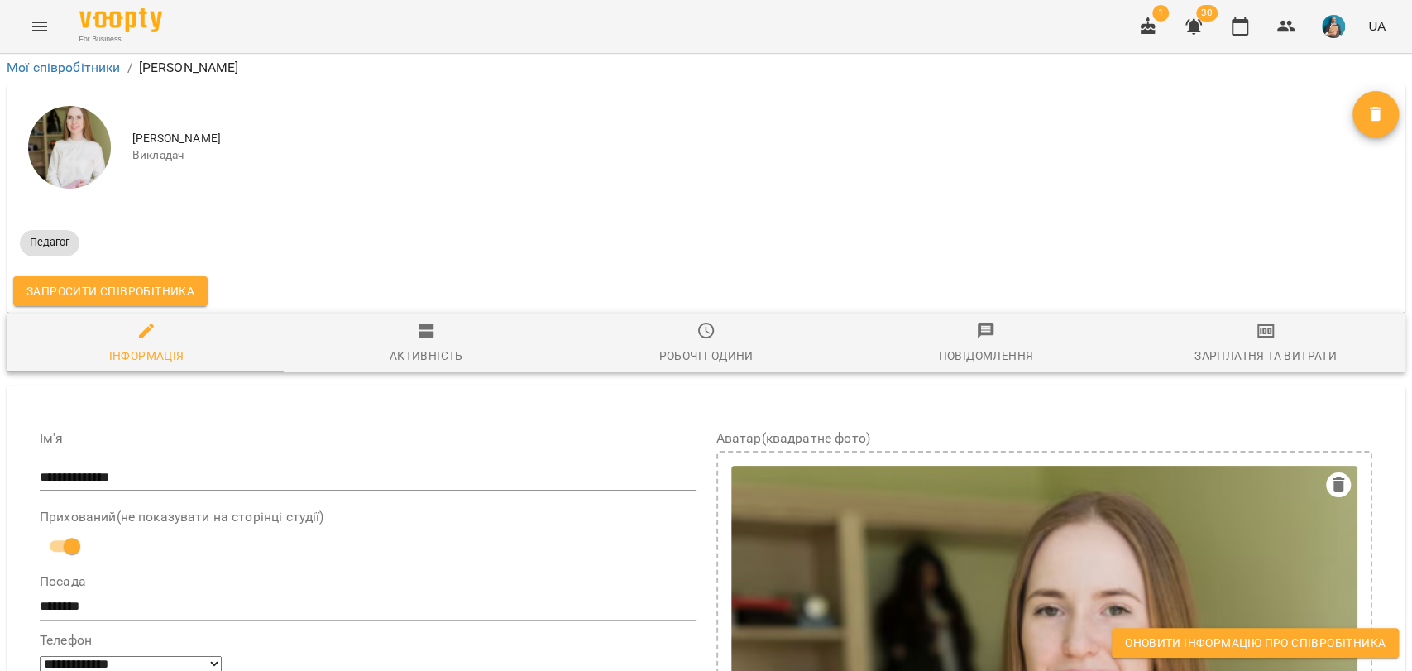
scroll to position [0, 0]
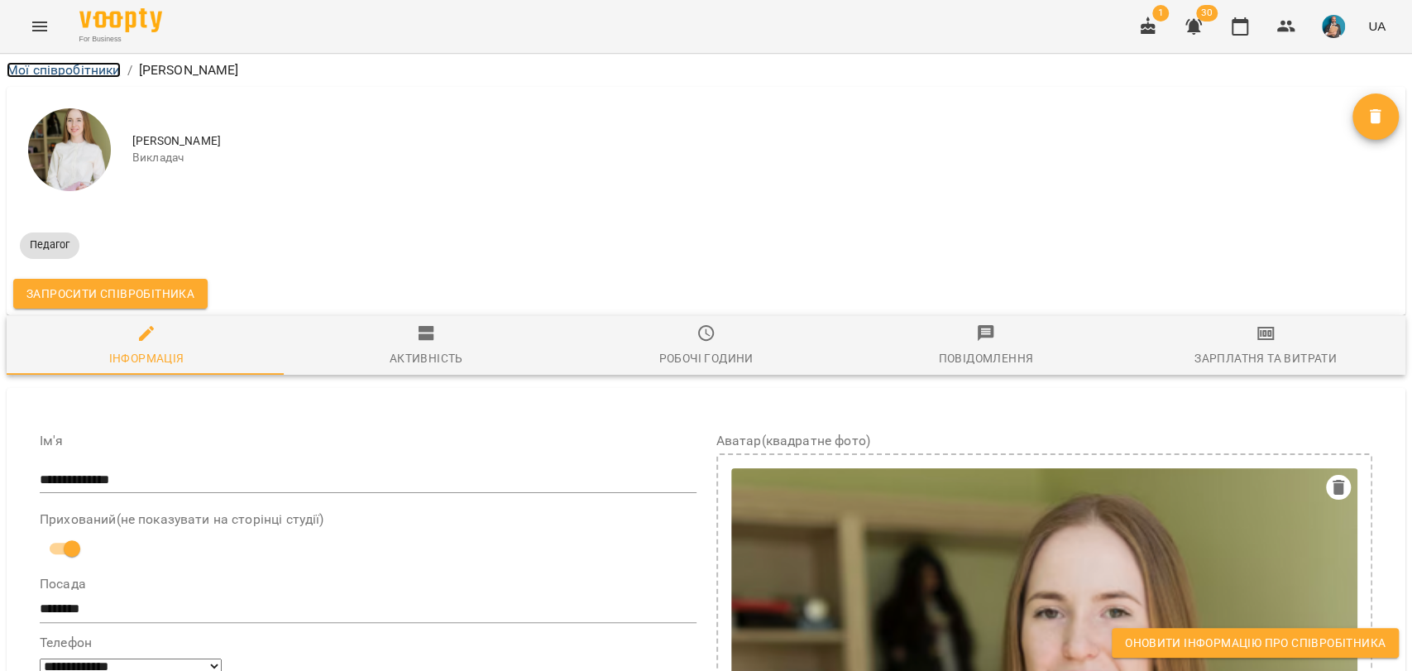
click at [77, 66] on link "Мої співробітники" at bounding box center [64, 70] width 114 height 16
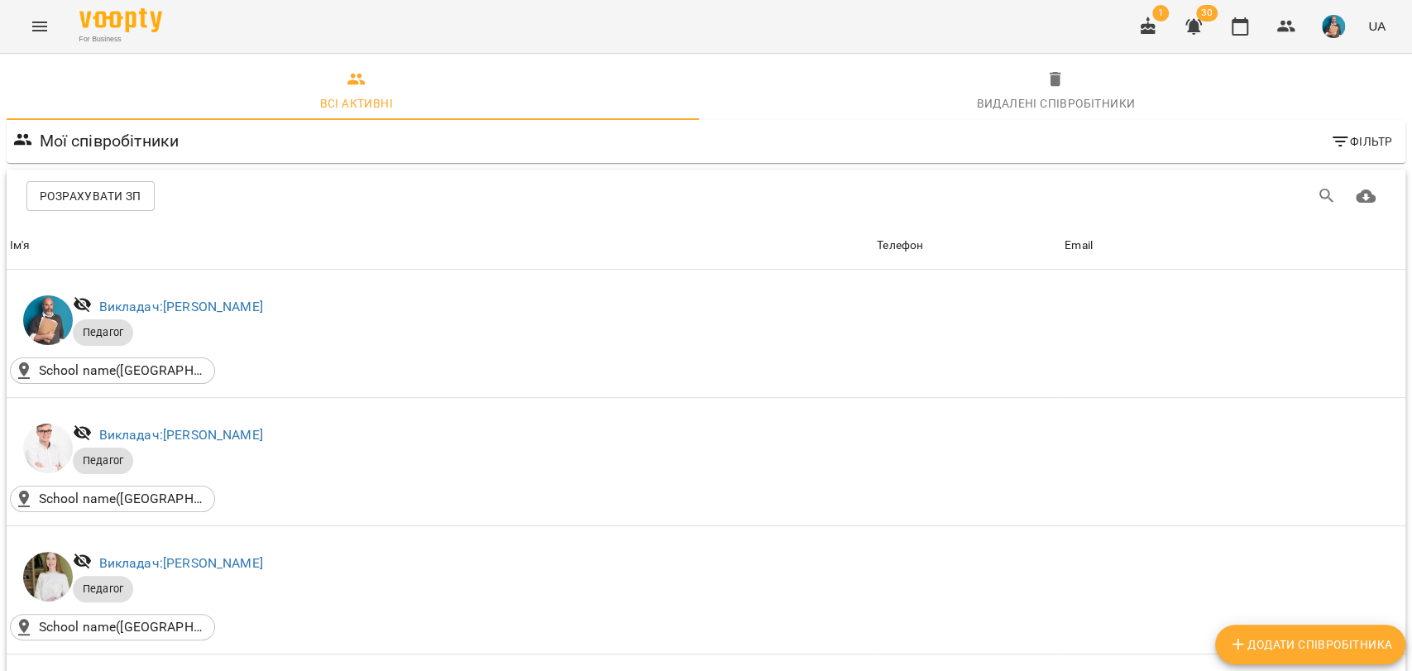
click at [496, 41] on div "For Business 1 30 UA" at bounding box center [706, 26] width 1412 height 53
click at [41, 35] on icon "Menu" at bounding box center [40, 27] width 20 height 20
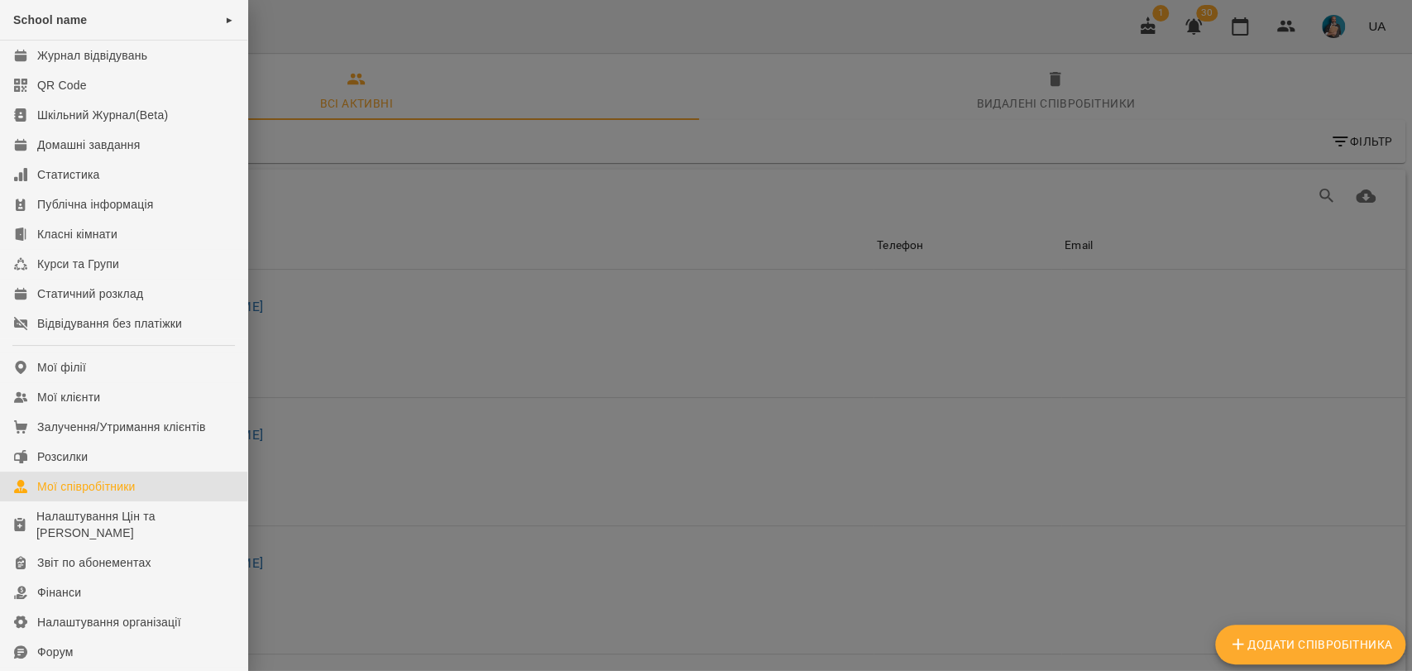
click at [489, 235] on div at bounding box center [706, 335] width 1412 height 671
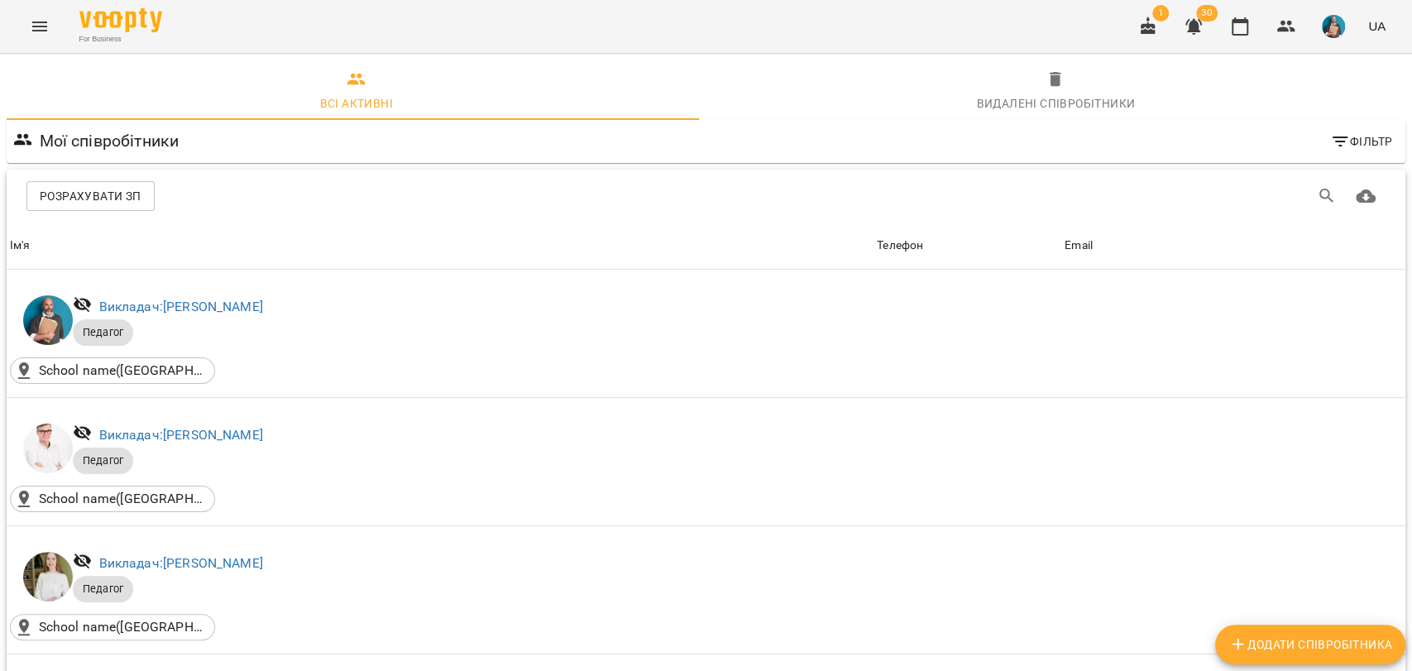
click at [1333, 31] on img "button" at bounding box center [1333, 26] width 23 height 23
click at [1309, 146] on span "Вийти" at bounding box center [1309, 152] width 41 height 20
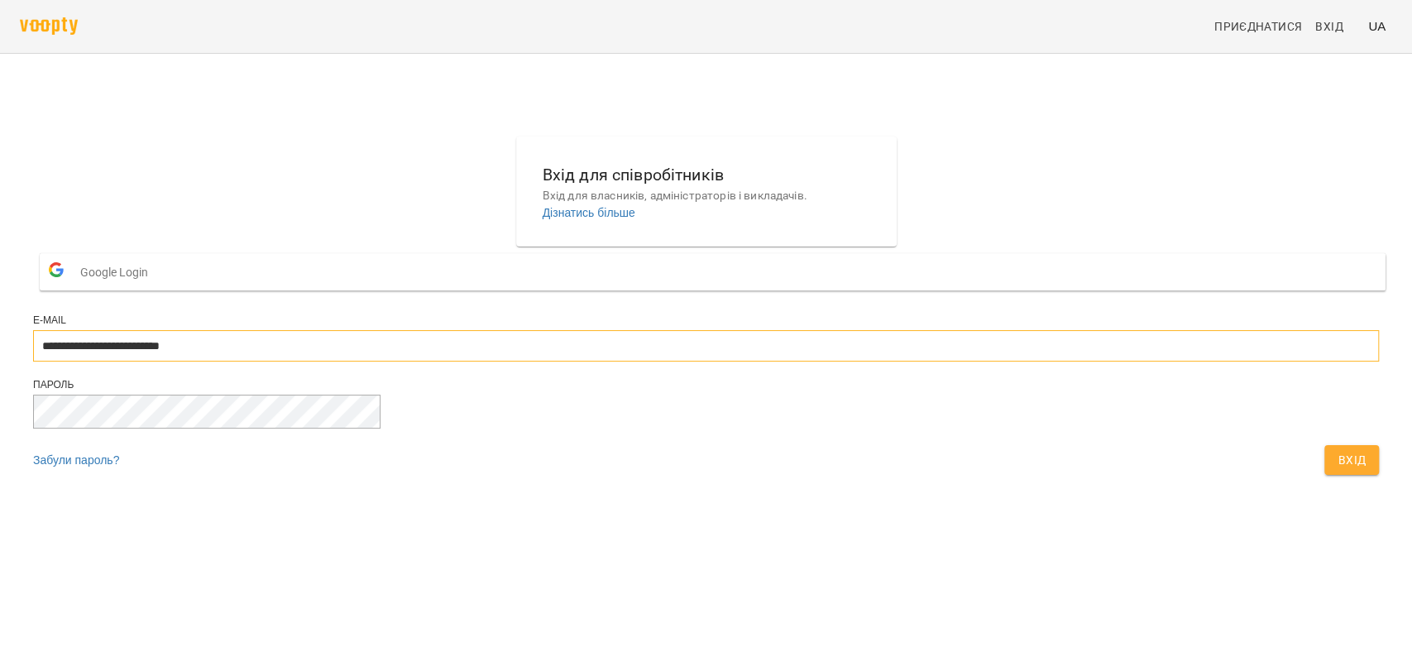
click at [699, 362] on input "**********" at bounding box center [706, 345] width 1346 height 31
type input "**********"
click at [1338, 470] on span "Вхід" at bounding box center [1352, 460] width 28 height 20
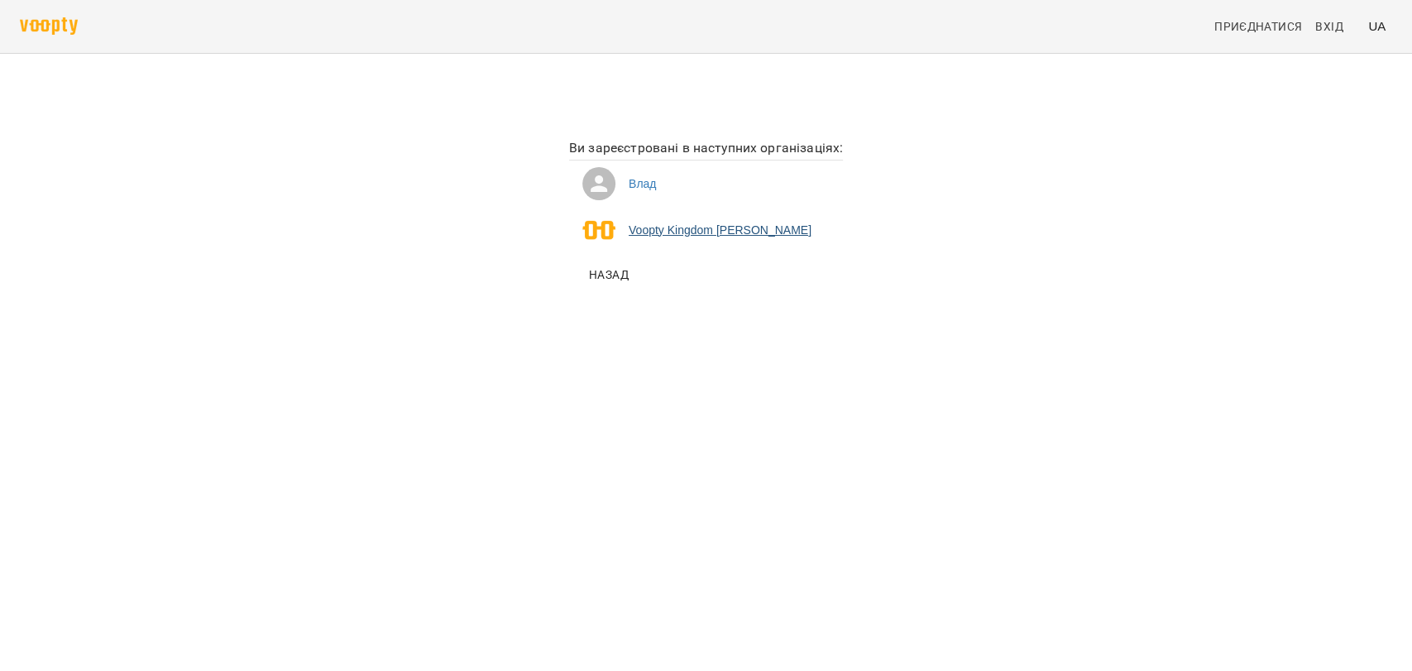
click at [717, 234] on li "Voopty Kingdom [PERSON_NAME]" at bounding box center [706, 230] width 274 height 46
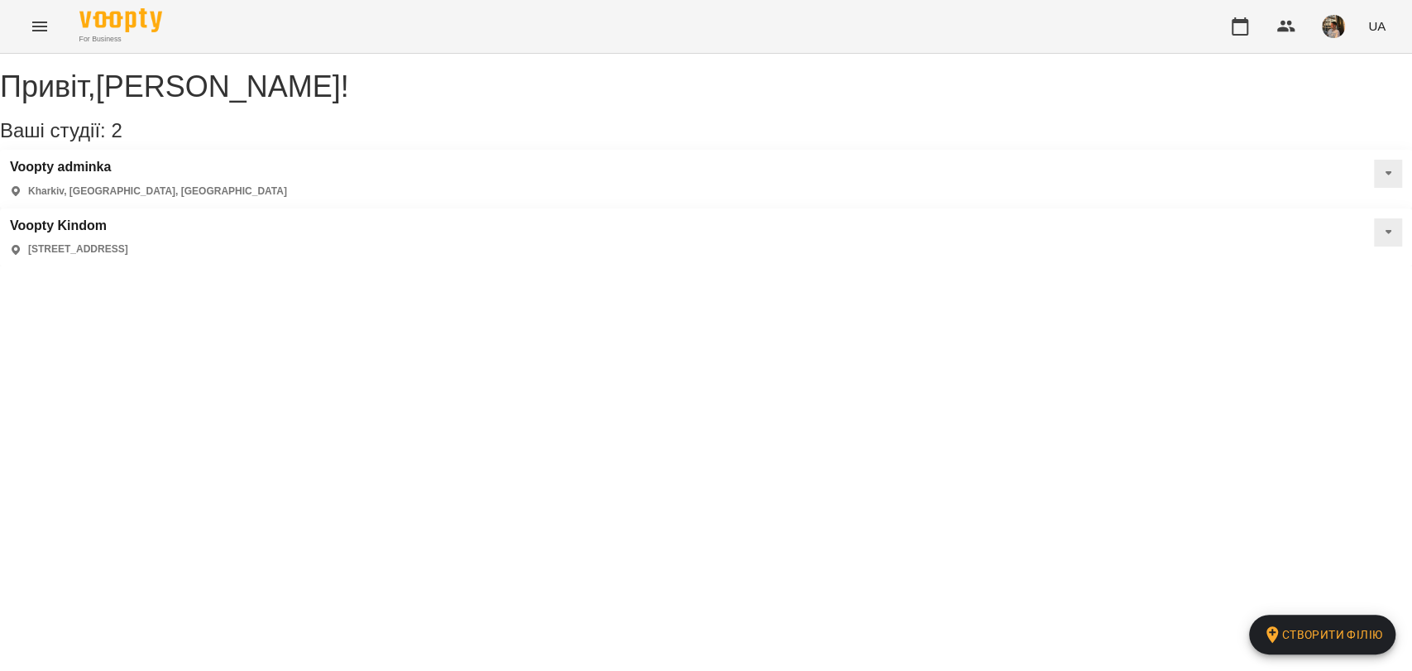
click at [928, 266] on div "[PERSON_NAME] , [PERSON_NAME] ! Ваші студії: 2 Створити філію Voopty adminka Kh…" at bounding box center [706, 160] width 1412 height 213
click at [1324, 21] on img "button" at bounding box center [1333, 26] width 23 height 23
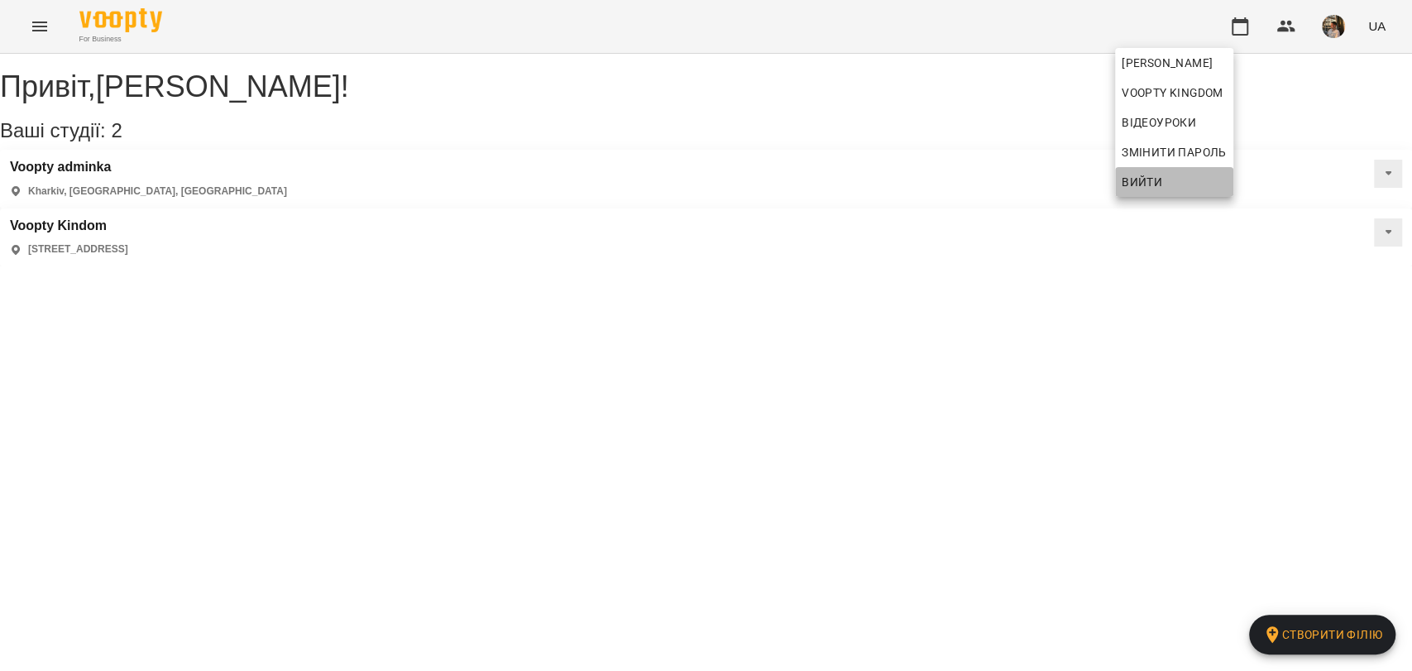
click at [1179, 186] on span "Вийти" at bounding box center [1174, 182] width 105 height 20
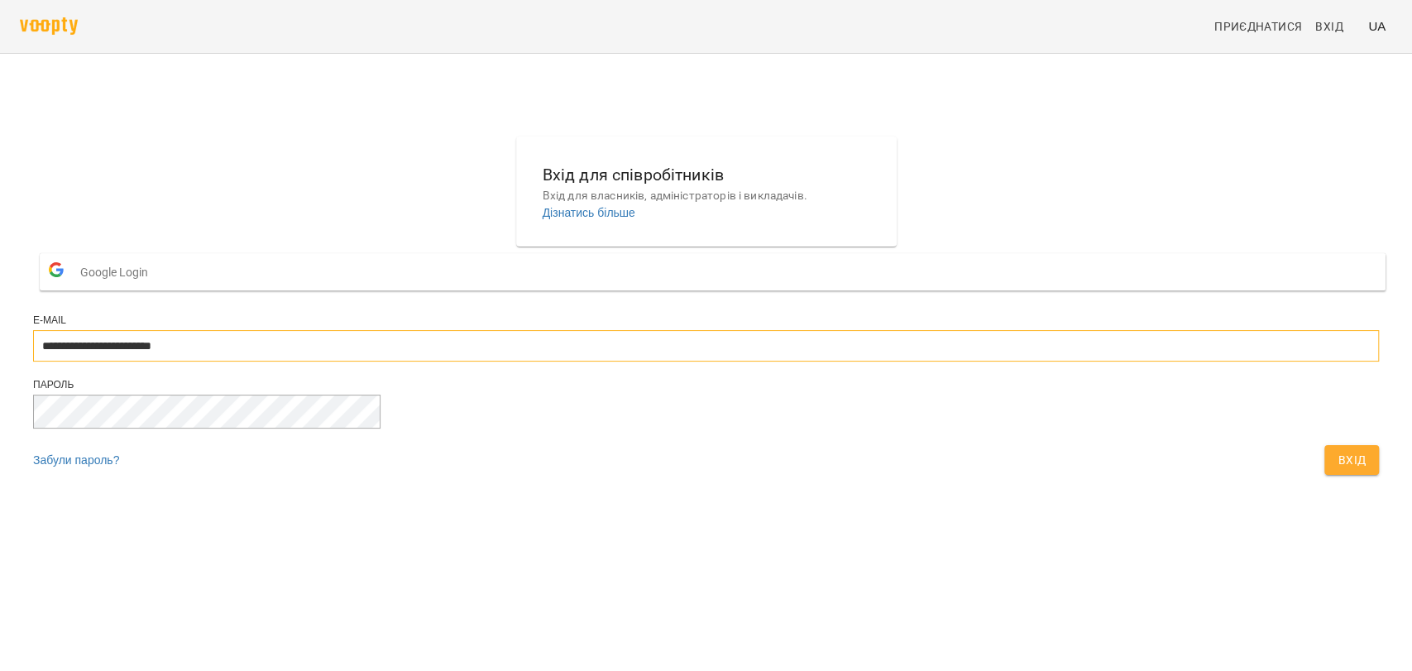
click at [713, 362] on input "**********" at bounding box center [706, 345] width 1346 height 31
type input "**********"
click at [1325, 475] on button "Вхід" at bounding box center [1352, 460] width 55 height 30
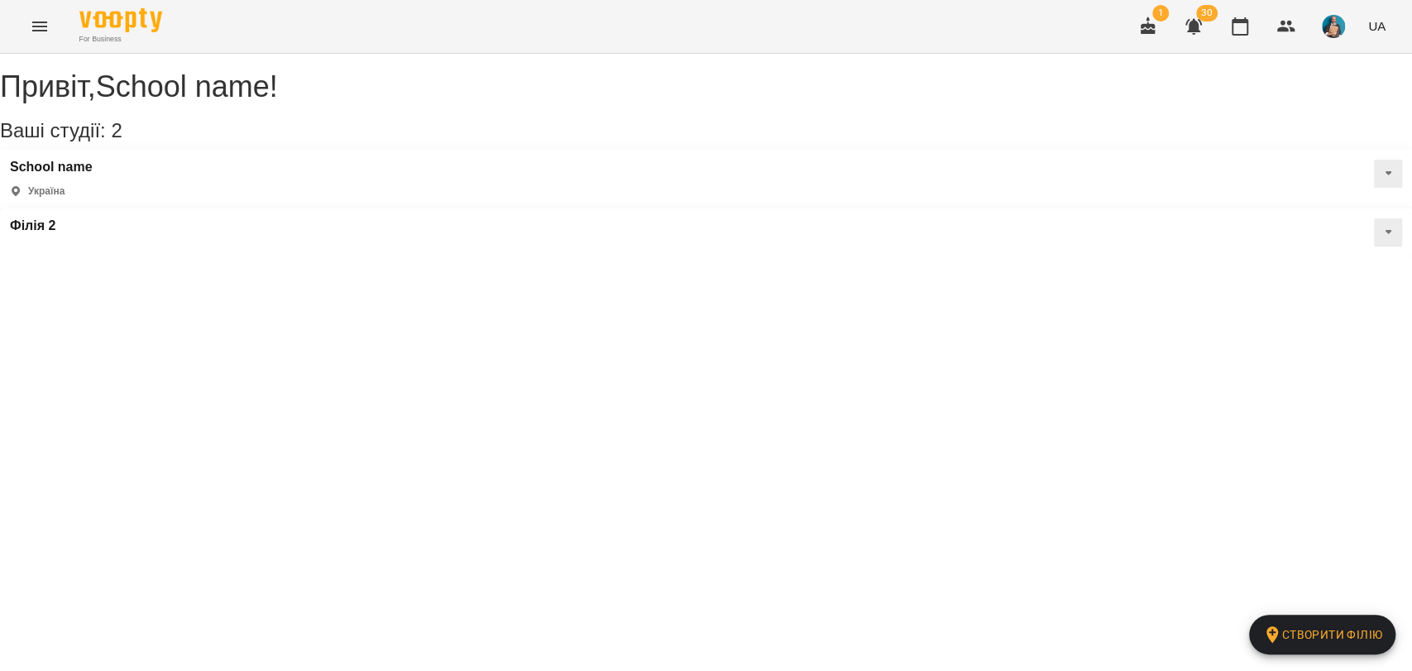
click at [37, 21] on icon "Menu" at bounding box center [40, 27] width 20 height 20
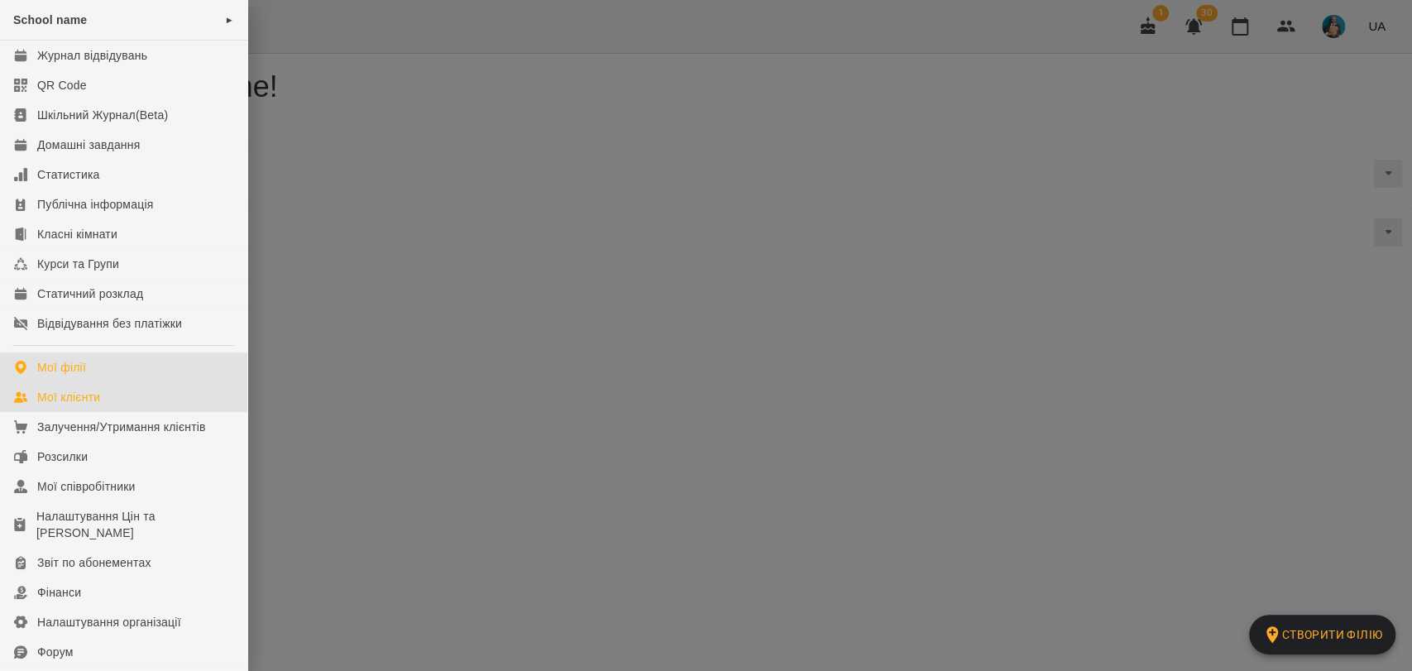
click at [74, 392] on div "Мої клієнти" at bounding box center [68, 397] width 63 height 17
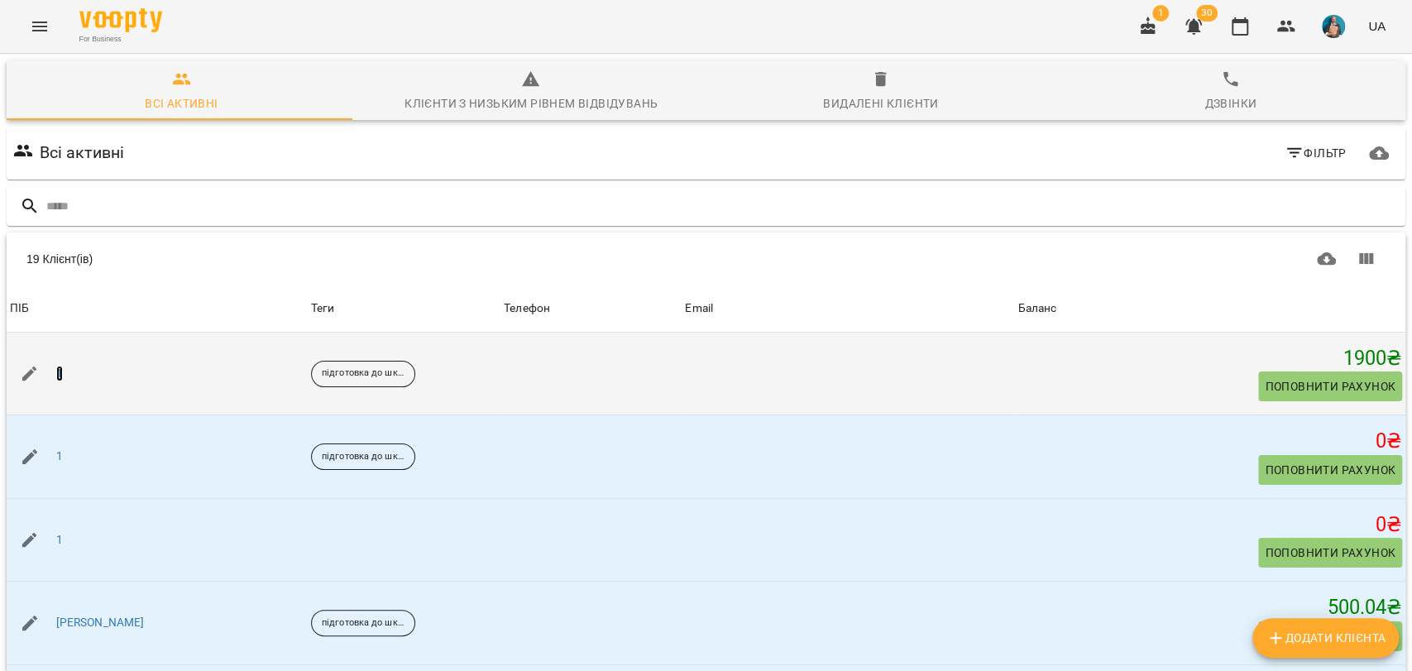
click at [58, 372] on link "1" at bounding box center [59, 374] width 7 height 17
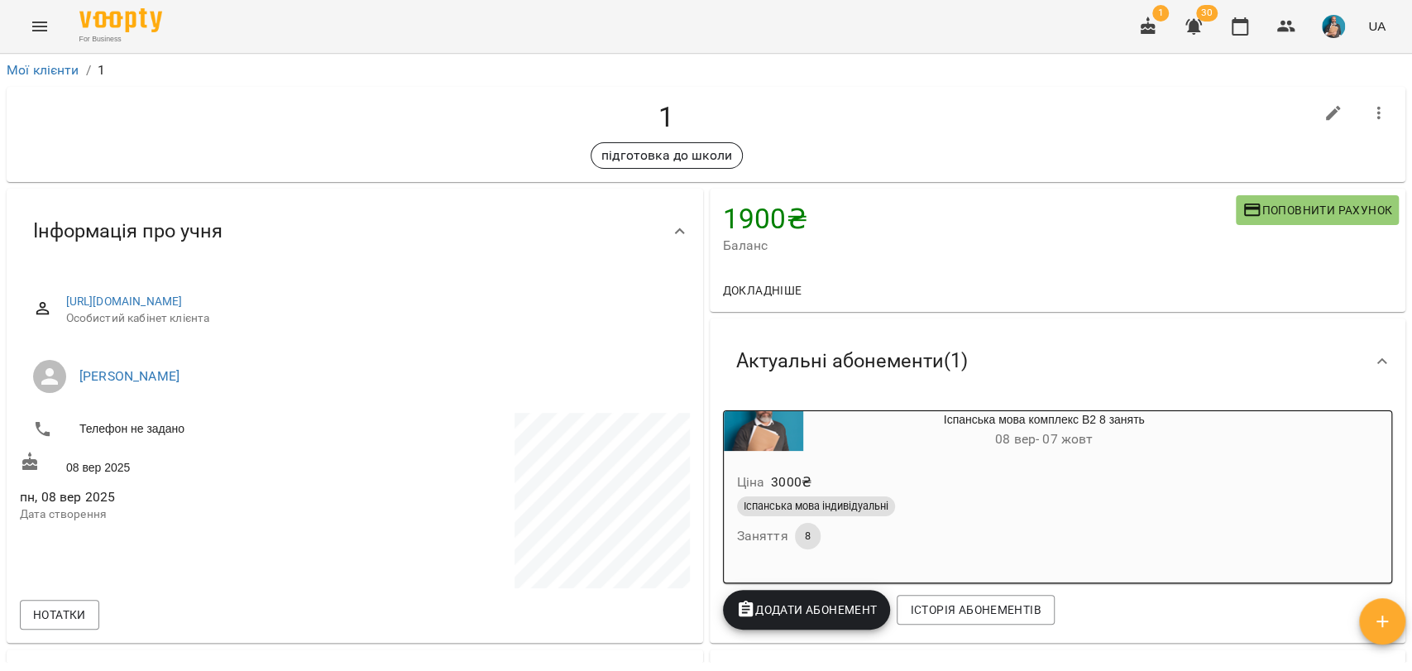
drag, startPoint x: 560, startPoint y: 302, endPoint x: 68, endPoint y: 292, distance: 492.4
click at [68, 292] on div "https://www.voopty.com.ua/client/65d36a03ce7cab54ca9f3fc8/68bedb38d7a52877c0e26…" at bounding box center [355, 310] width 670 height 59
click at [180, 105] on h4 "1" at bounding box center [667, 117] width 1294 height 34
click at [52, 69] on link "Мої клієнти" at bounding box center [43, 70] width 73 height 16
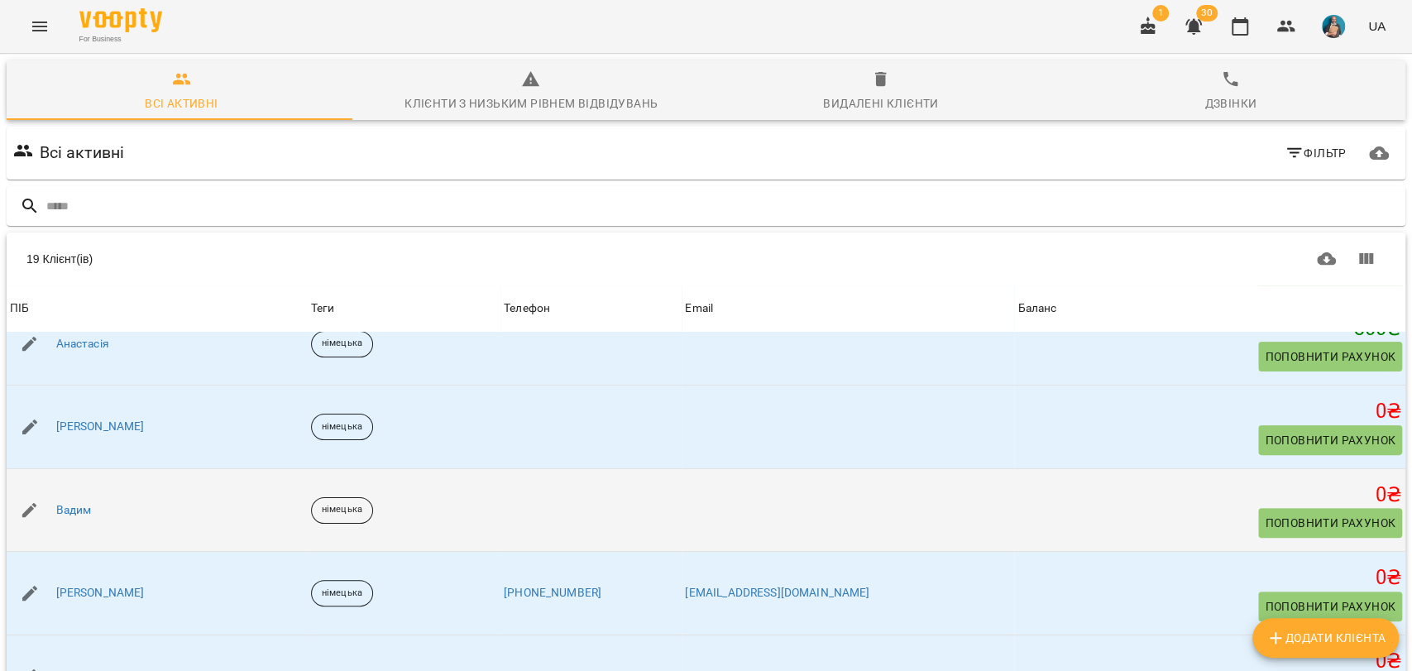
scroll to position [459, 0]
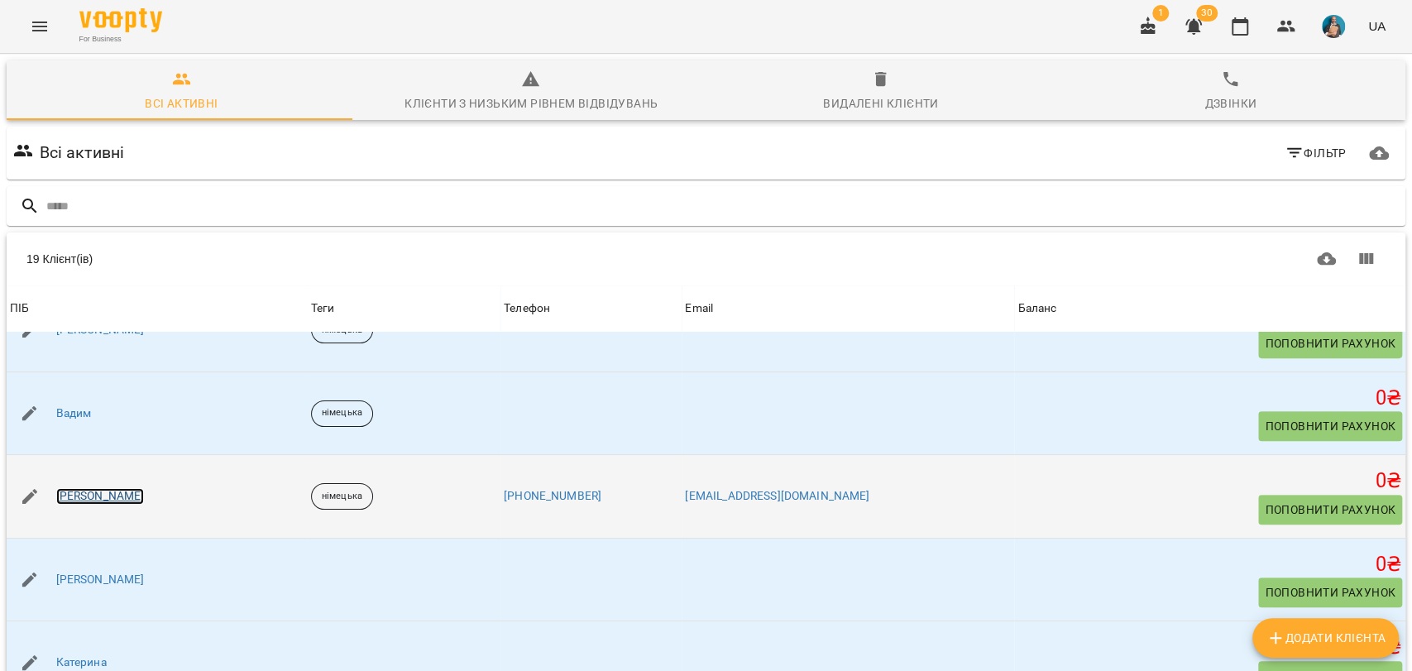
click at [103, 497] on link "Владислав" at bounding box center [100, 496] width 89 height 17
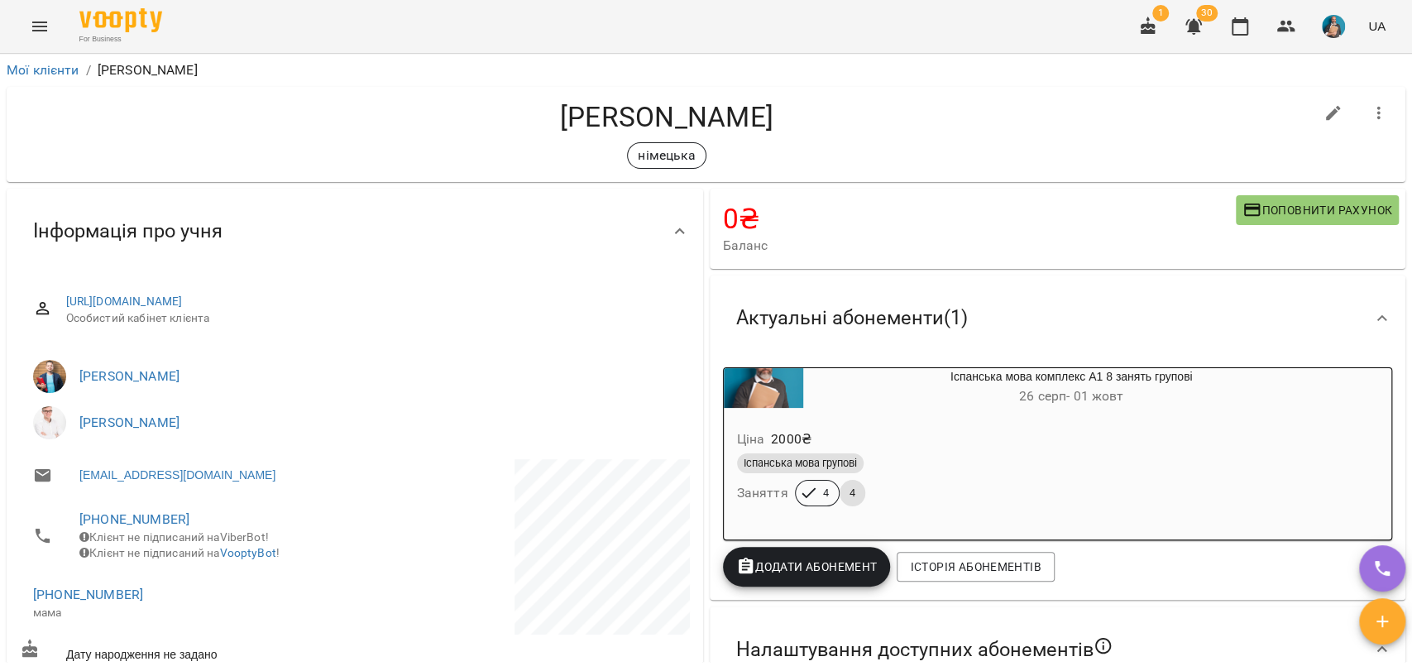
click at [53, 77] on li "Мої клієнти" at bounding box center [43, 70] width 73 height 20
click at [52, 74] on link "Мої клієнти" at bounding box center [43, 70] width 73 height 16
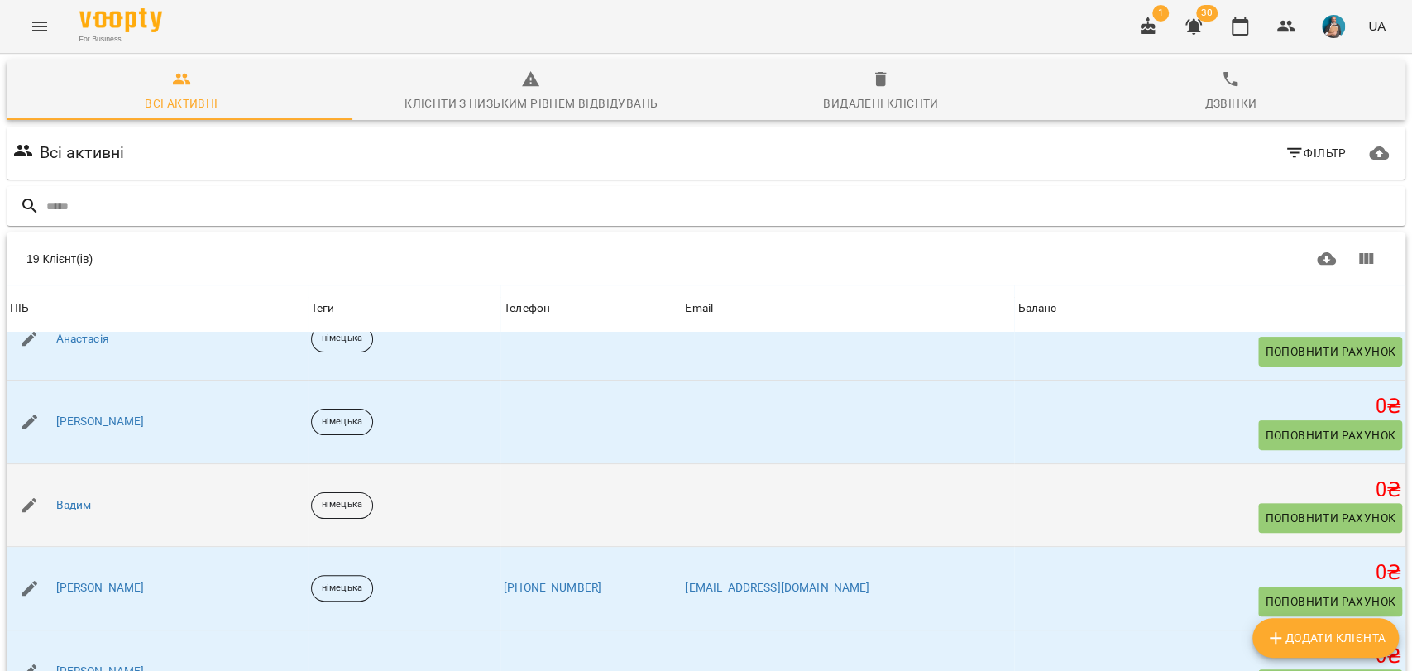
scroll to position [459, 0]
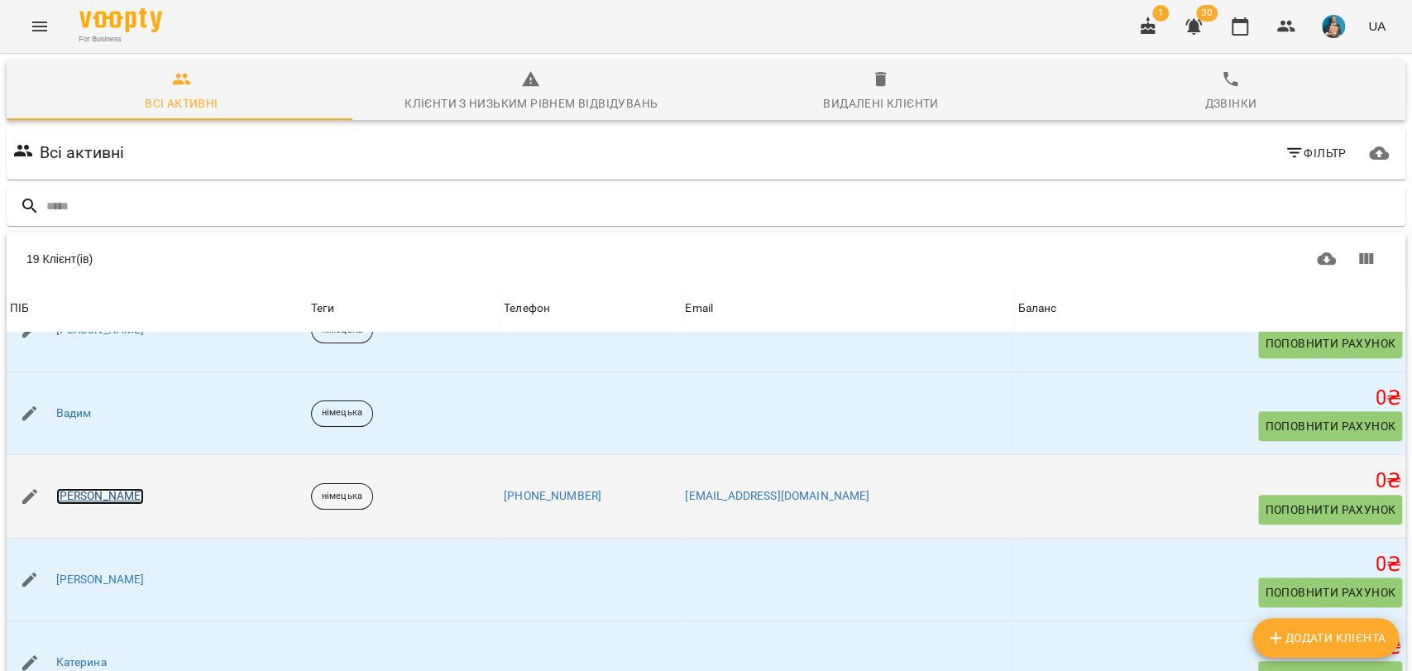
click at [98, 496] on link "Владислав" at bounding box center [100, 496] width 89 height 17
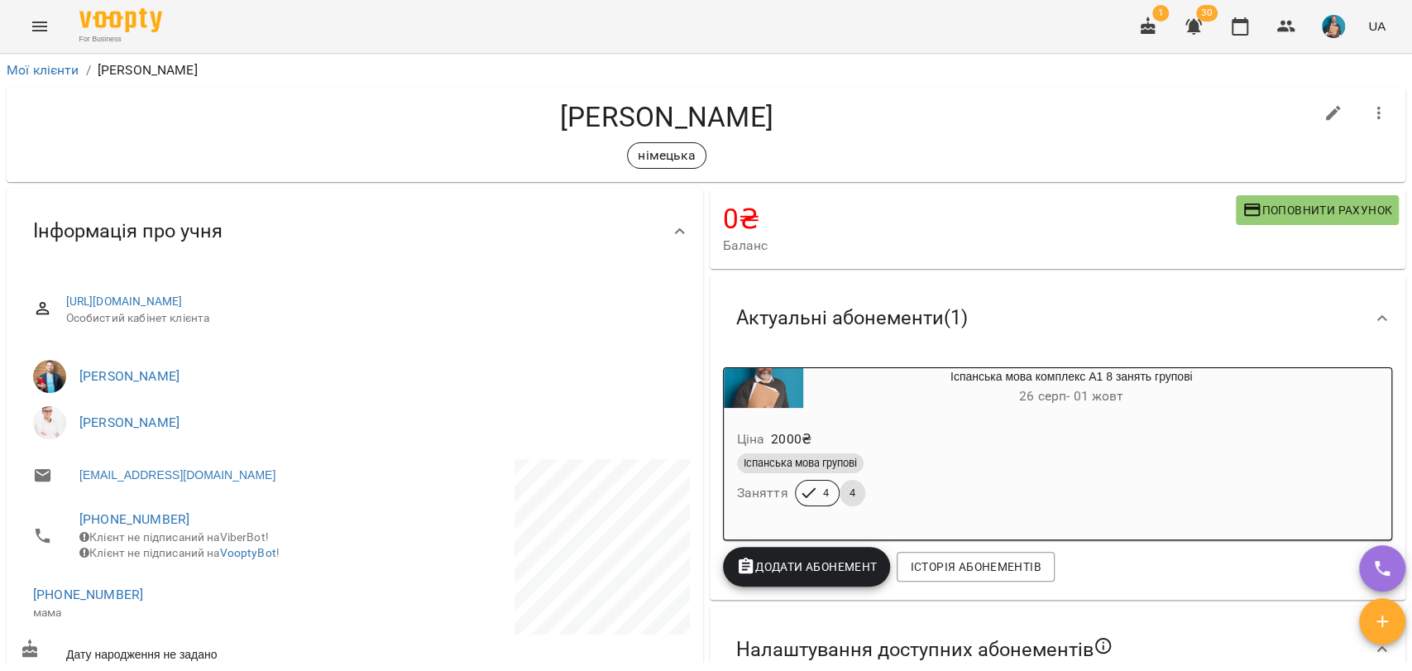
drag, startPoint x: 563, startPoint y: 300, endPoint x: 40, endPoint y: 285, distance: 524.0
click at [40, 285] on div "https://www.voopty.com.ua/client/65d36a03ce7cab54ca9f3fc8/68af017ab840d91ea19d6…" at bounding box center [355, 310] width 670 height 59
drag, startPoint x: 722, startPoint y: 217, endPoint x: 753, endPoint y: 226, distance: 32.7
click at [753, 226] on h4 "0 ₴" at bounding box center [979, 219] width 513 height 34
click at [727, 218] on h4 "0 ₴" at bounding box center [979, 219] width 513 height 34
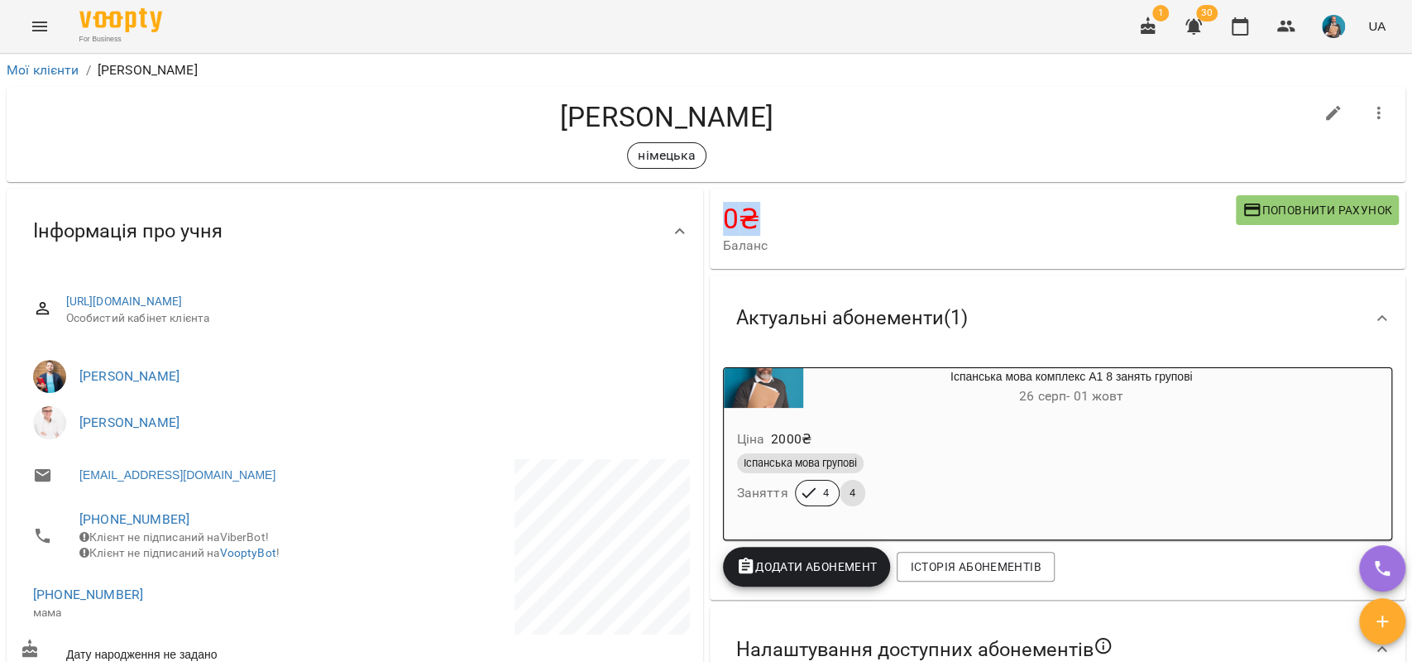
drag, startPoint x: 709, startPoint y: 216, endPoint x: 765, endPoint y: 223, distance: 56.8
click at [765, 223] on div "0 ₴ Баланс Поповнити рахунок" at bounding box center [1058, 229] width 697 height 80
click at [723, 213] on h4 "0 ₴" at bounding box center [979, 219] width 513 height 34
click at [39, 20] on icon "Menu" at bounding box center [40, 27] width 20 height 20
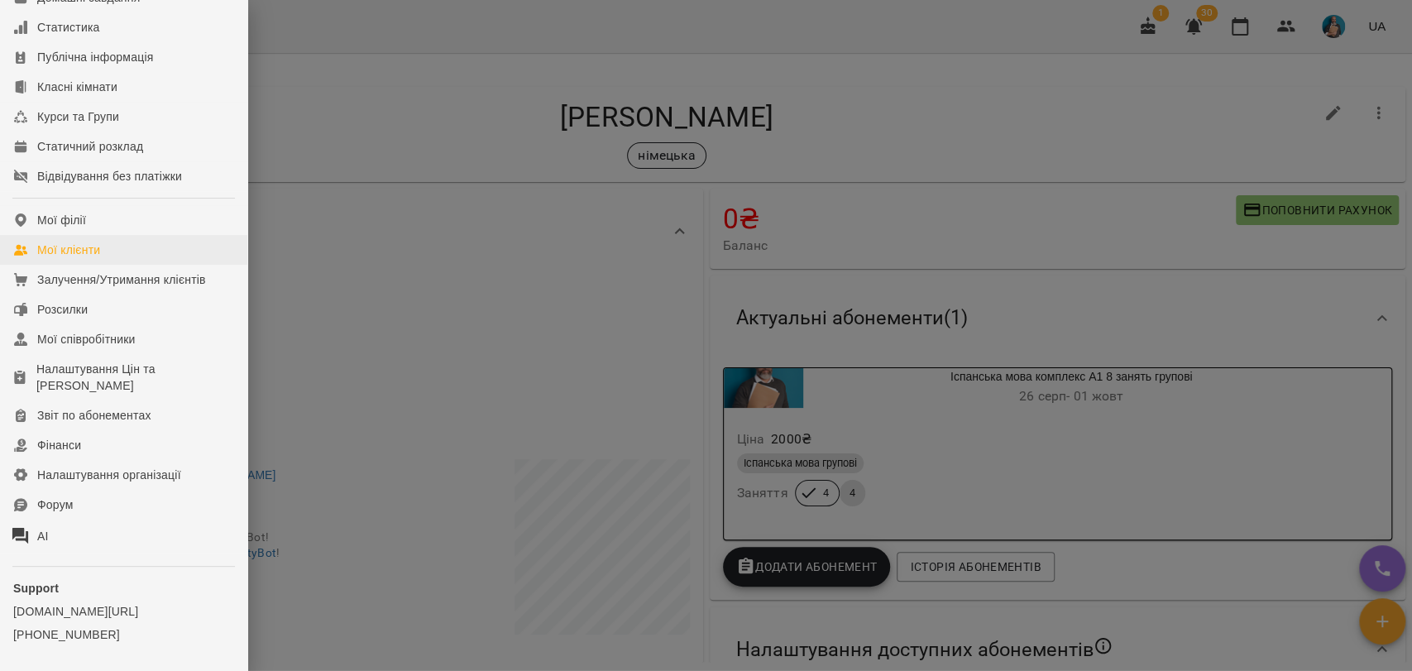
scroll to position [199, 0]
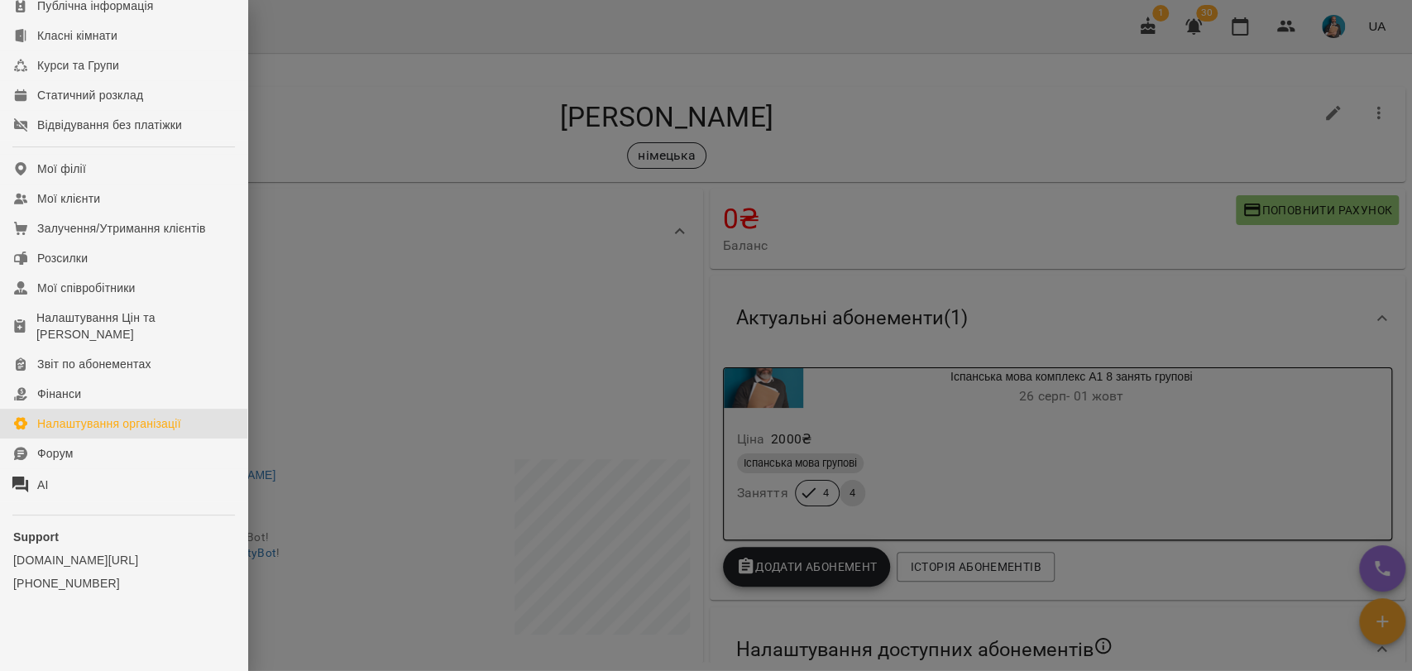
click at [72, 428] on div "Налаштування організації" at bounding box center [109, 423] width 144 height 17
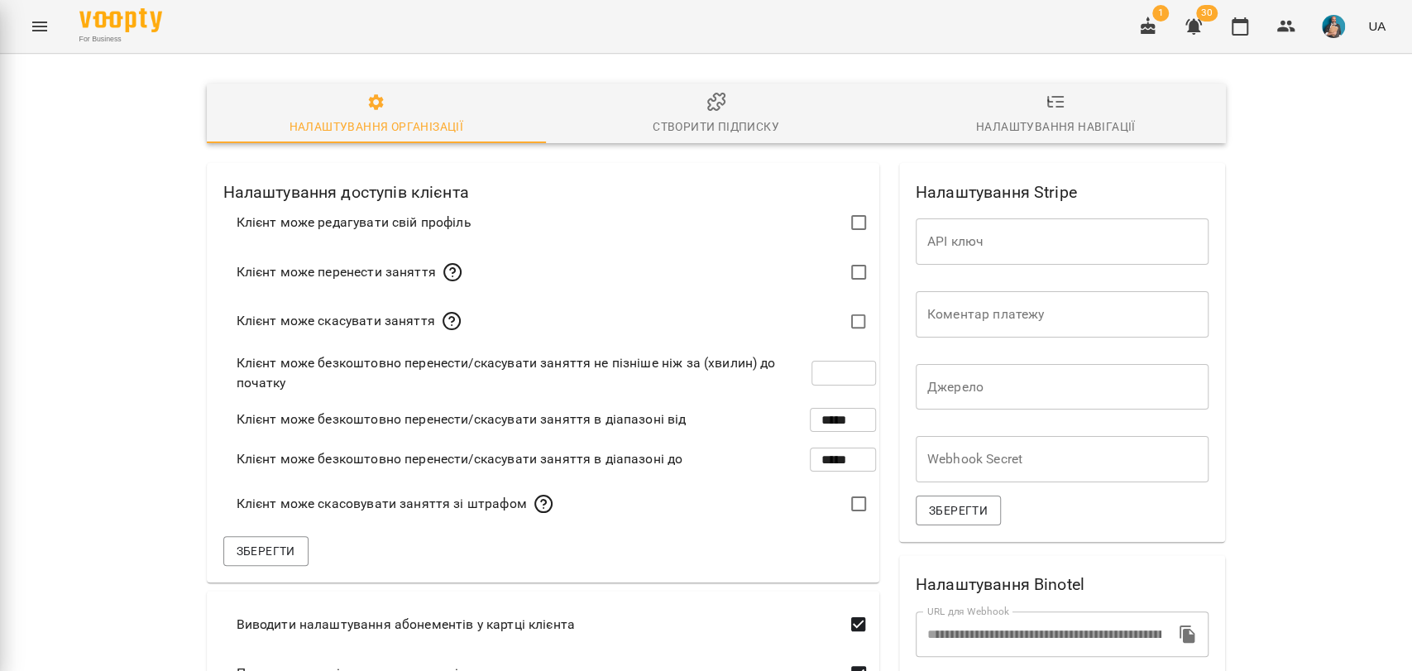
type input "***"
type input "**********"
type input "*****"
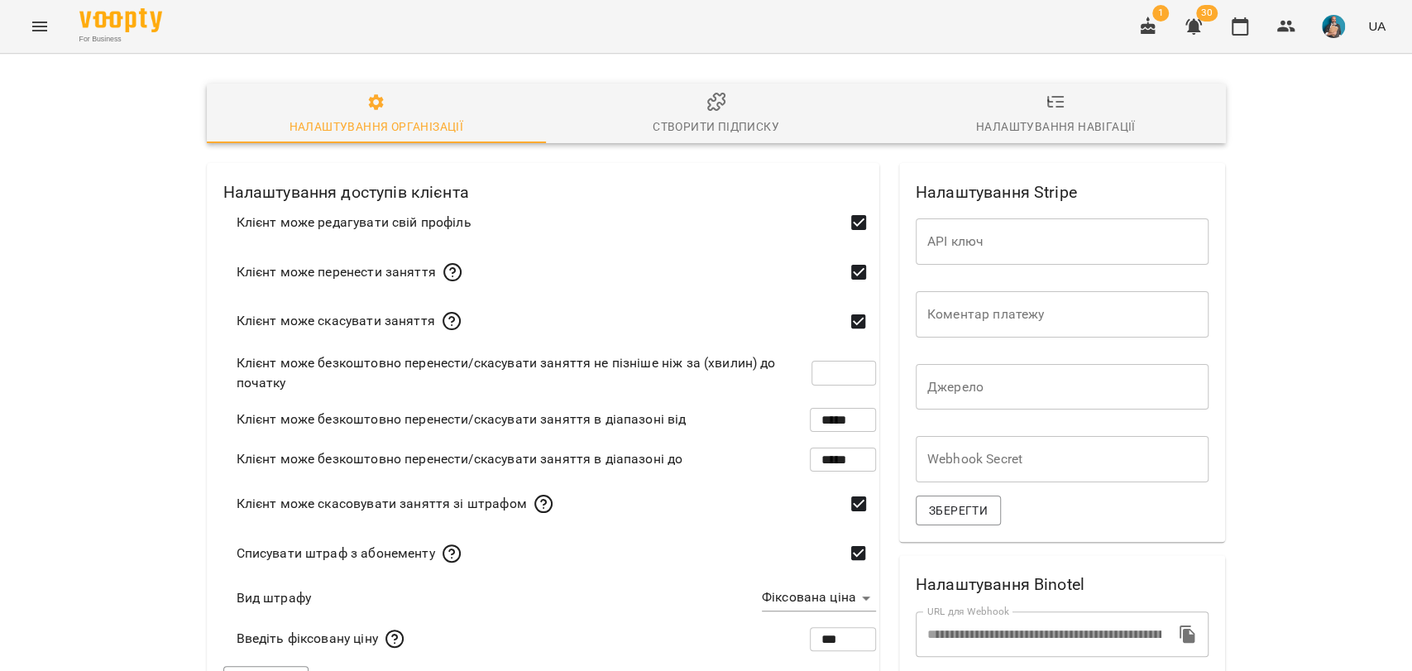
scroll to position [92, 0]
drag, startPoint x: 310, startPoint y: 184, endPoint x: 373, endPoint y: 185, distance: 62.9
click at [373, 262] on div "Клієнт може перенести заняття" at bounding box center [350, 272] width 226 height 20
drag, startPoint x: 302, startPoint y: 221, endPoint x: 408, endPoint y: 226, distance: 106.0
click at [408, 311] on div "Клієнт може скасувати заняття" at bounding box center [349, 321] width 225 height 20
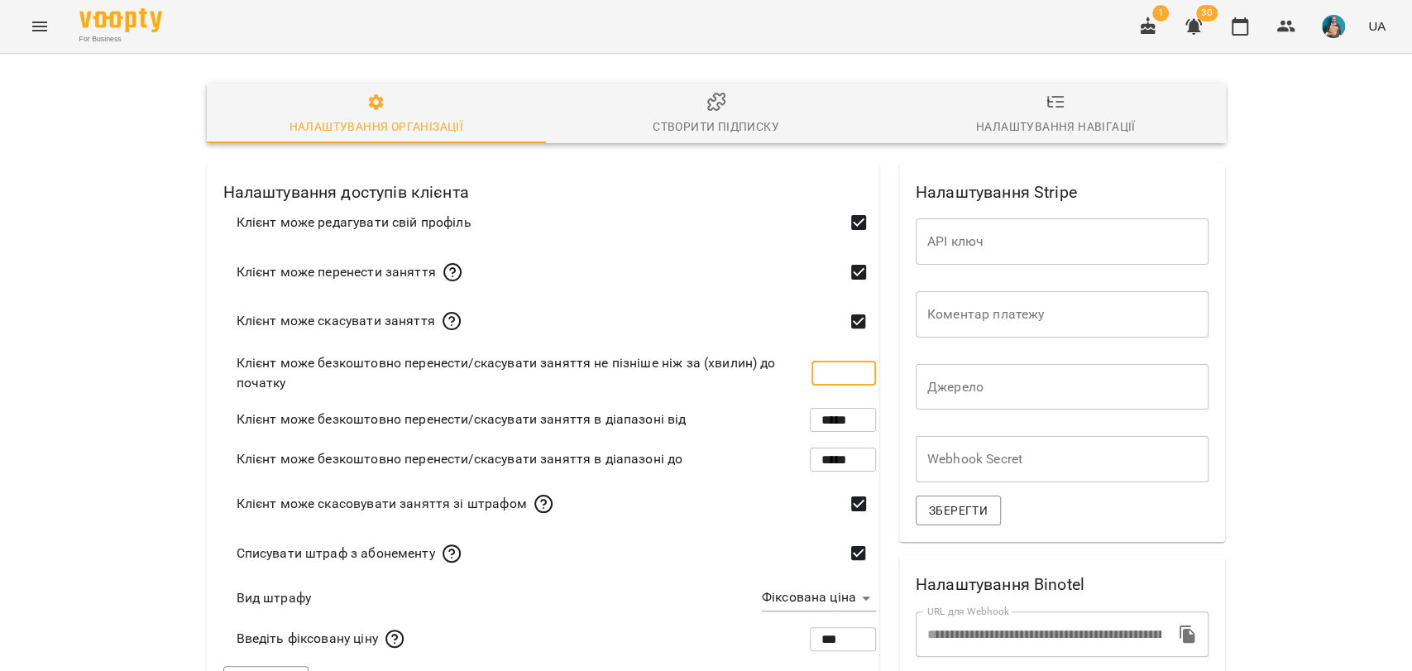
drag, startPoint x: 813, startPoint y: 285, endPoint x: 855, endPoint y: 281, distance: 41.6
click at [855, 350] on input "***" at bounding box center [844, 373] width 65 height 46
click at [827, 350] on input "***" at bounding box center [844, 373] width 65 height 46
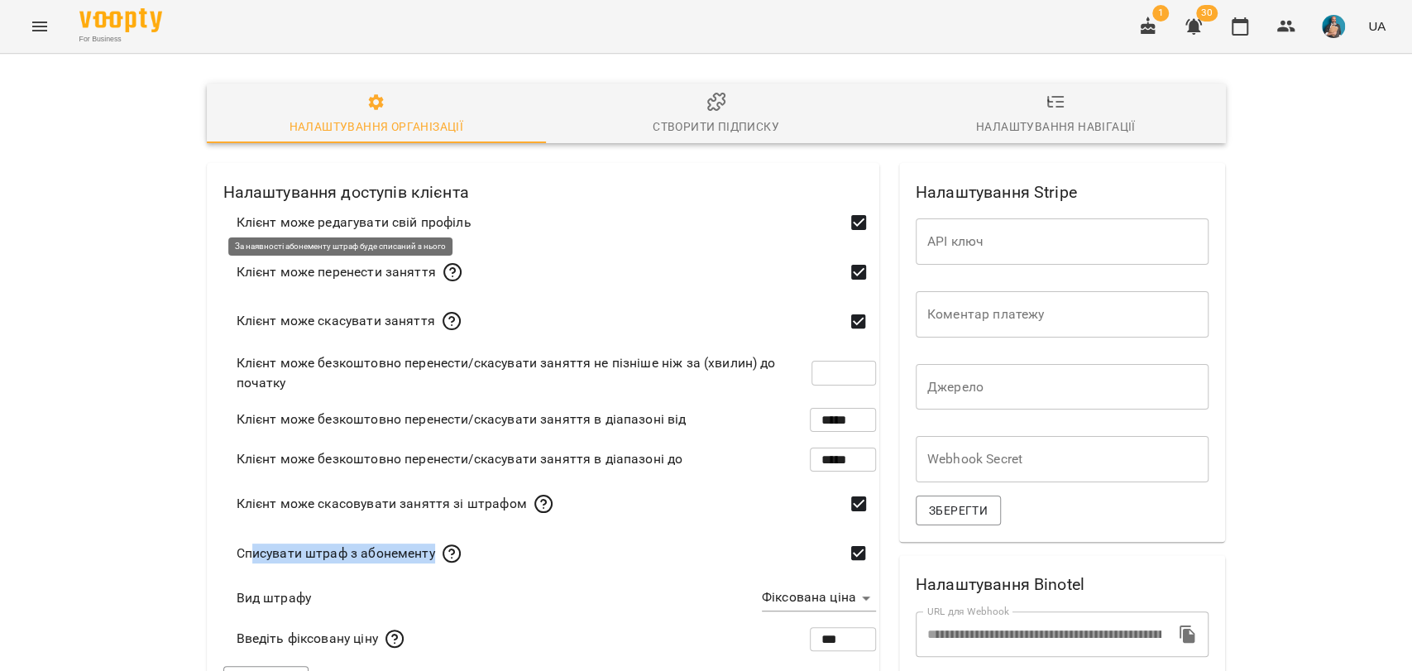
drag, startPoint x: 250, startPoint y: 272, endPoint x: 434, endPoint y: 278, distance: 184.6
click at [434, 544] on div "Списувати штраф з абонементу" at bounding box center [349, 554] width 225 height 20
click at [798, 324] on body "**********" at bounding box center [706, 636] width 1412 height 1273
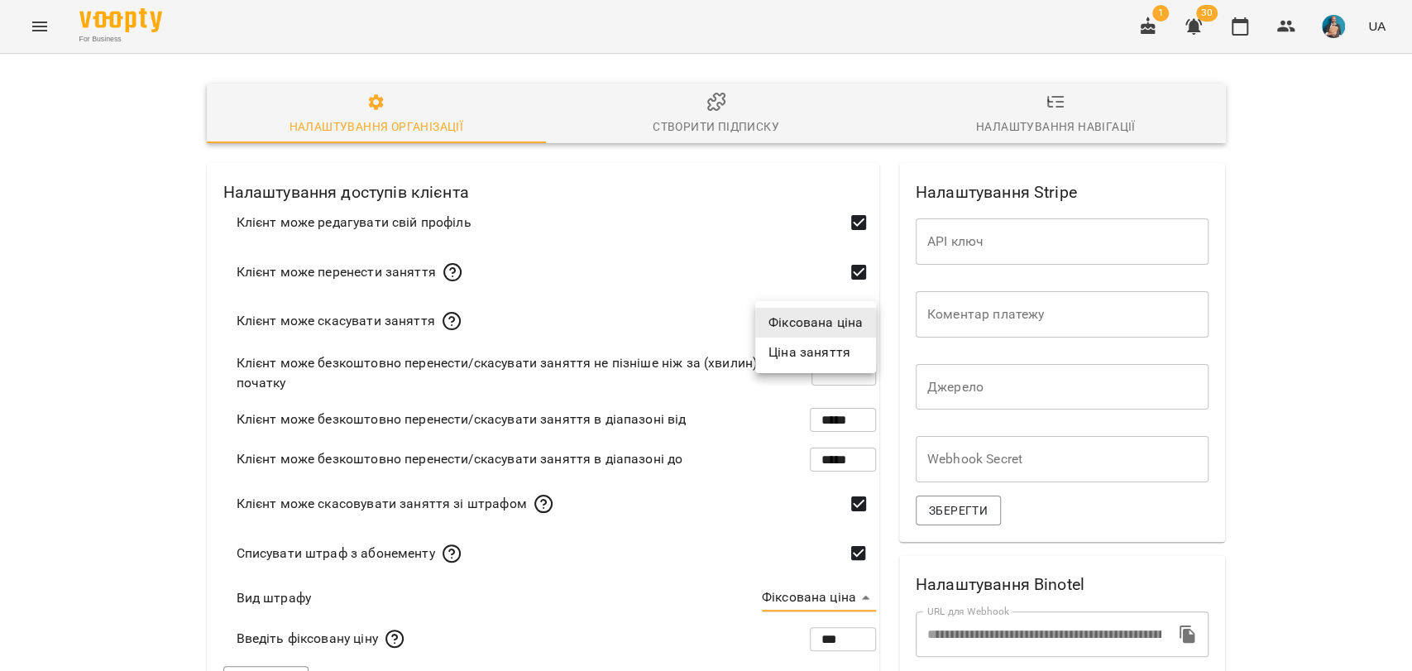
click at [659, 313] on div at bounding box center [706, 335] width 1412 height 671
click at [792, 329] on body "**********" at bounding box center [706, 636] width 1412 height 1273
click at [670, 323] on div at bounding box center [706, 335] width 1412 height 671
click at [834, 616] on input "***" at bounding box center [843, 639] width 66 height 46
drag, startPoint x: 834, startPoint y: 361, endPoint x: 810, endPoint y: 359, distance: 24.1
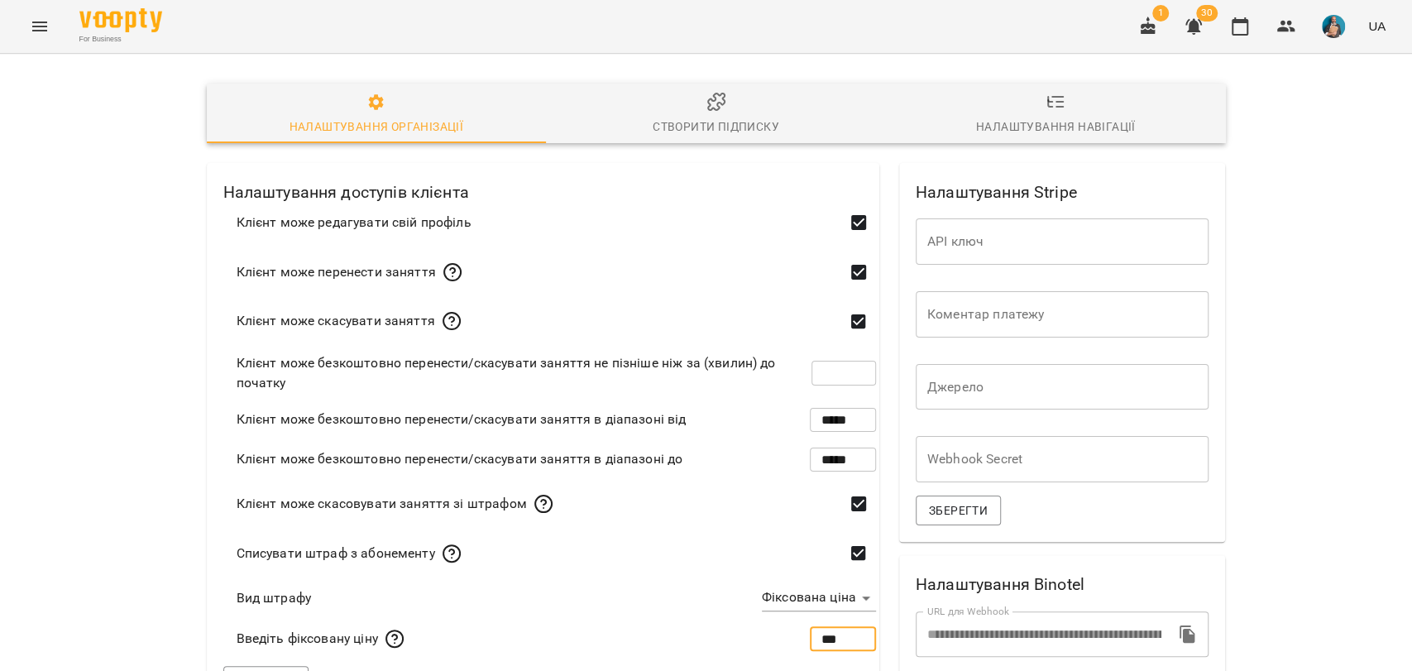
click at [810, 616] on input "***" at bounding box center [843, 639] width 66 height 46
click at [833, 330] on body "**********" at bounding box center [706, 636] width 1412 height 1273
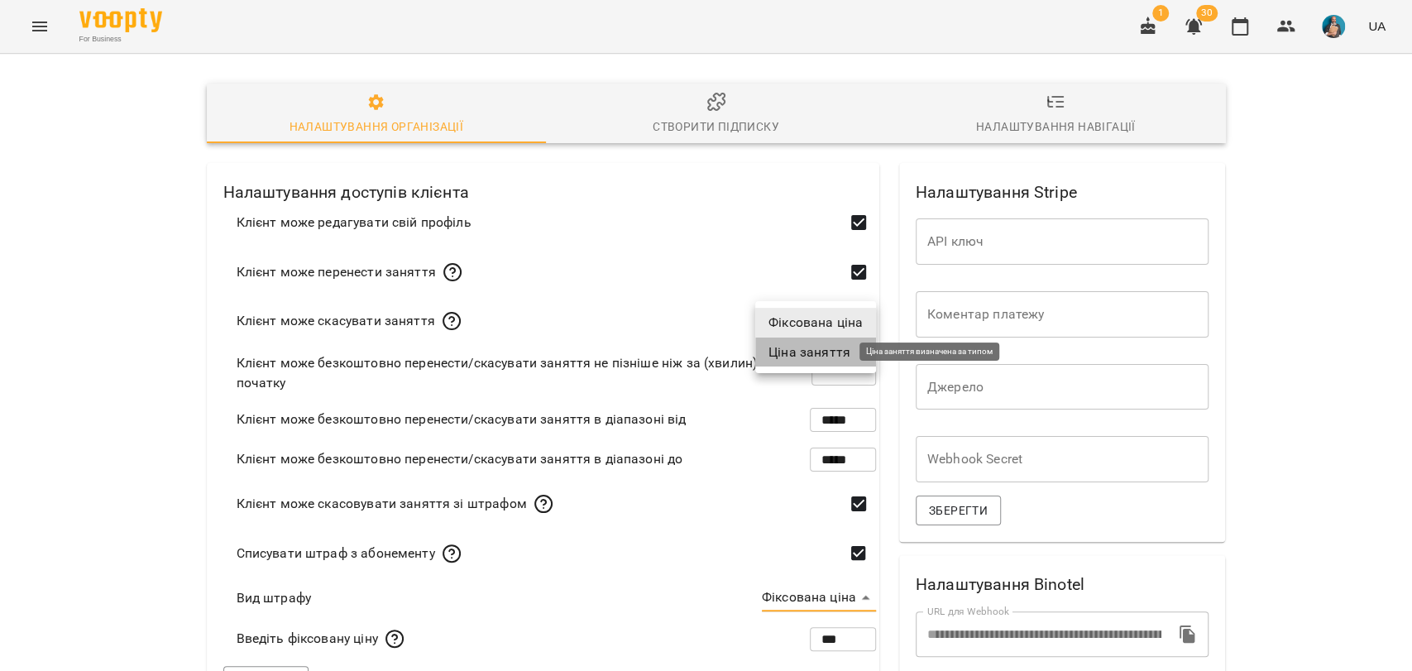
click at [822, 359] on span "Ціна заняття" at bounding box center [810, 353] width 82 height 20
type input "**********"
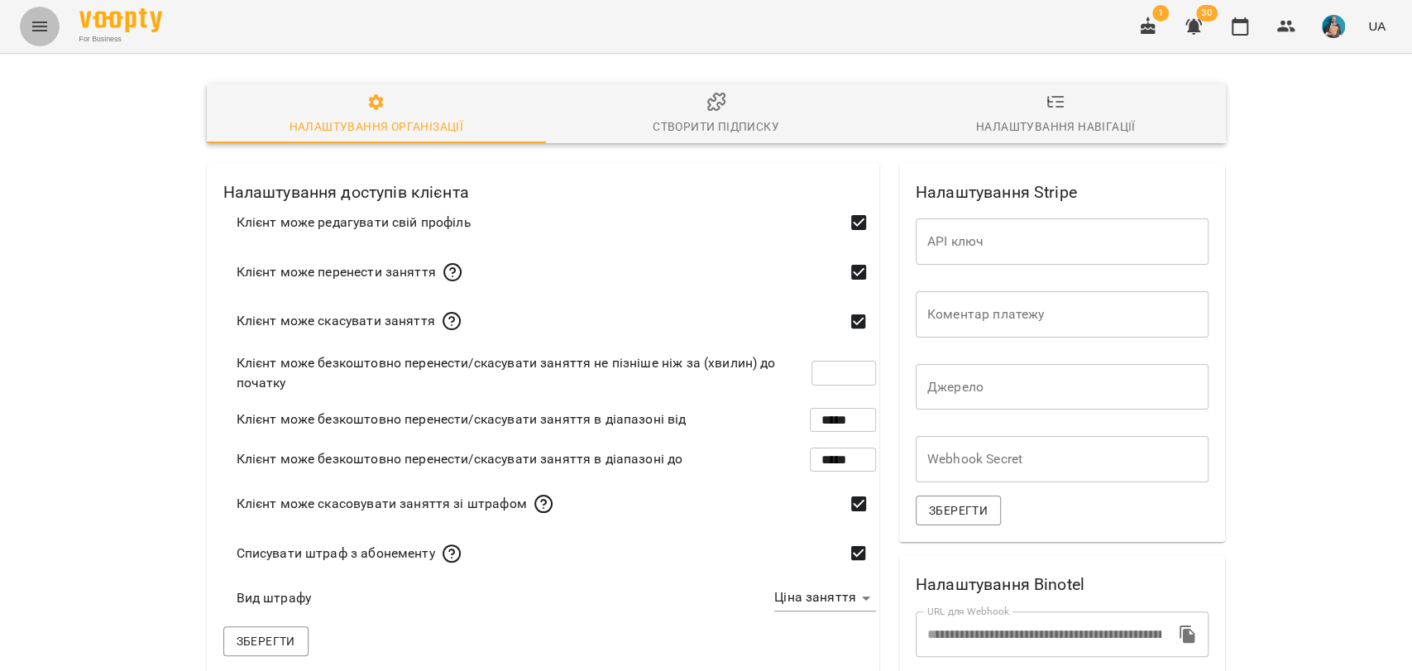
click at [36, 35] on icon "Menu" at bounding box center [40, 27] width 20 height 20
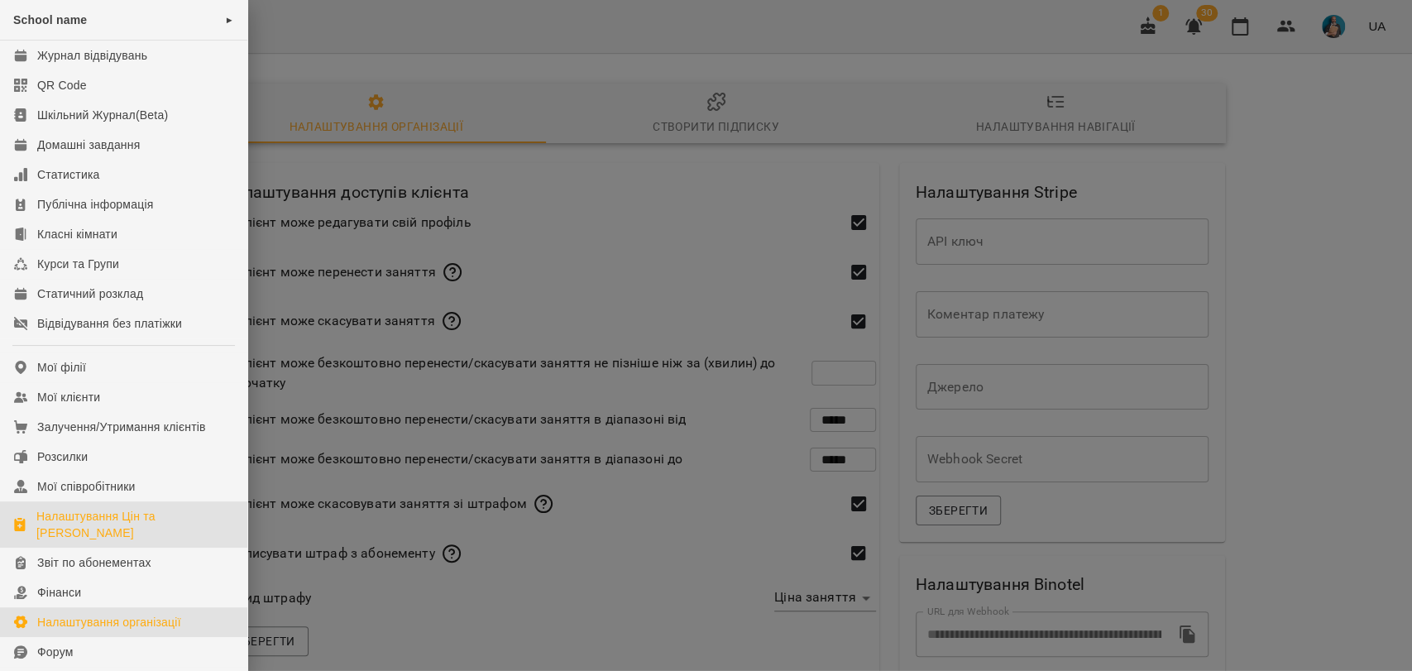
click at [58, 523] on div "Налаштування Цін та Абонементів" at bounding box center [135, 524] width 198 height 33
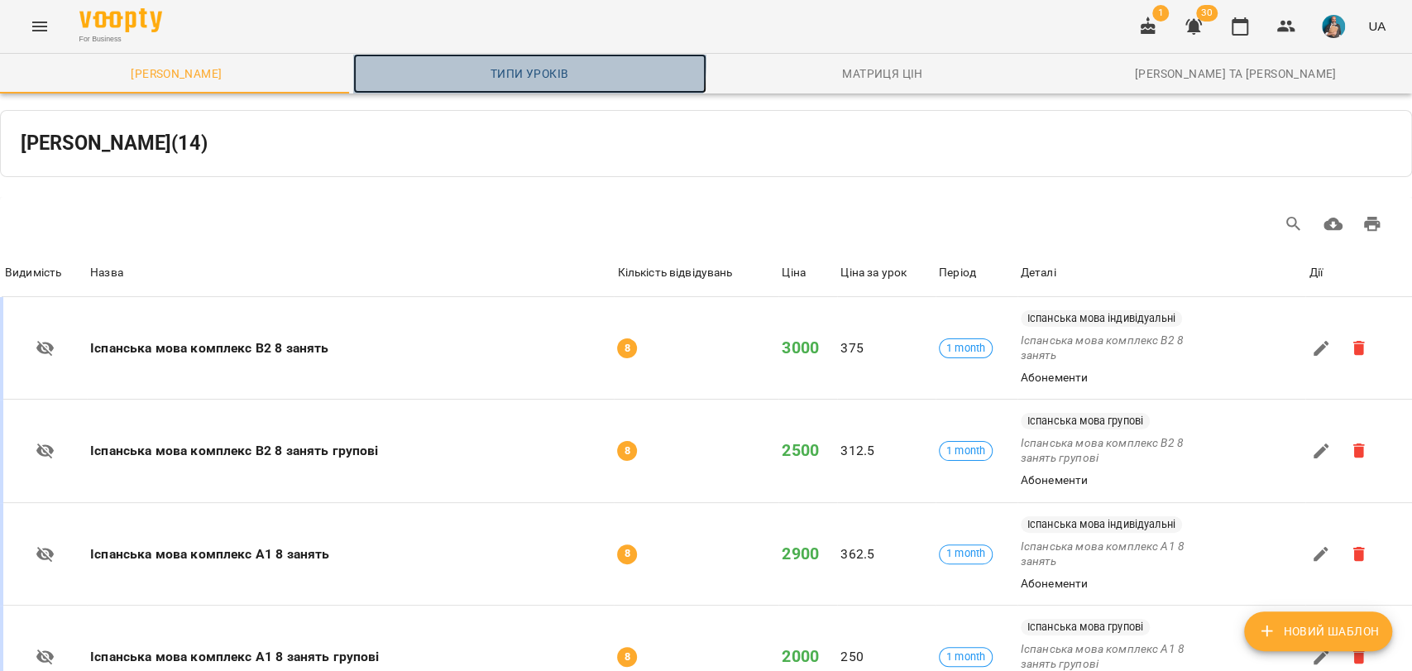
click at [509, 58] on link "Типи уроків" at bounding box center [529, 74] width 353 height 40
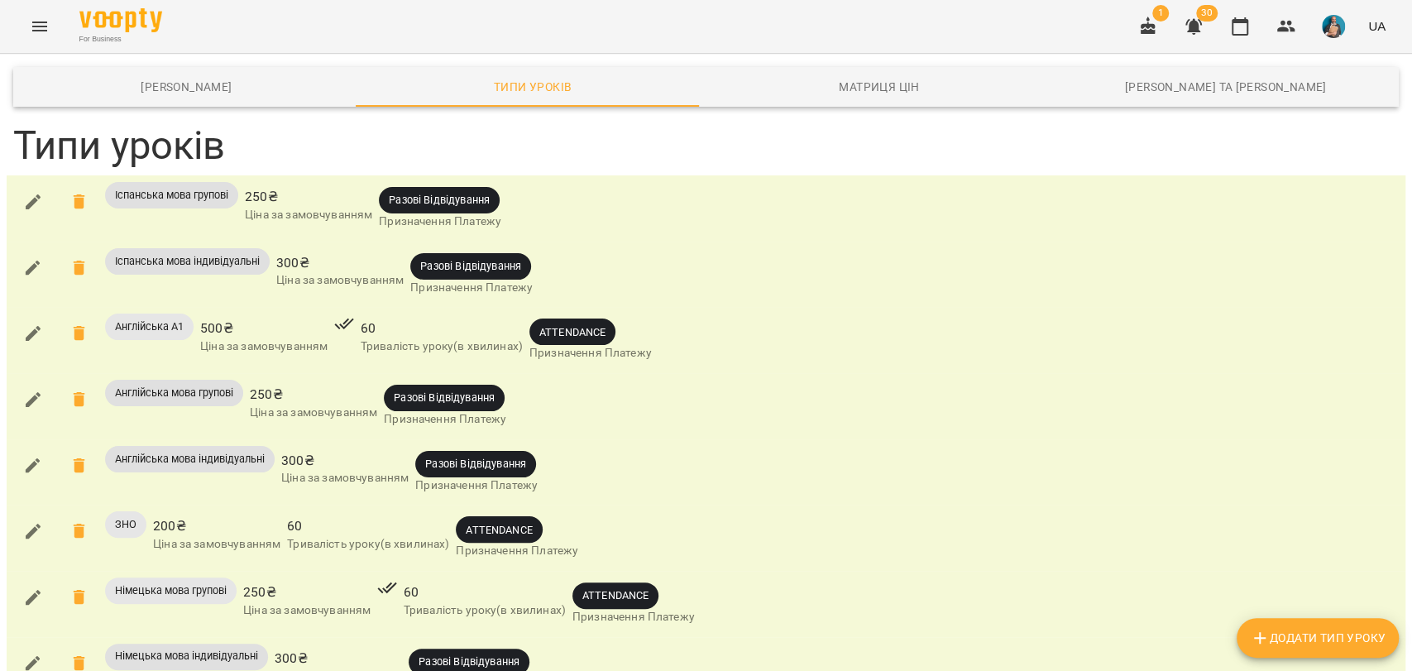
scroll to position [92, 0]
drag, startPoint x: 254, startPoint y: 301, endPoint x: 288, endPoint y: 305, distance: 34.1
click at [288, 385] on span "250 ₴" at bounding box center [313, 395] width 127 height 20
click at [270, 385] on span "250 ₴" at bounding box center [313, 395] width 127 height 20
drag, startPoint x: 252, startPoint y: 298, endPoint x: 280, endPoint y: 300, distance: 27.4
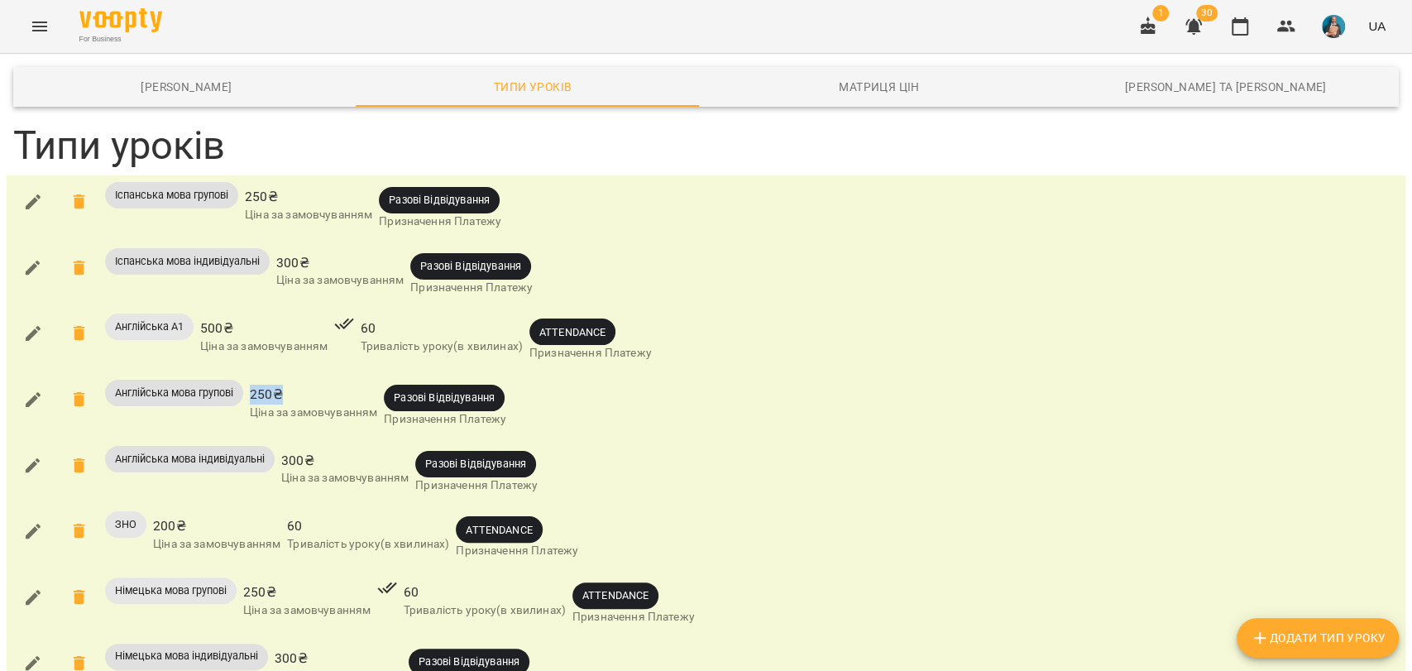
click at [280, 385] on span "250 ₴" at bounding box center [313, 395] width 127 height 20
click at [324, 373] on div "Англійська мова групові 250 ₴ Ціна за замовчуванням Разові Відвідування Признач…" at bounding box center [706, 406] width 1399 height 66
click at [46, 21] on icon "Menu" at bounding box center [40, 27] width 20 height 20
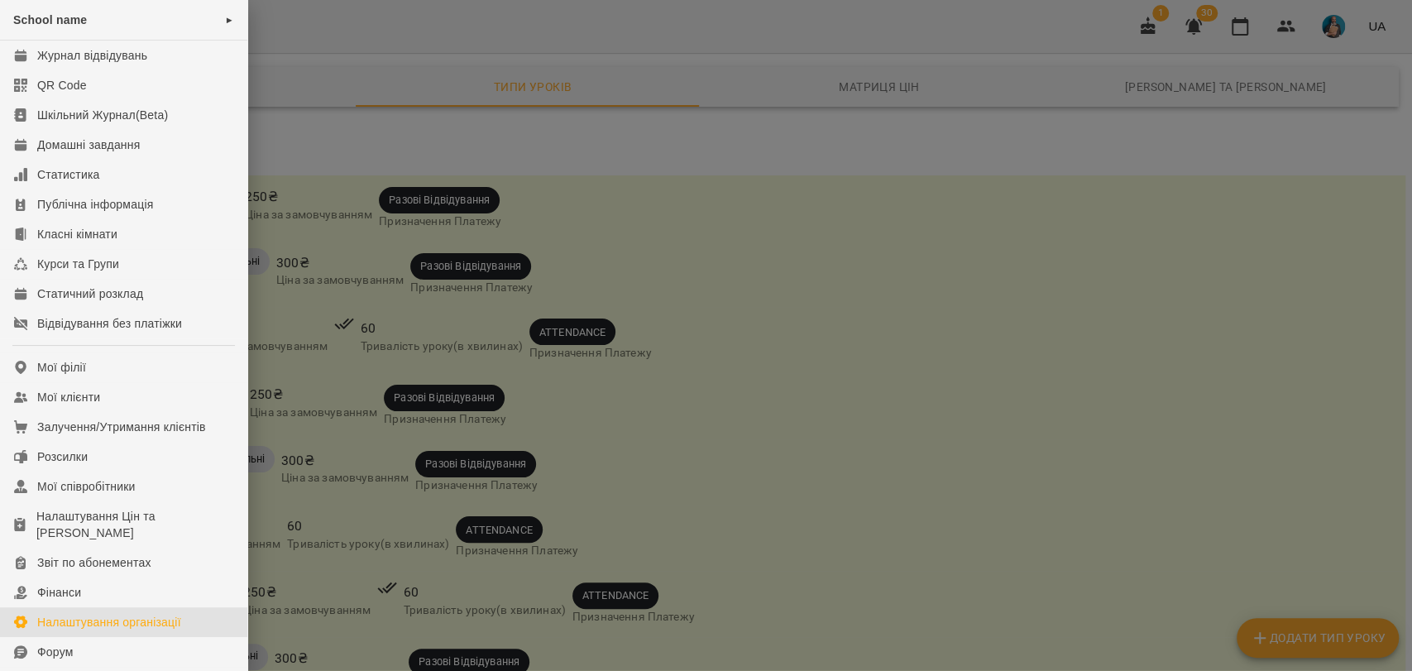
click at [113, 621] on div "Налаштування організації" at bounding box center [109, 622] width 144 height 17
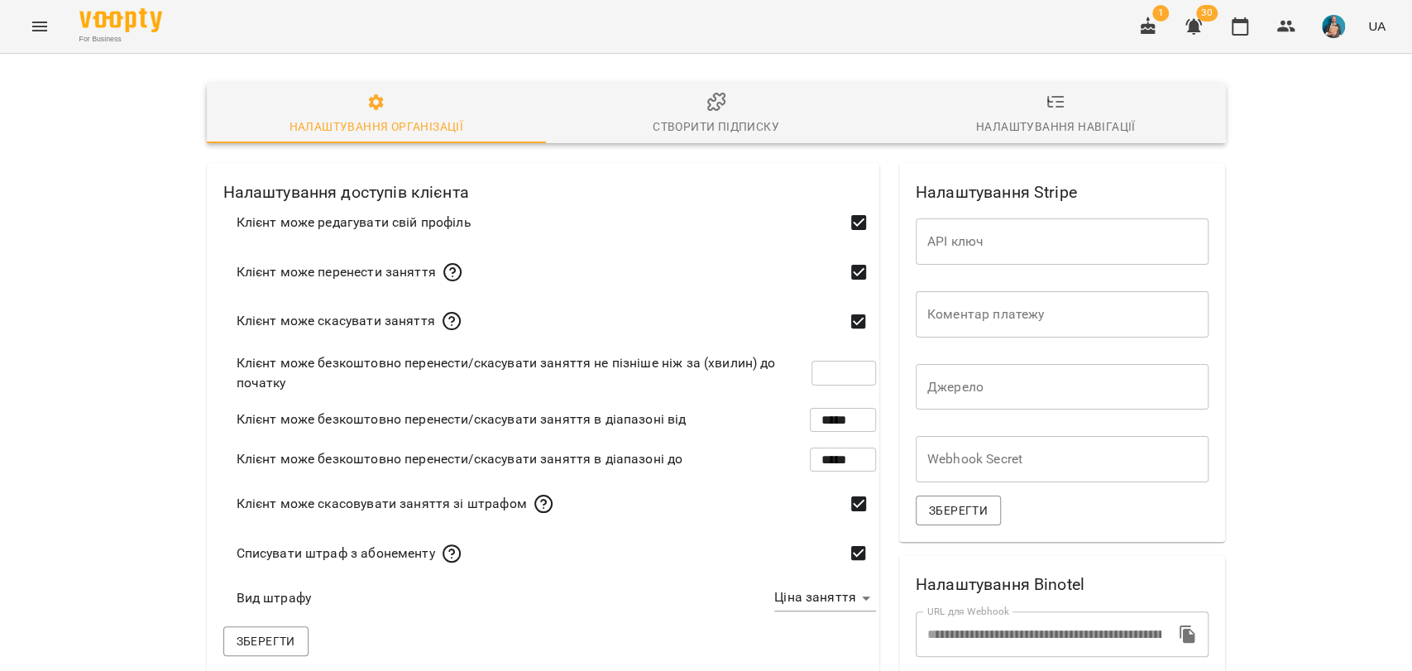
type input "**********"
click at [38, 24] on icon "Menu" at bounding box center [40, 27] width 20 height 20
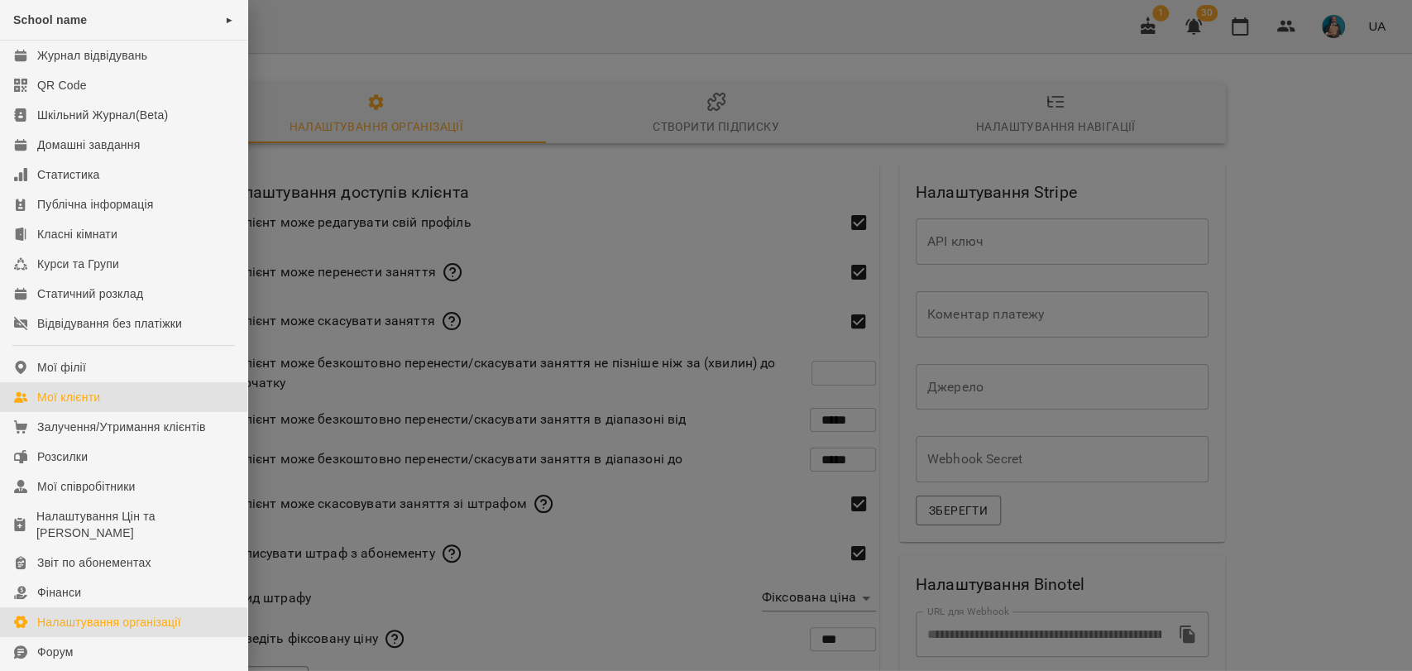
click at [108, 403] on link "Мої клієнти" at bounding box center [123, 397] width 247 height 30
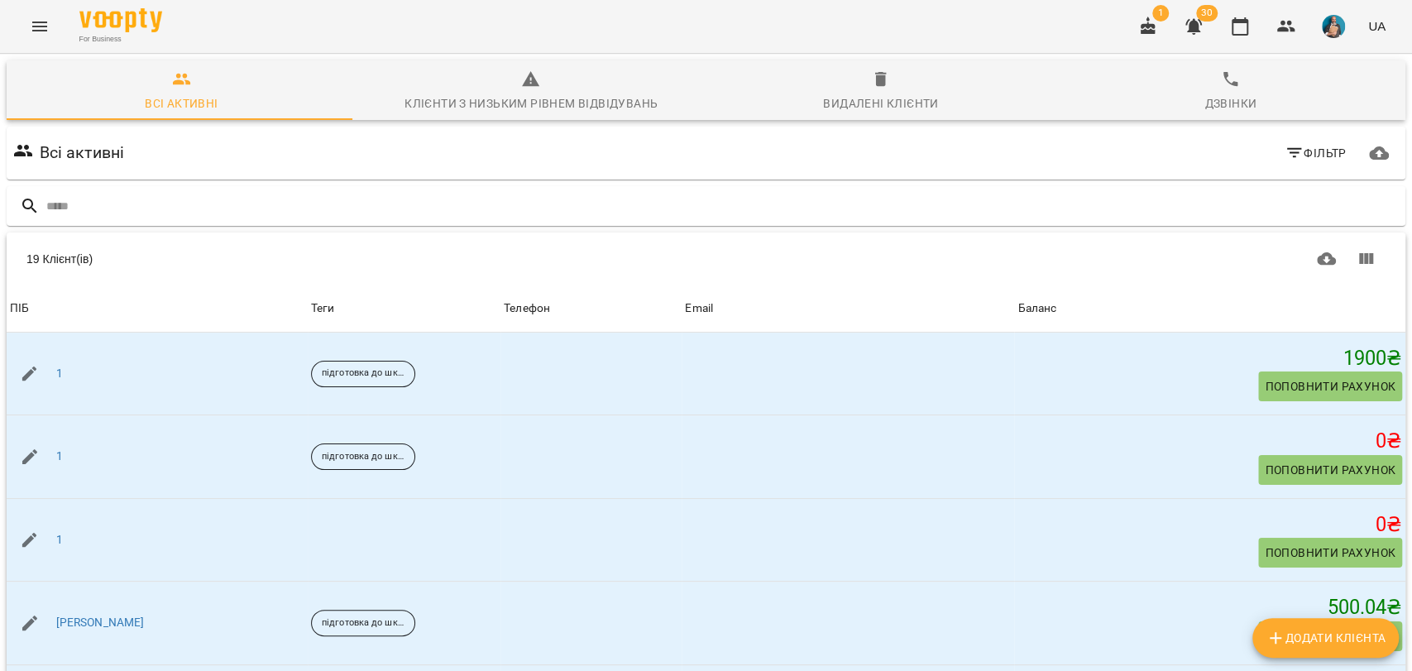
click at [36, 28] on icon "Menu" at bounding box center [40, 27] width 20 height 20
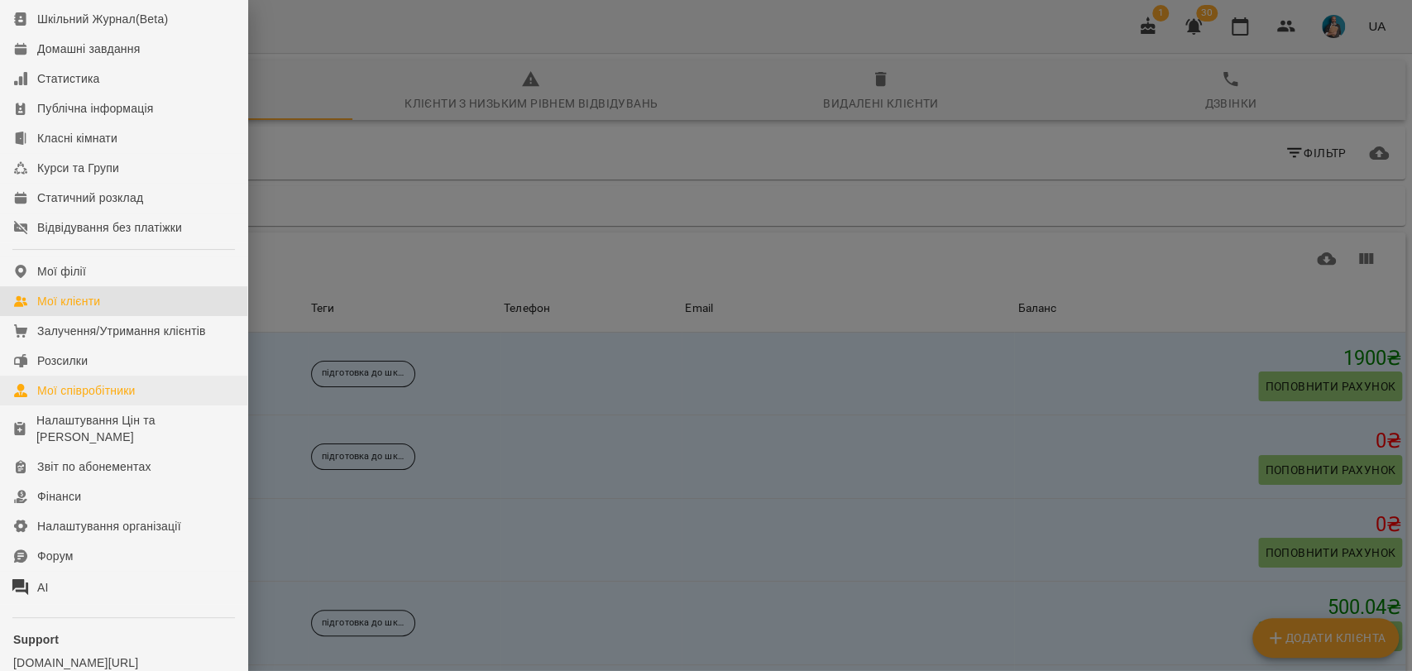
scroll to position [199, 0]
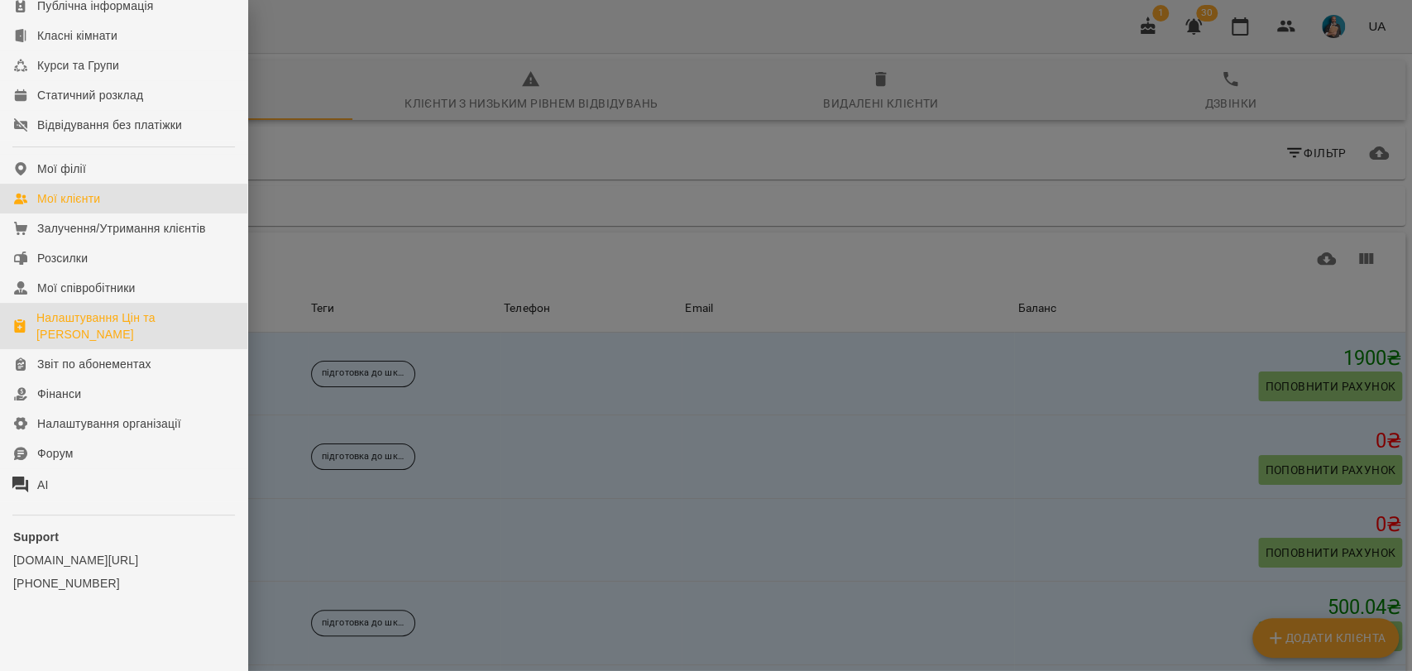
click at [140, 314] on div "Налаштування Цін та Абонементів" at bounding box center [135, 325] width 198 height 33
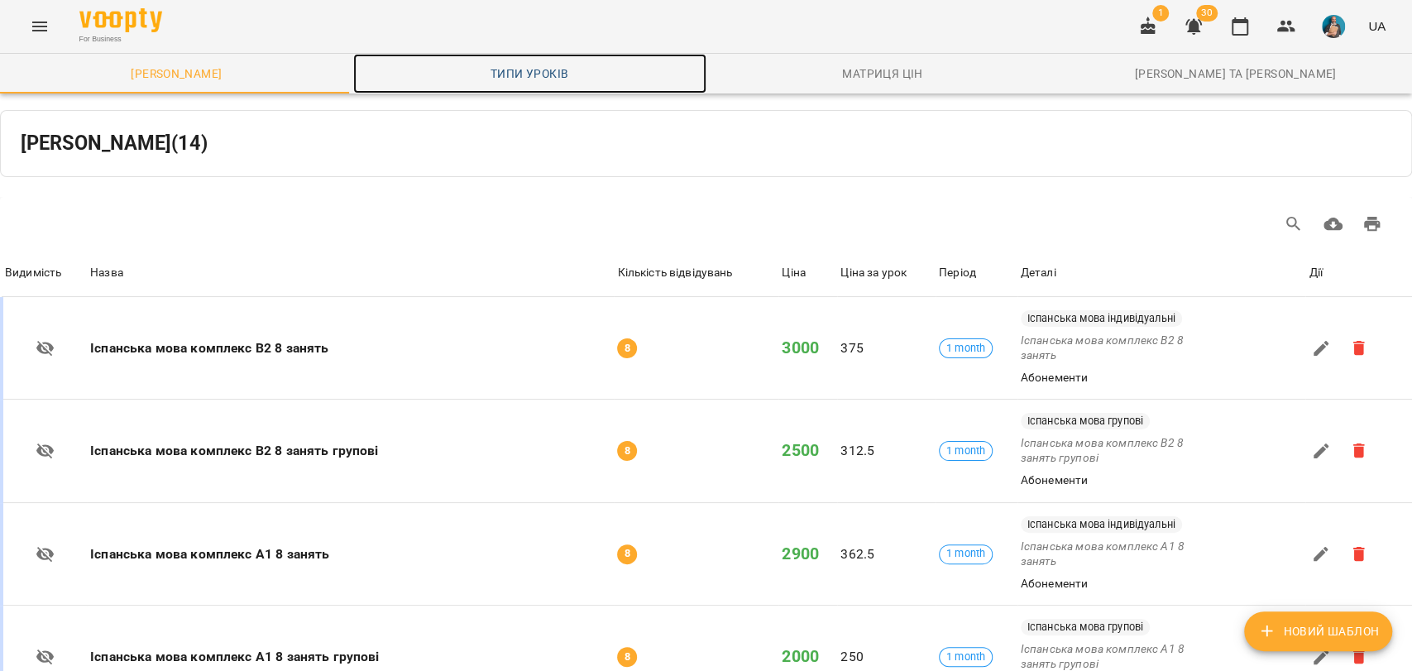
click at [565, 65] on span "Типи уроків" at bounding box center [529, 74] width 333 height 20
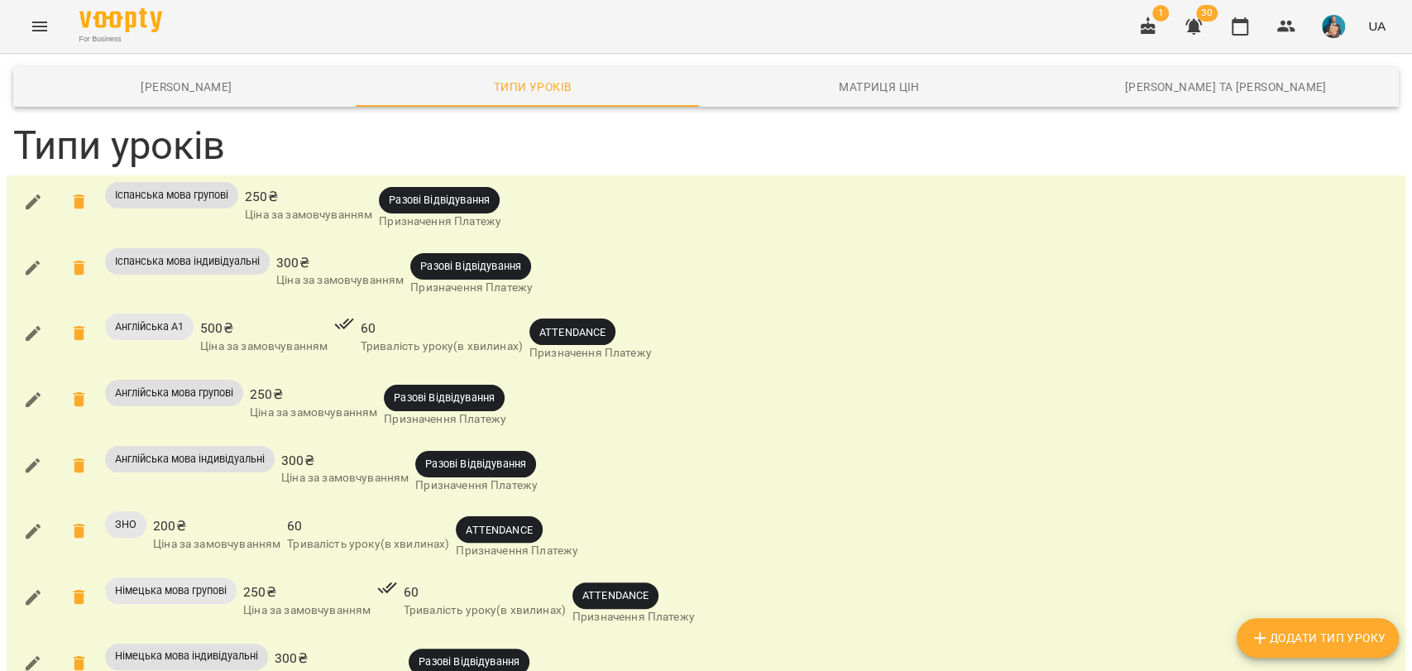
click at [39, 15] on button "Menu" at bounding box center [40, 27] width 40 height 40
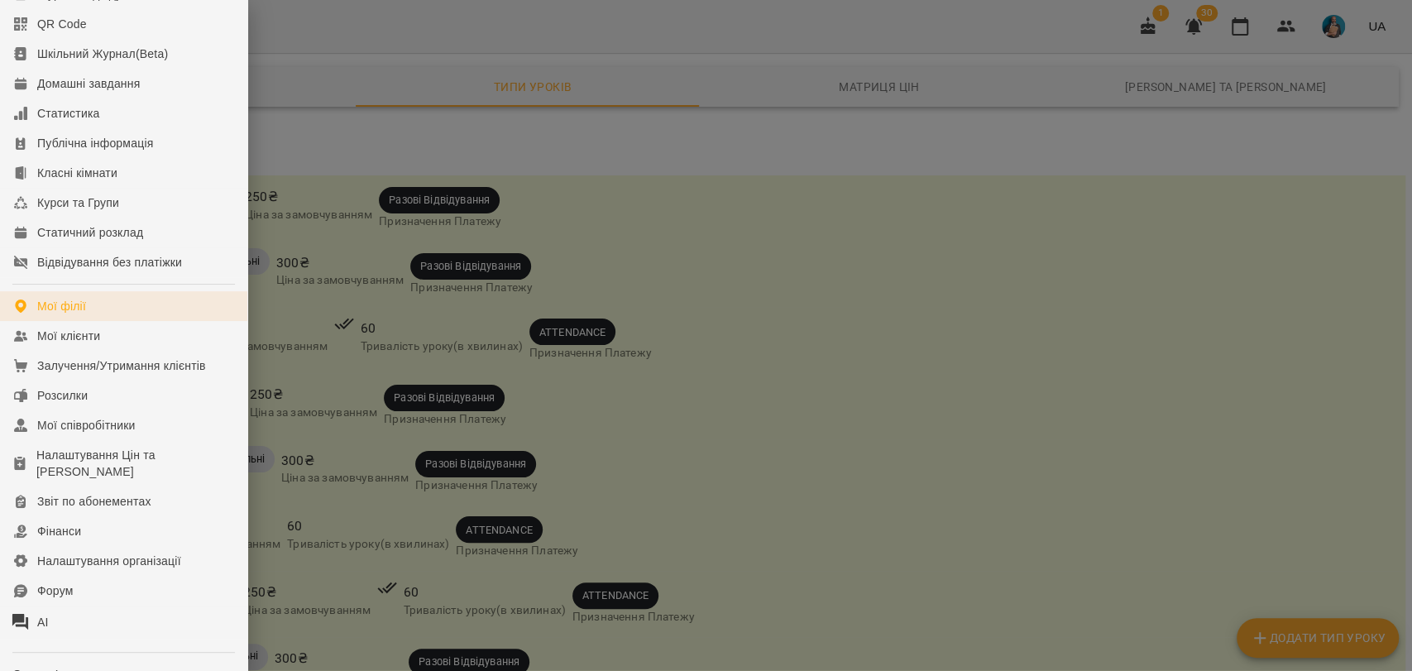
scroll to position [184, 0]
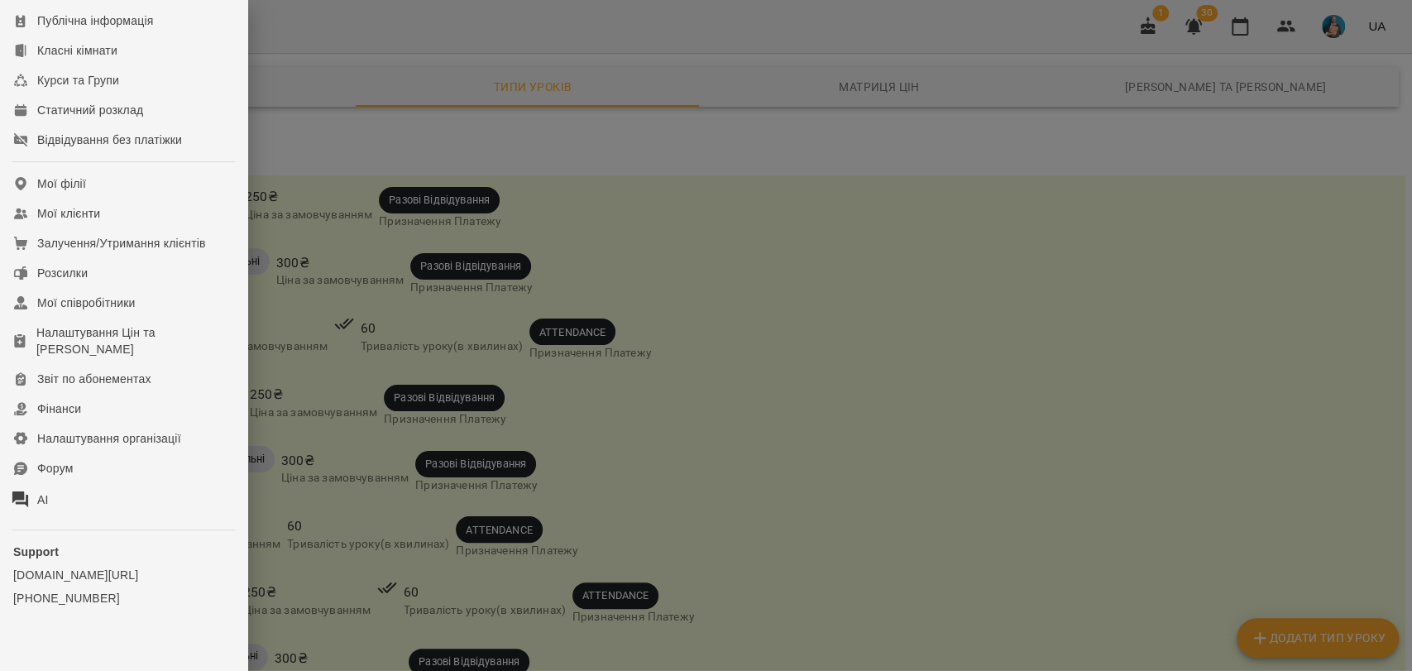
click at [348, 410] on div at bounding box center [706, 335] width 1412 height 671
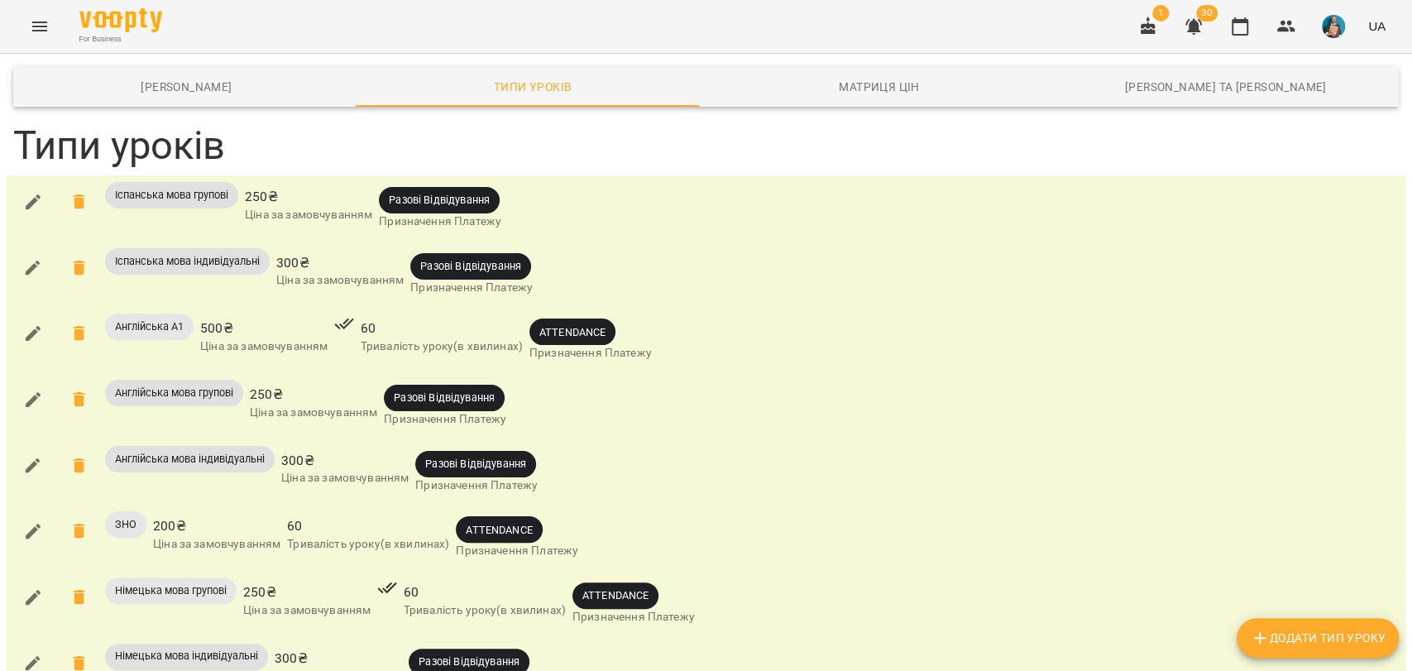
click at [1336, 36] on img "button" at bounding box center [1333, 26] width 23 height 23
click at [1324, 149] on span "Вийти" at bounding box center [1309, 152] width 41 height 20
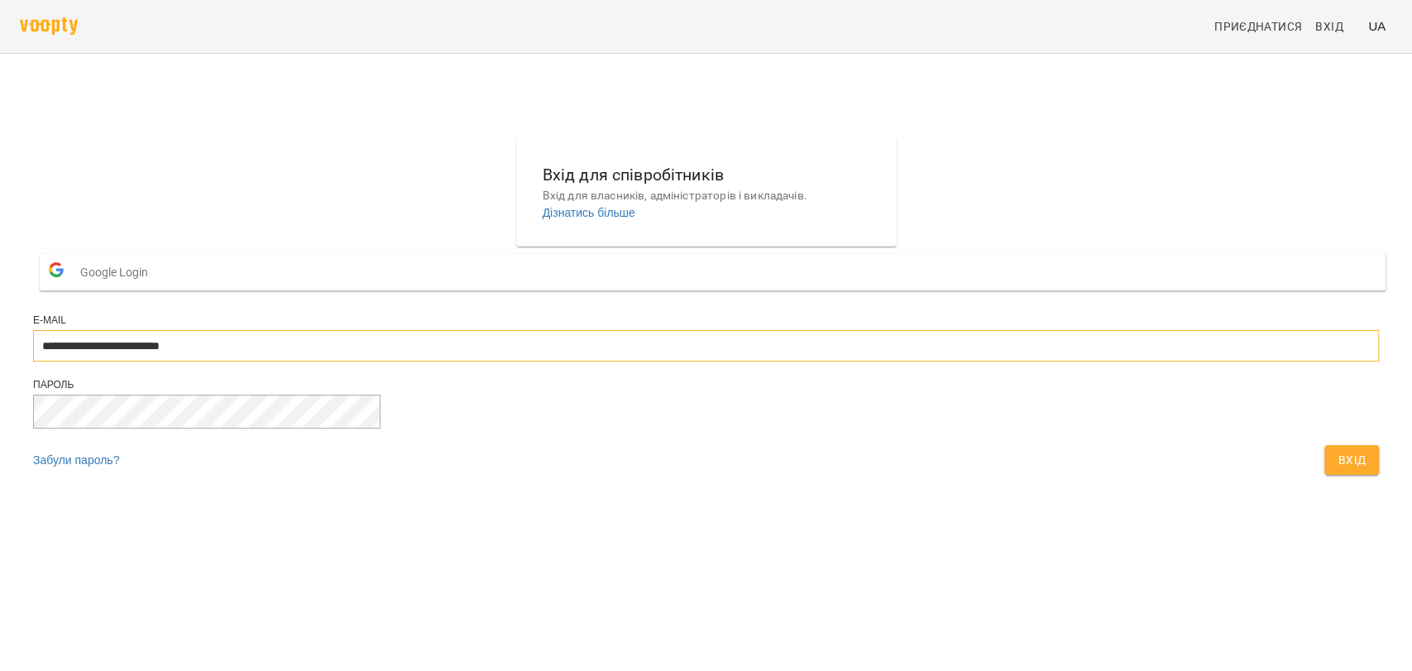
click at [632, 362] on input "**********" at bounding box center [706, 345] width 1346 height 31
type input "**********"
click at [1321, 478] on div "Вхід" at bounding box center [1351, 460] width 61 height 36
click at [1338, 470] on span "Вхід" at bounding box center [1352, 460] width 28 height 20
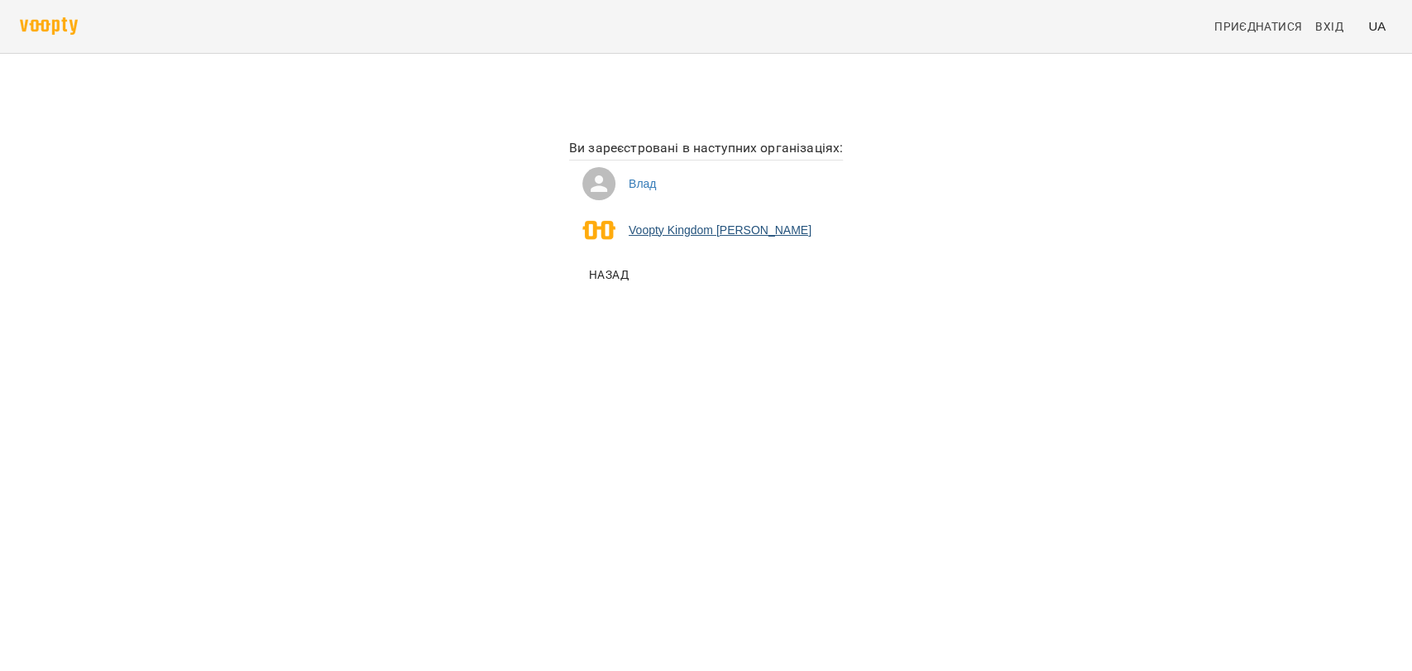
drag, startPoint x: 655, startPoint y: 197, endPoint x: 657, endPoint y: 225, distance: 28.2
click at [655, 200] on li "Влад" at bounding box center [706, 184] width 274 height 46
click at [657, 225] on li "Voopty Kingdom Ямпольський Владислав Костянтинович" at bounding box center [706, 230] width 274 height 46
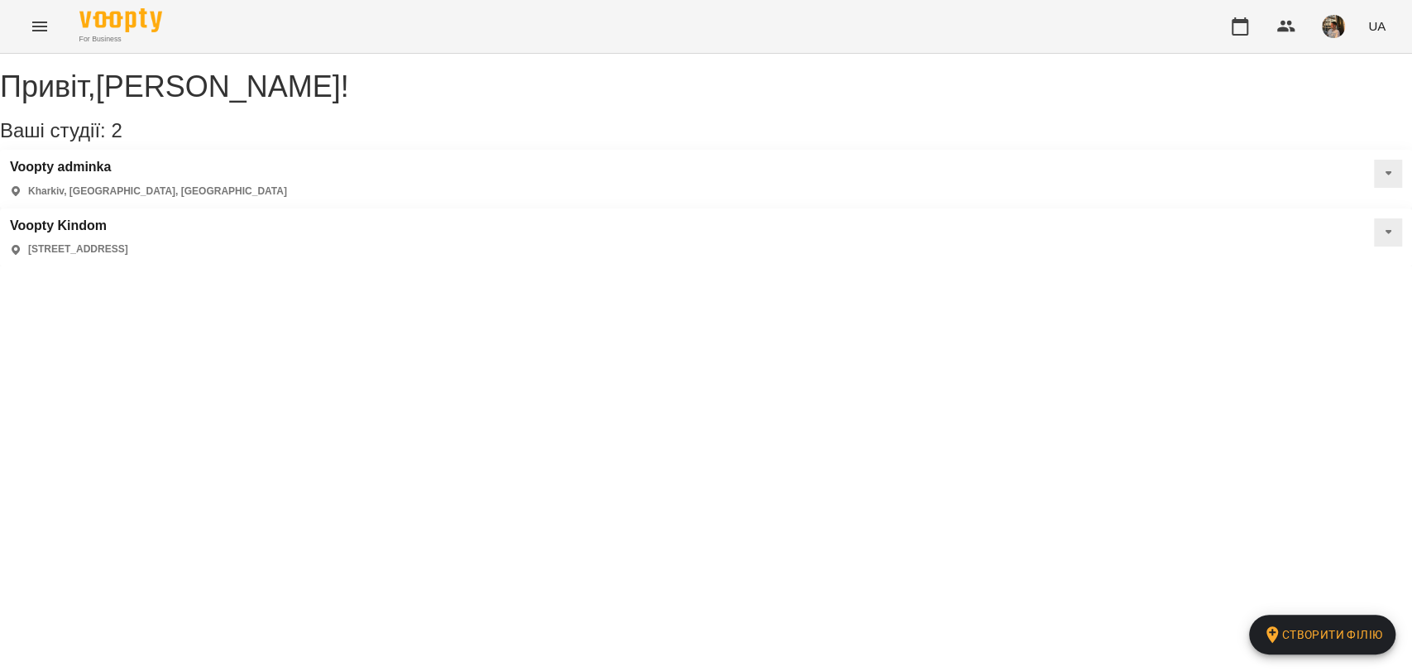
click at [1318, 36] on button "button" at bounding box center [1333, 26] width 43 height 43
click at [1216, 185] on span "Вийти" at bounding box center [1174, 182] width 105 height 20
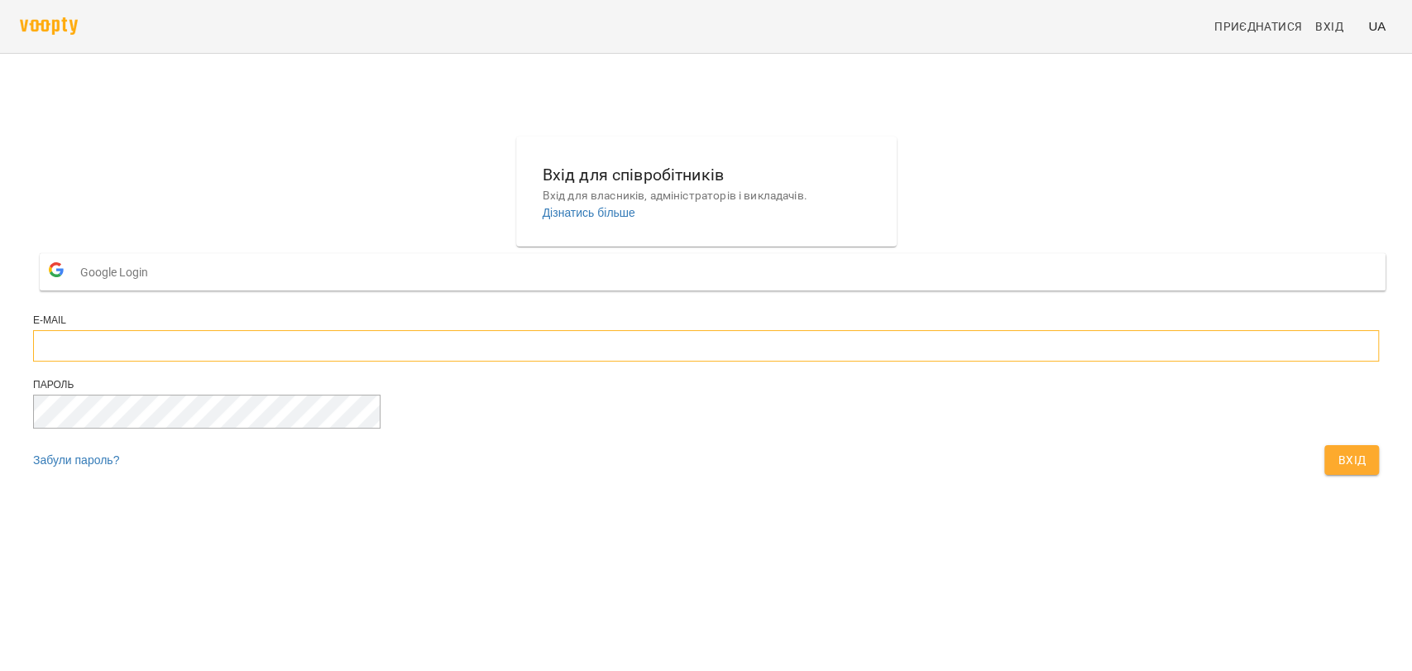
type input "**********"
click at [784, 362] on input "**********" at bounding box center [706, 345] width 1346 height 31
click at [1338, 470] on span "Вхід" at bounding box center [1352, 460] width 28 height 20
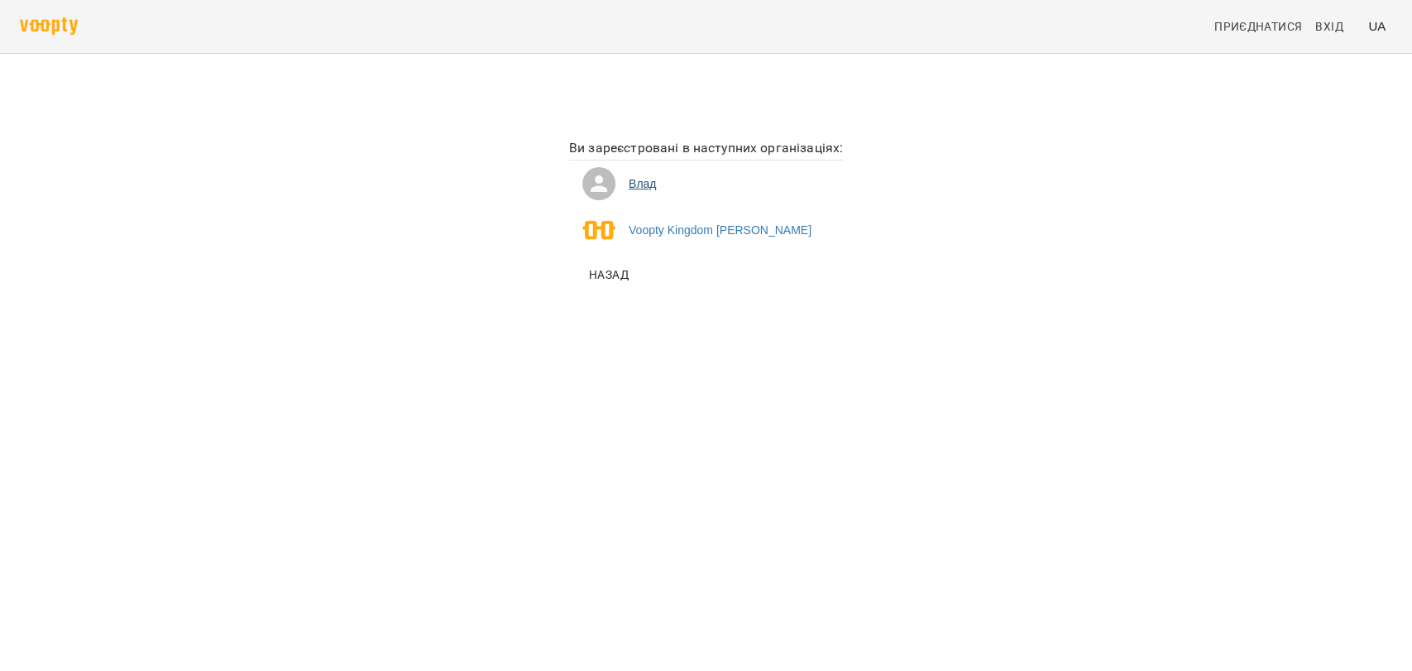
click at [579, 183] on li "Влад" at bounding box center [706, 184] width 274 height 46
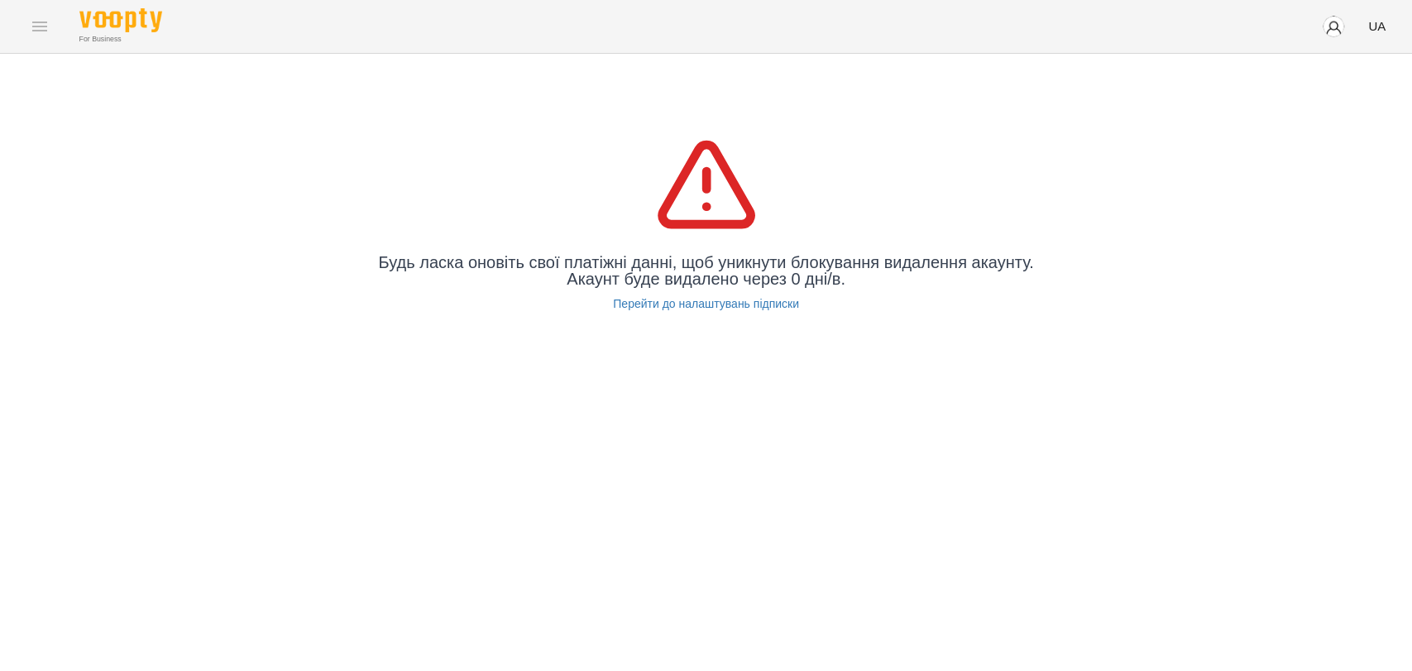
click at [1317, 33] on button "button" at bounding box center [1333, 26] width 43 height 43
click at [1307, 161] on span "Вийти" at bounding box center [1309, 152] width 41 height 20
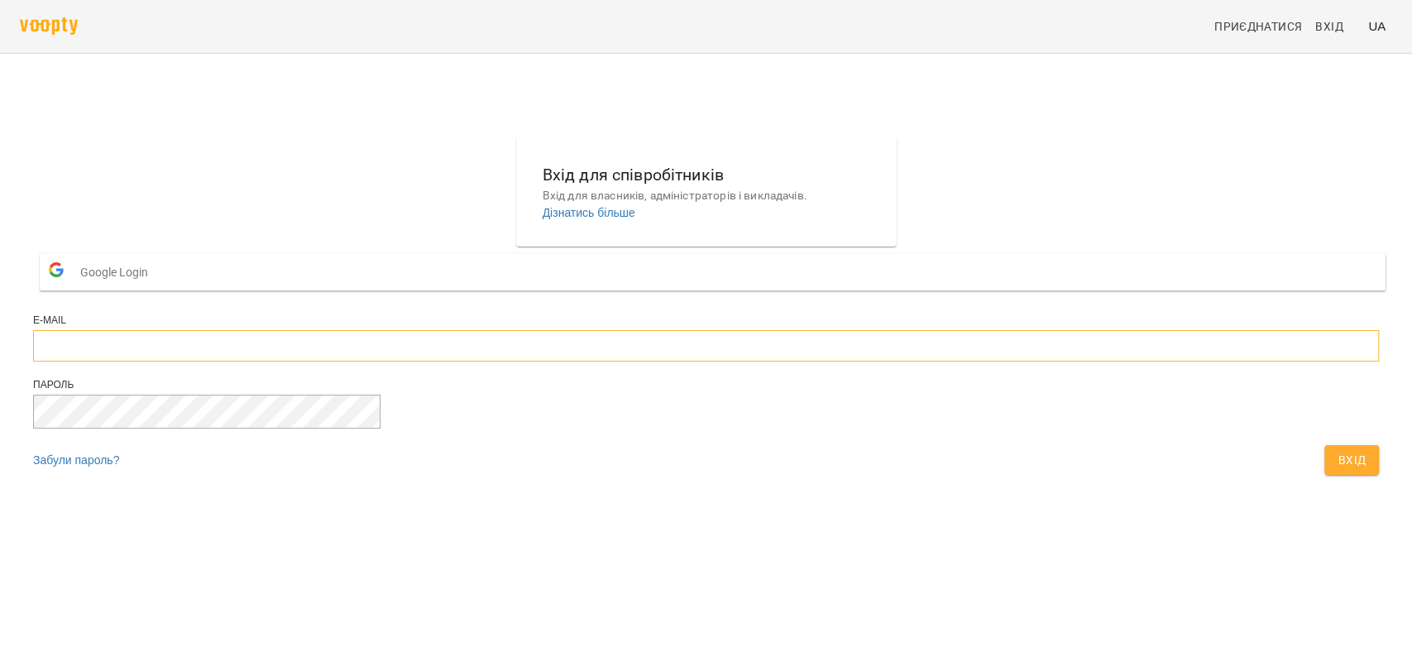
type input "**********"
click at [791, 362] on input "**********" at bounding box center [706, 345] width 1346 height 31
click at [1325, 475] on button "Вхід" at bounding box center [1352, 460] width 55 height 30
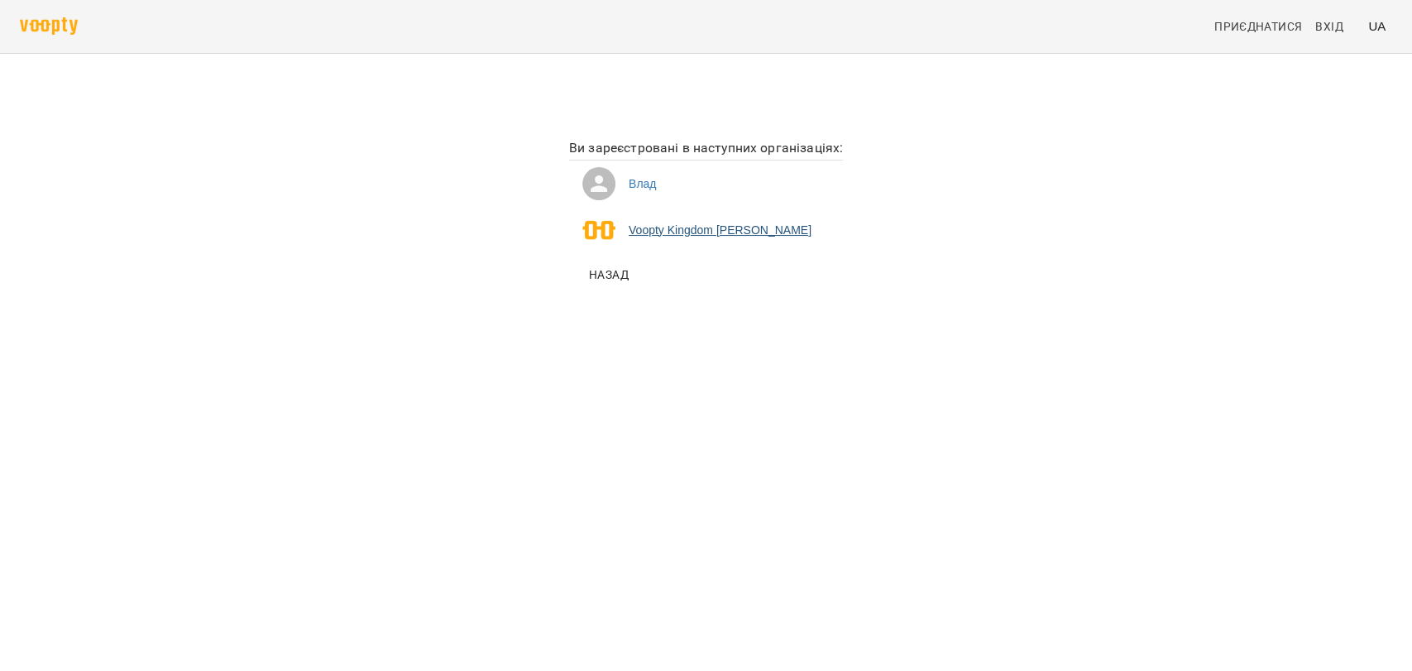
click at [640, 228] on li "Voopty Kingdom [PERSON_NAME]" at bounding box center [706, 230] width 274 height 46
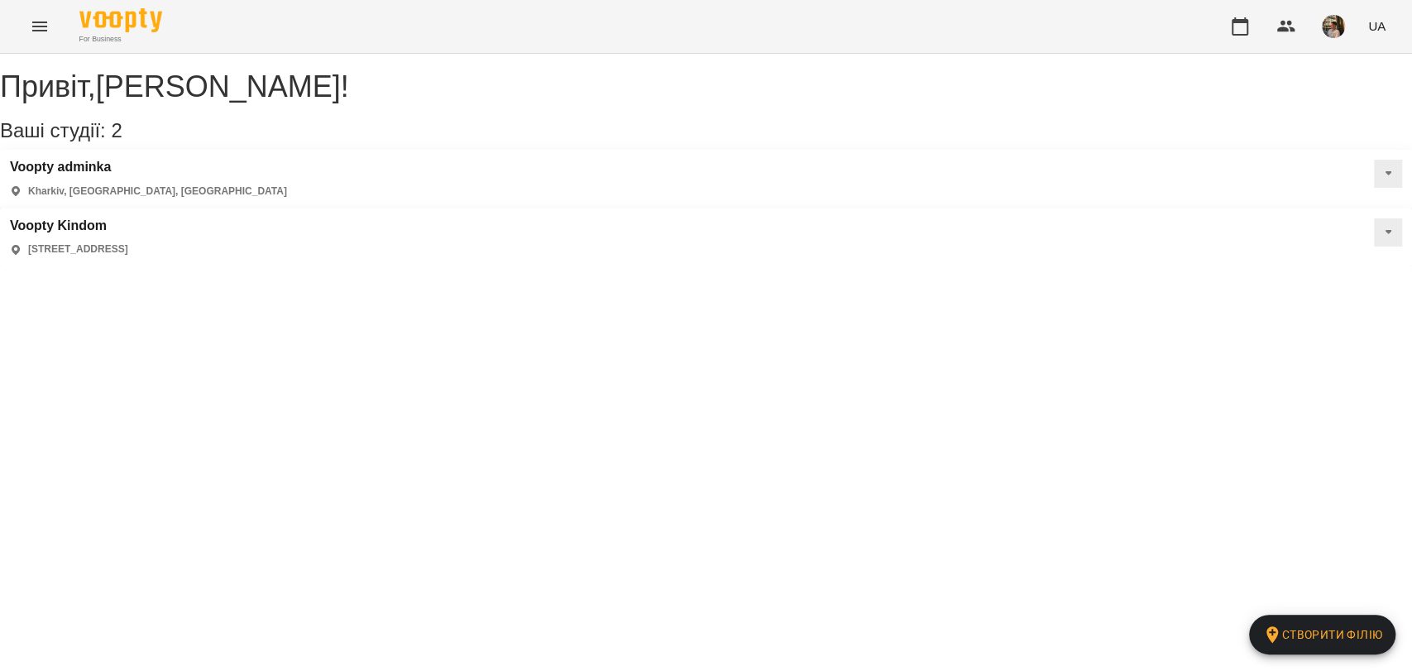
click at [31, 24] on icon "Menu" at bounding box center [40, 27] width 20 height 20
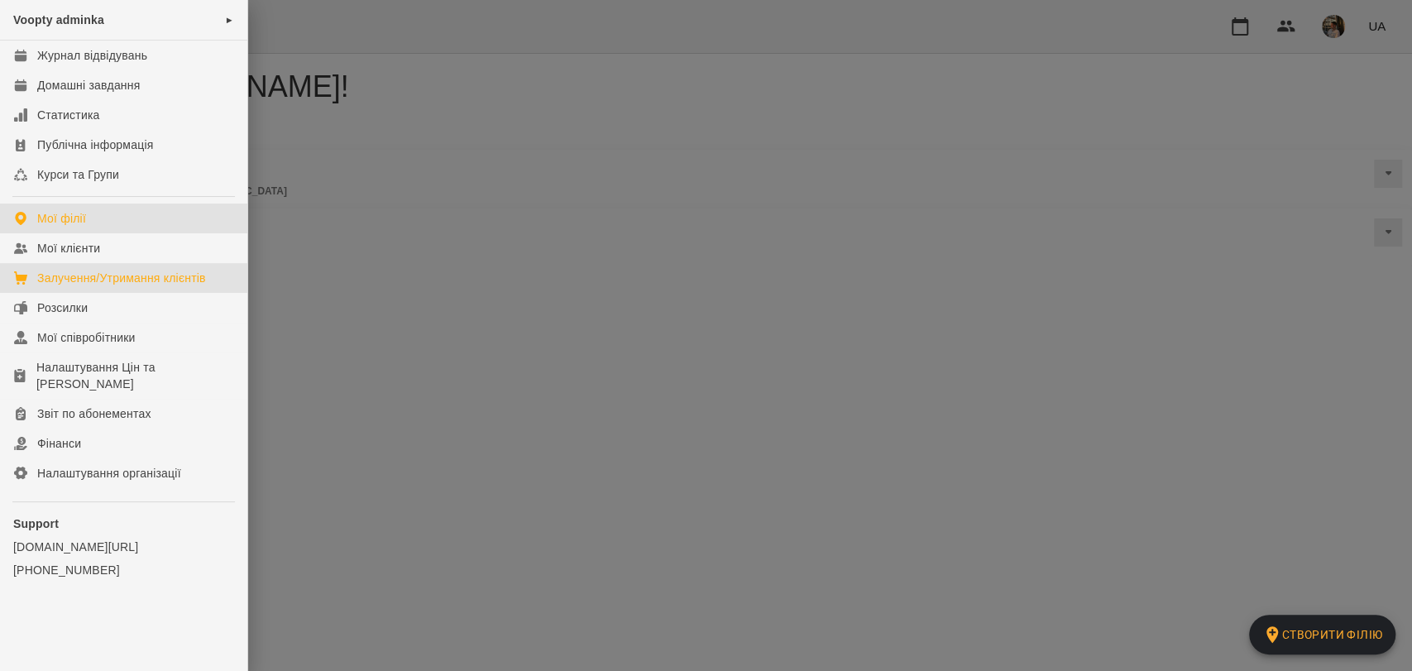
click at [146, 274] on div "Залучення/Утримання клієнтів" at bounding box center [121, 278] width 169 height 17
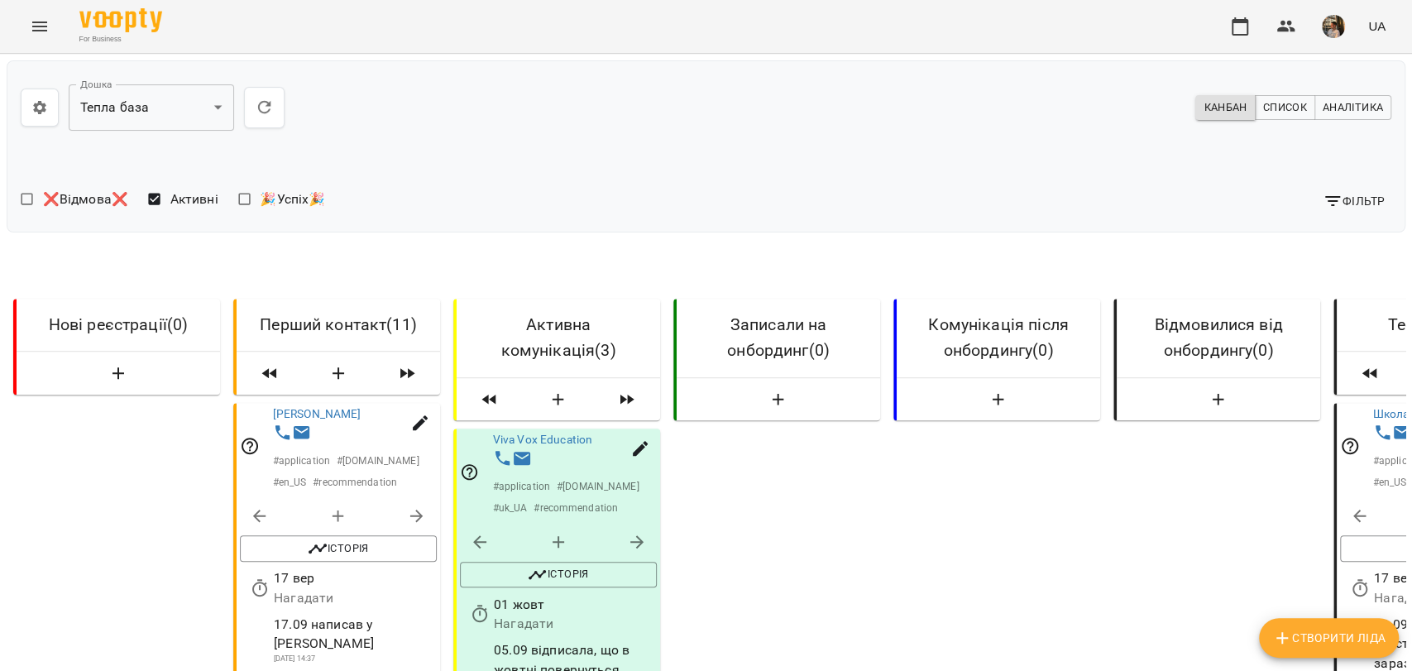
click at [32, 25] on icon "Menu" at bounding box center [40, 27] width 20 height 20
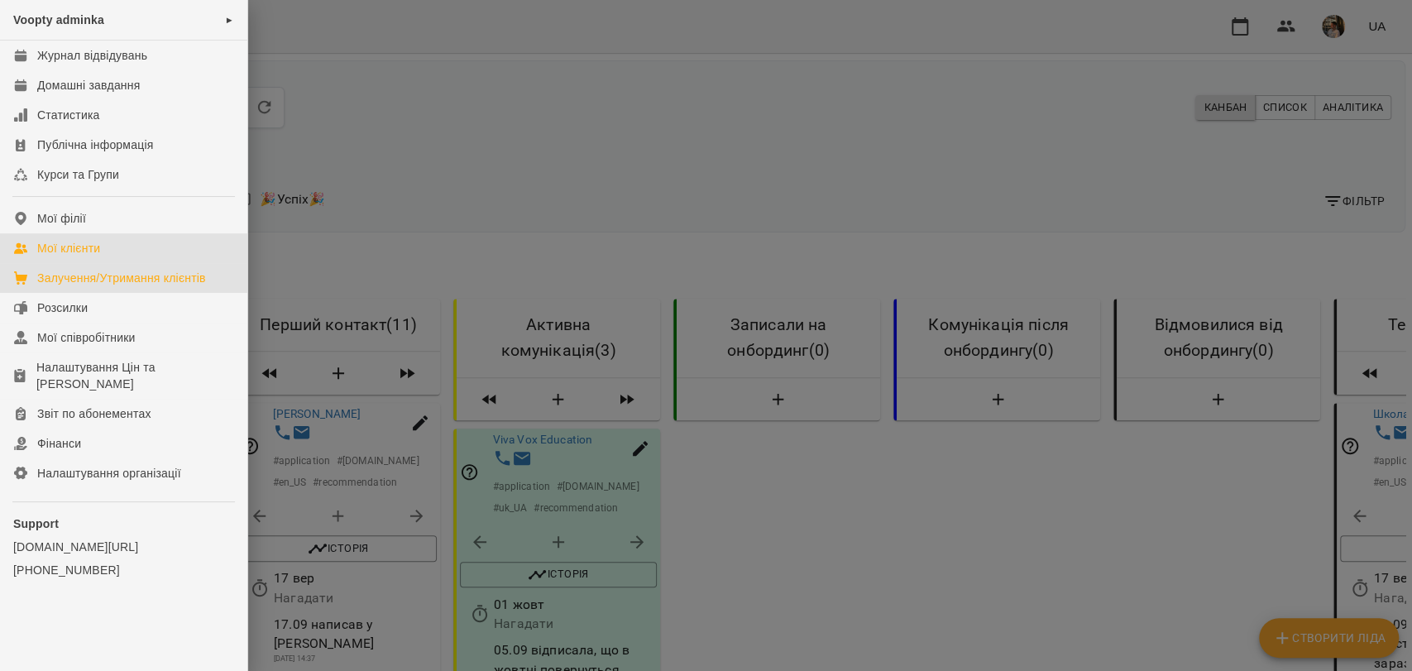
click at [99, 256] on div "Мої клієнти" at bounding box center [68, 248] width 63 height 17
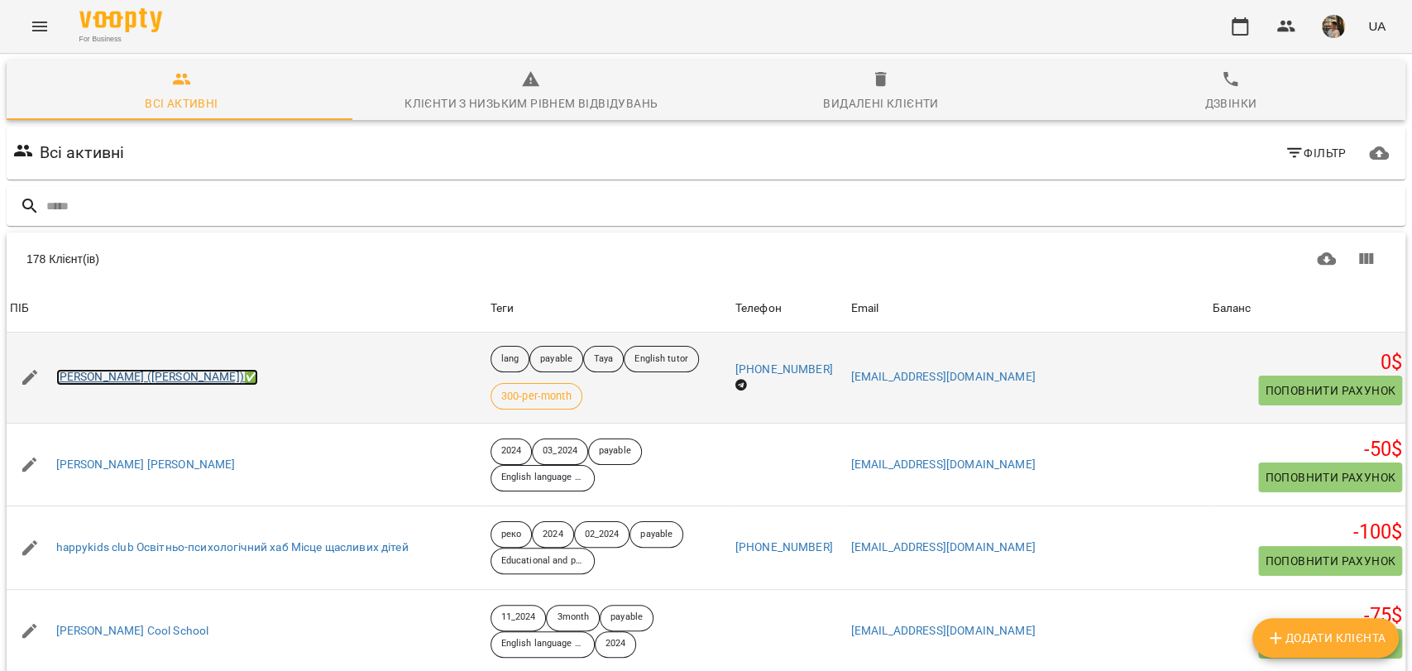
click at [167, 375] on link "Anastasiia Martynova (Anastasia TUTOR)✅" at bounding box center [157, 377] width 202 height 17
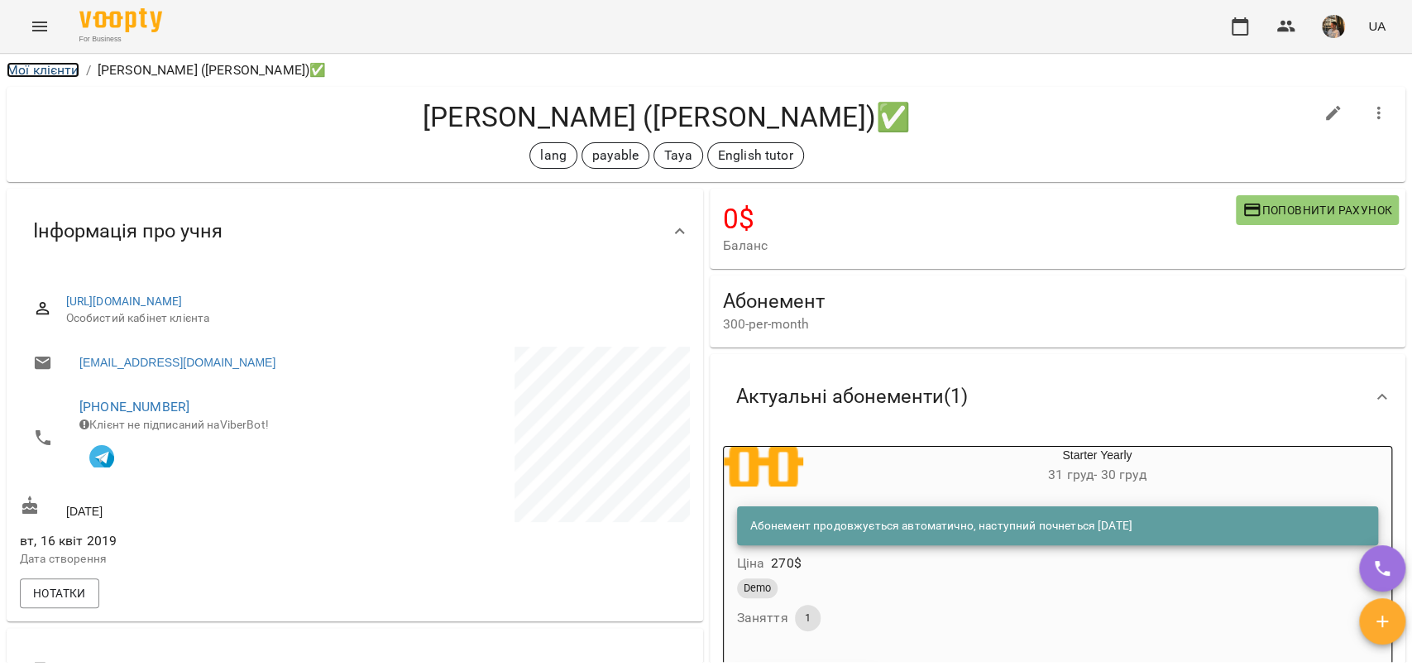
click at [38, 66] on link "Мої клієнти" at bounding box center [43, 70] width 73 height 16
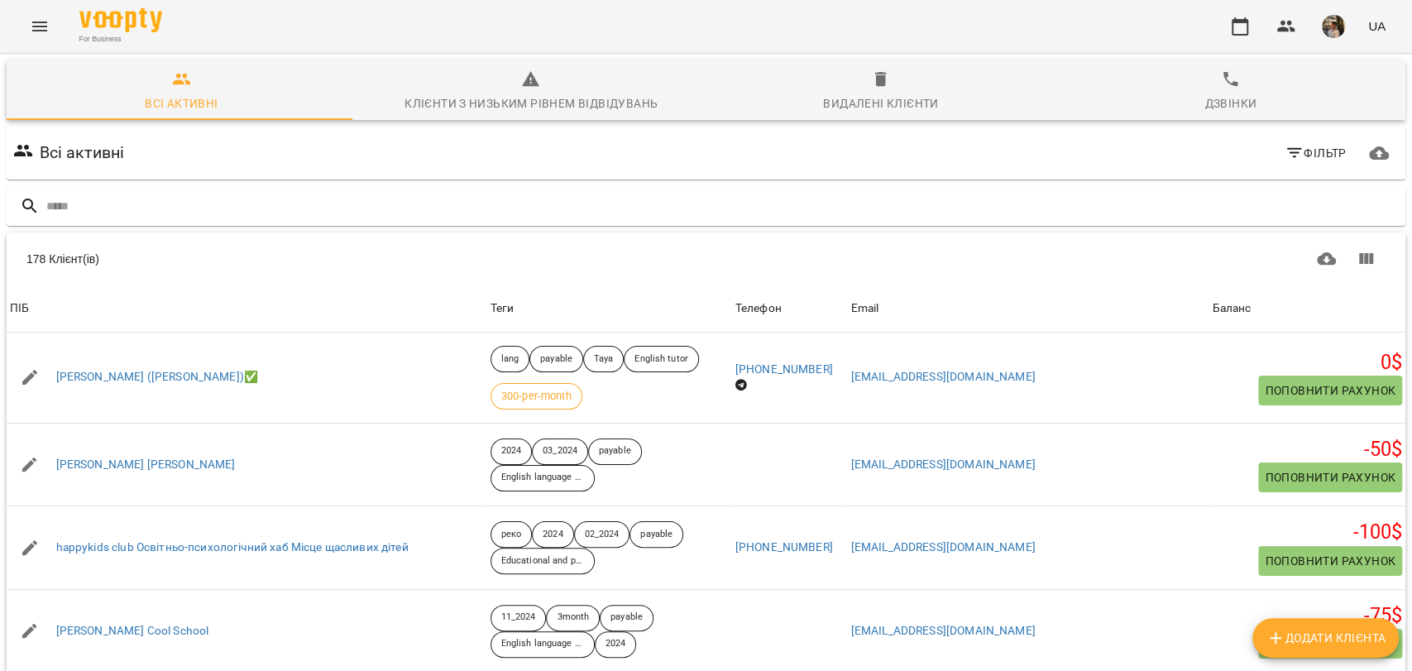
click at [36, 25] on icon "Menu" at bounding box center [40, 27] width 20 height 20
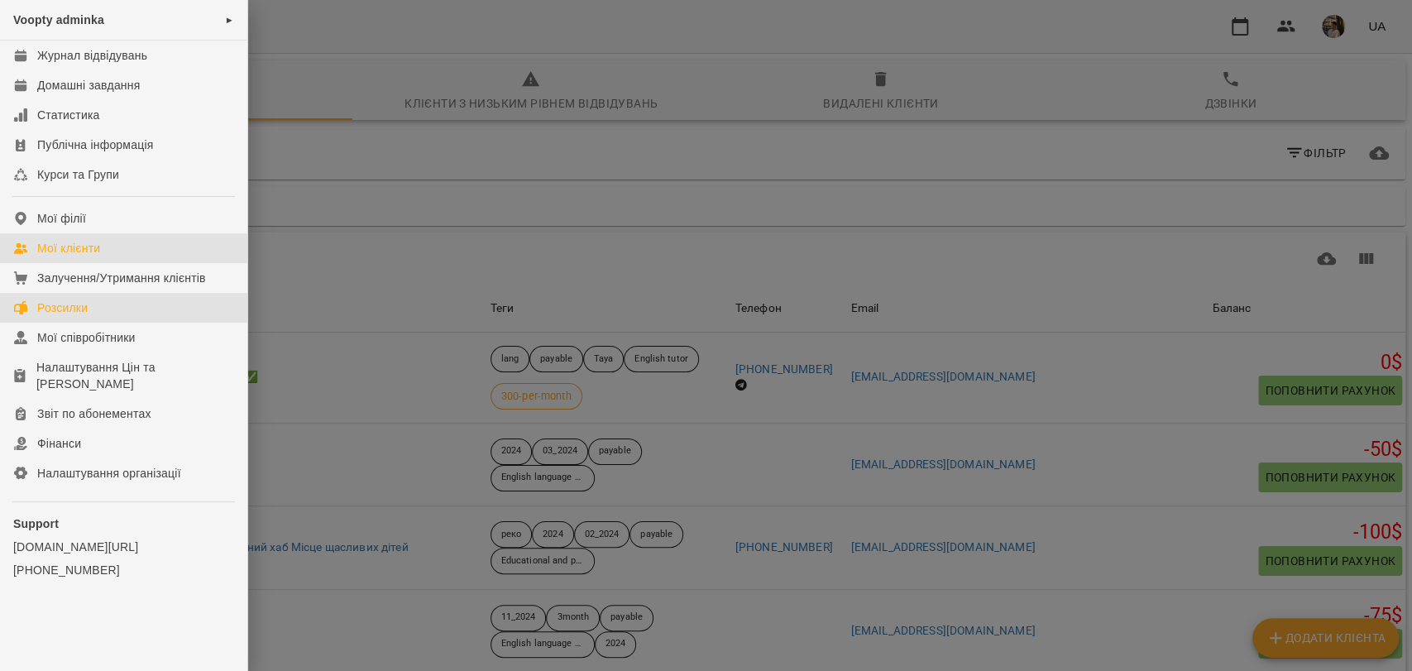
click at [93, 297] on link "Розсилки" at bounding box center [123, 308] width 247 height 30
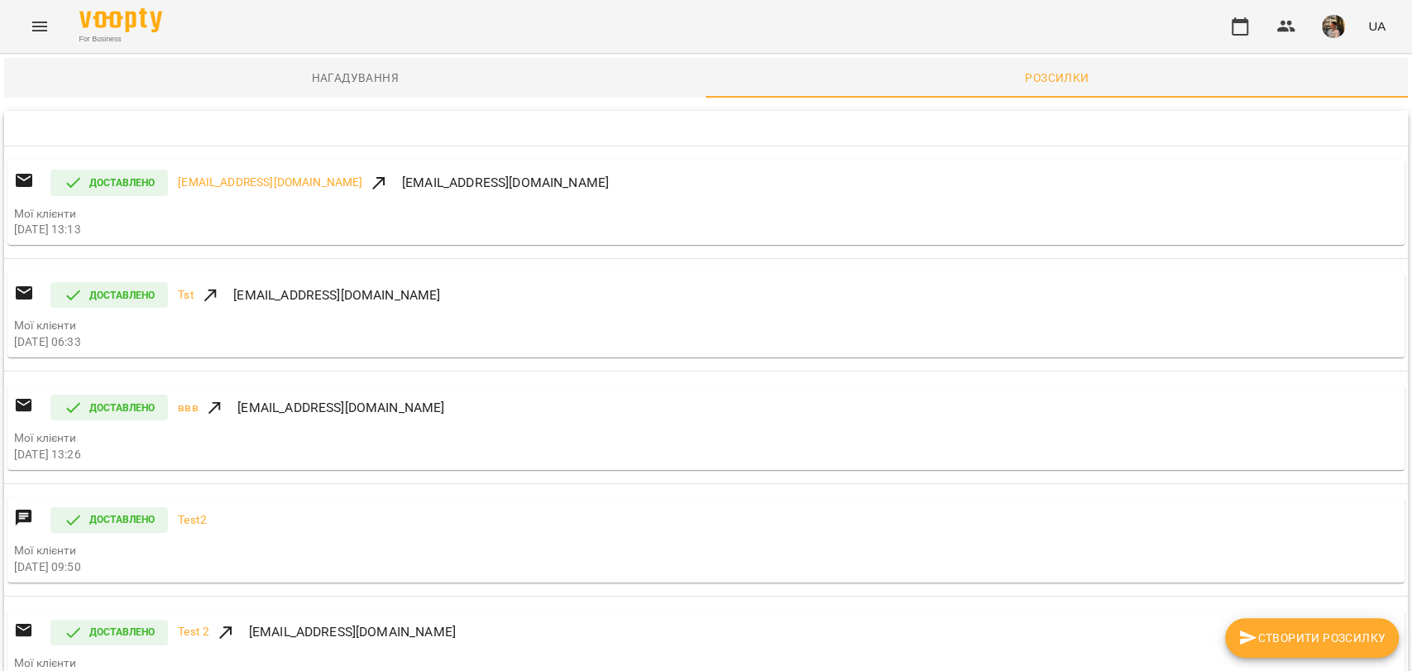
click at [46, 27] on icon "Menu" at bounding box center [40, 27] width 20 height 20
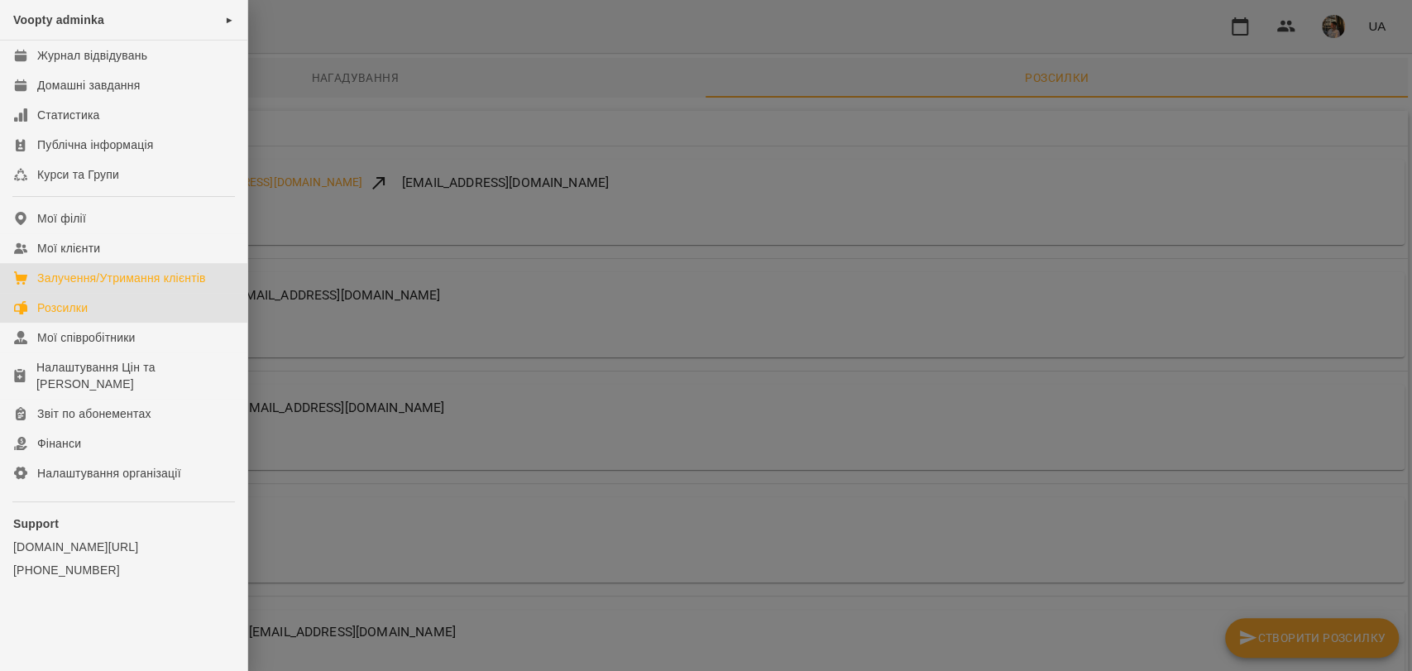
click at [84, 281] on div "Залучення/Утримання клієнтів" at bounding box center [121, 278] width 169 height 17
